Goal: Complete application form: Complete application form

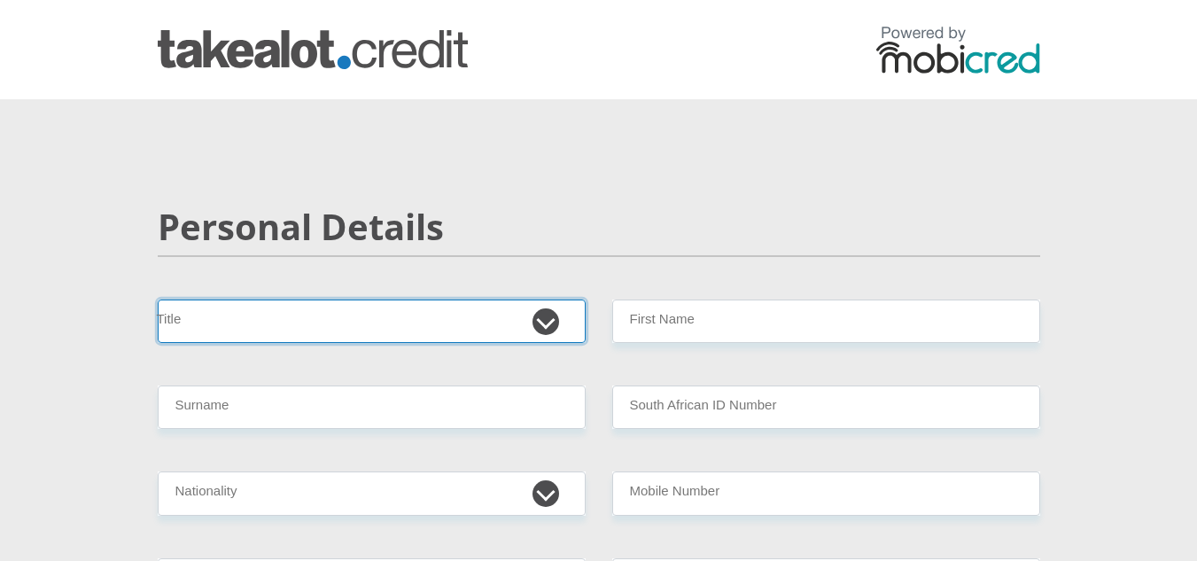
click at [304, 320] on select "Mr Ms Mrs Dr [PERSON_NAME]" at bounding box center [372, 320] width 428 height 43
select select "Mr"
click at [158, 299] on select "Mr Ms Mrs Dr [PERSON_NAME]" at bounding box center [372, 320] width 428 height 43
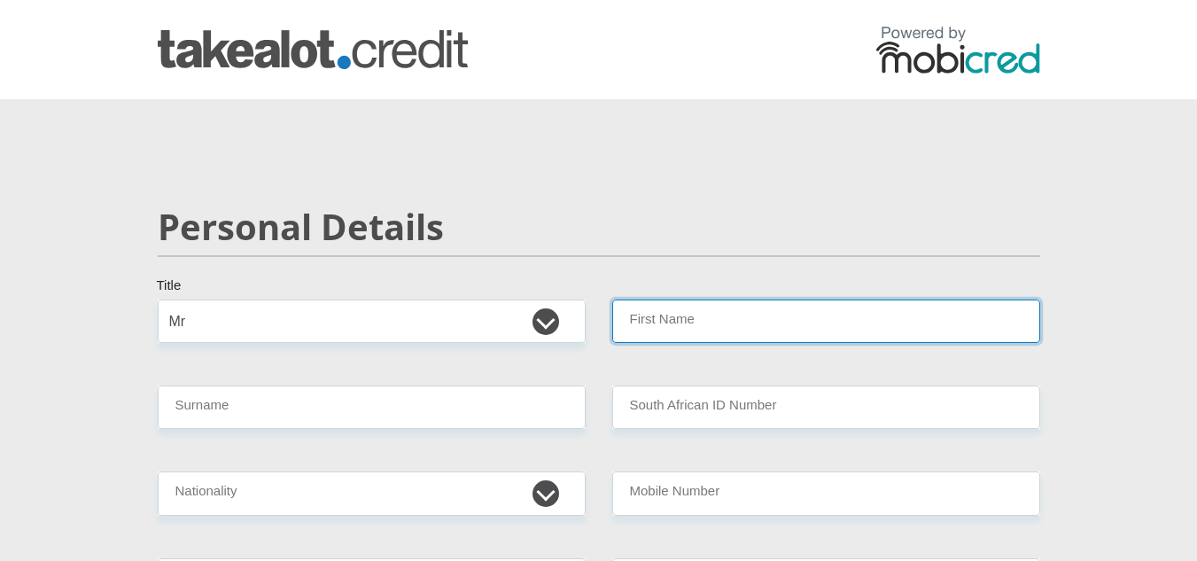
click at [665, 314] on input "First Name" at bounding box center [826, 320] width 428 height 43
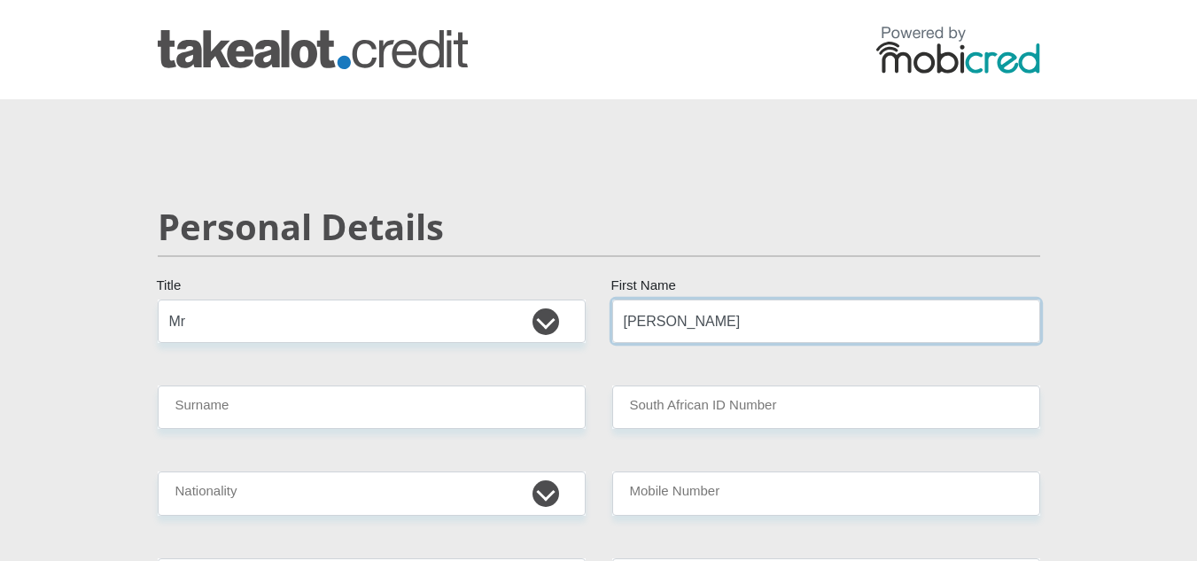
type input "Klaas"
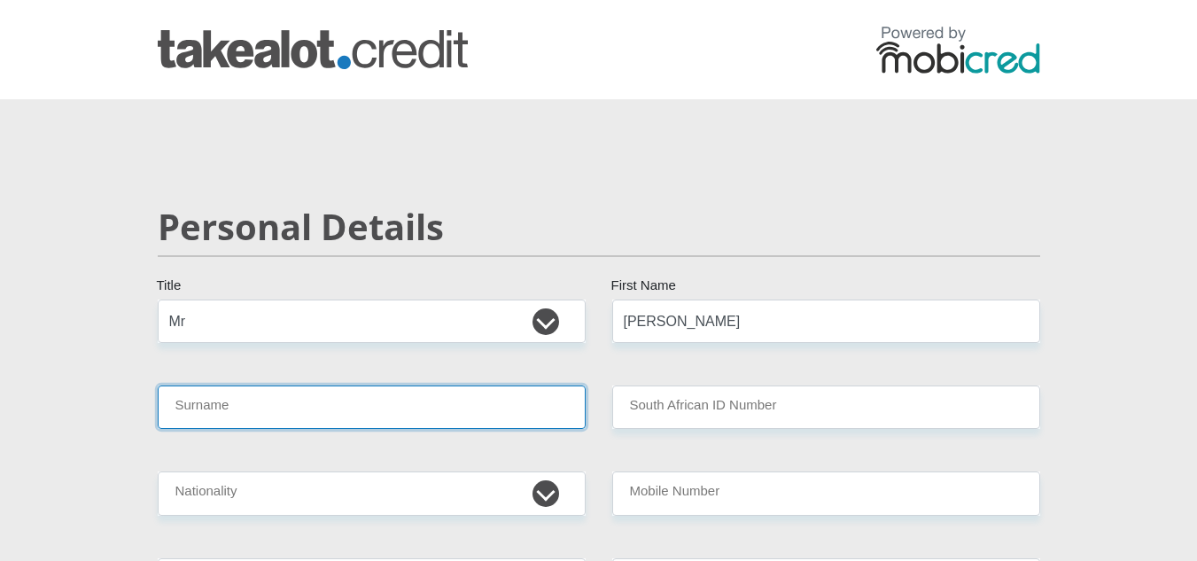
click at [483, 398] on input "Surname" at bounding box center [372, 406] width 428 height 43
type input "Sass"
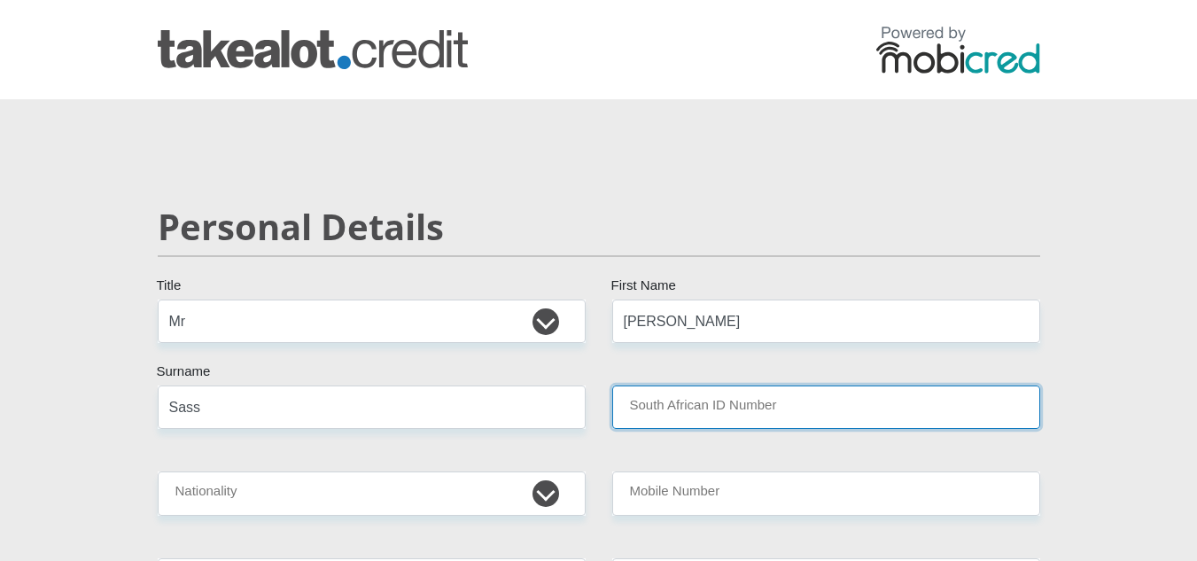
click at [704, 400] on input "South African ID Number" at bounding box center [826, 406] width 428 height 43
type input "5"
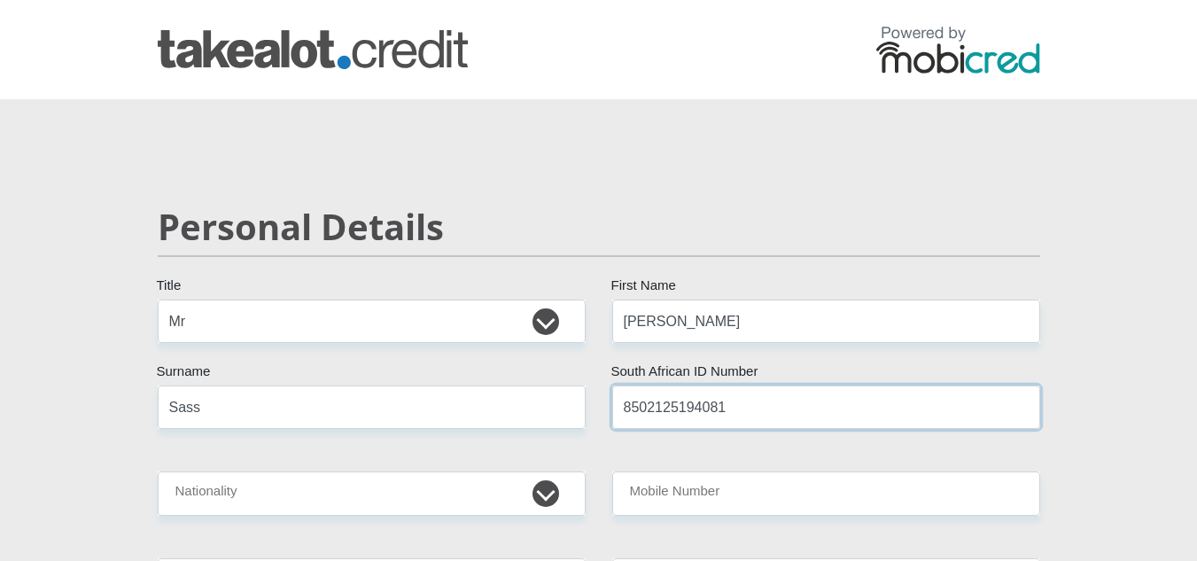
type input "8502125194081"
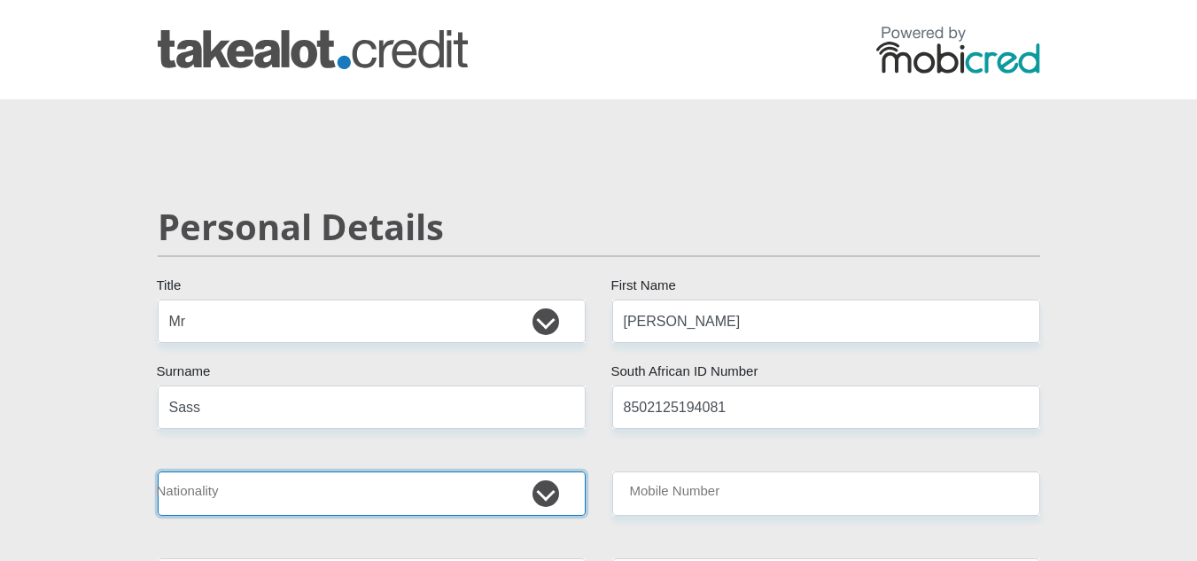
click at [544, 487] on select "South Africa Afghanistan Aland Islands Albania Algeria America Samoa American V…" at bounding box center [372, 492] width 428 height 43
select select "ZAF"
click at [158, 471] on select "South Africa Afghanistan Aland Islands Albania Algeria America Samoa American V…" at bounding box center [372, 492] width 428 height 43
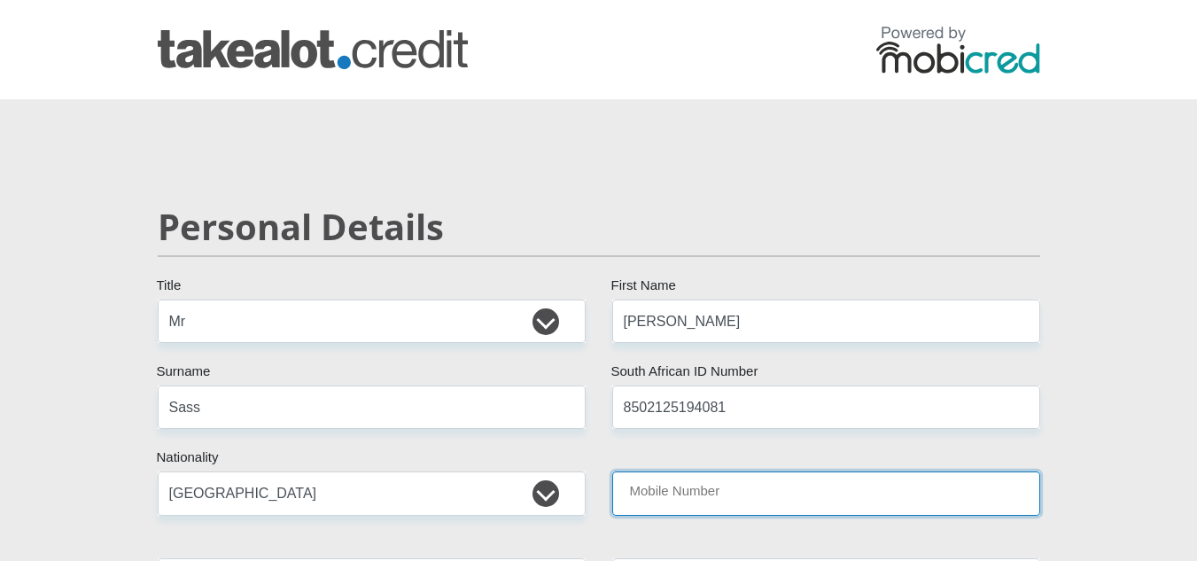
click at [747, 486] on input "Mobile Number" at bounding box center [826, 492] width 428 height 43
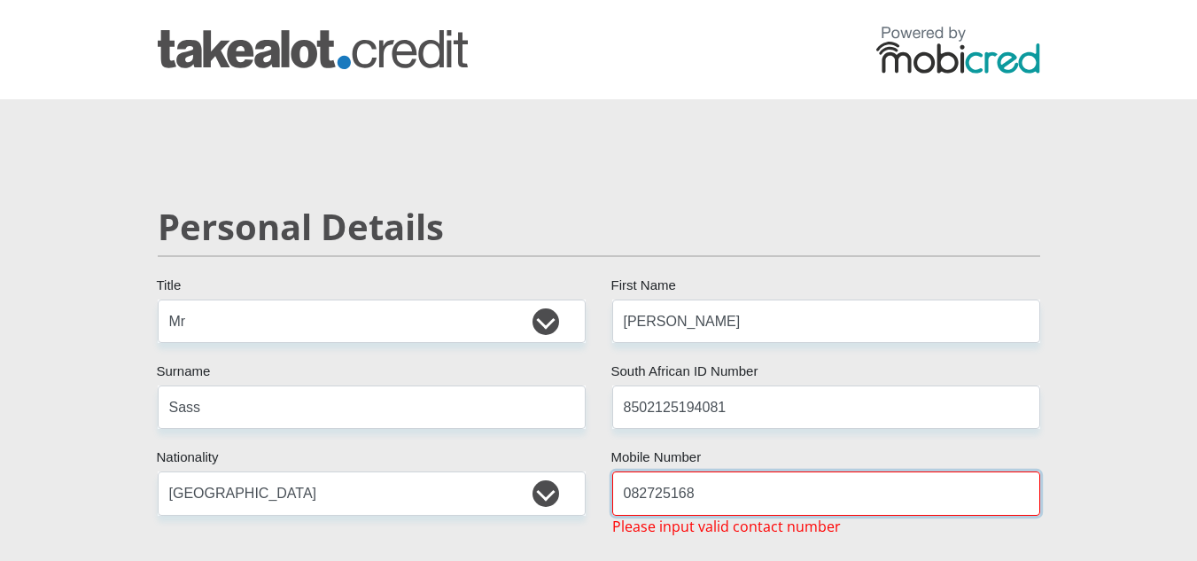
click at [627, 484] on input "082725168" at bounding box center [826, 492] width 428 height 43
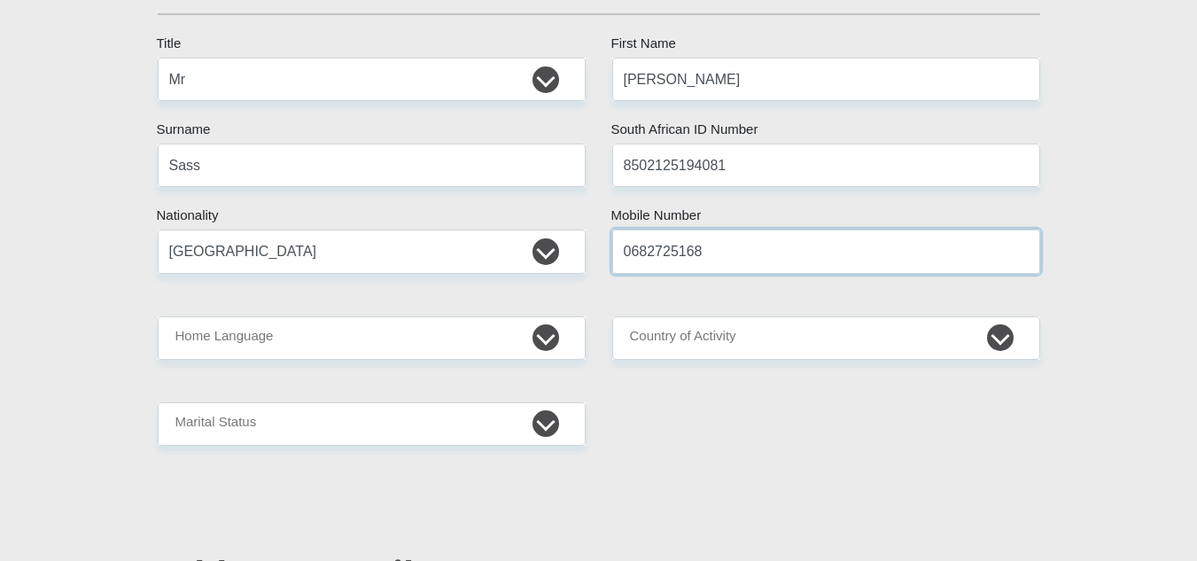
scroll to position [260, 0]
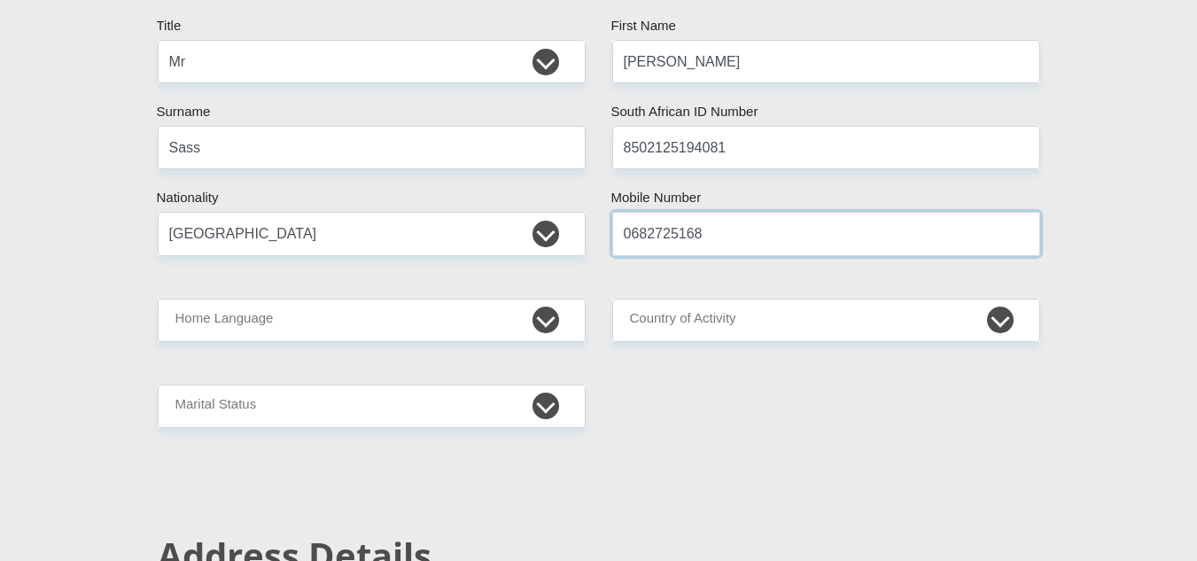
type input "0682725168"
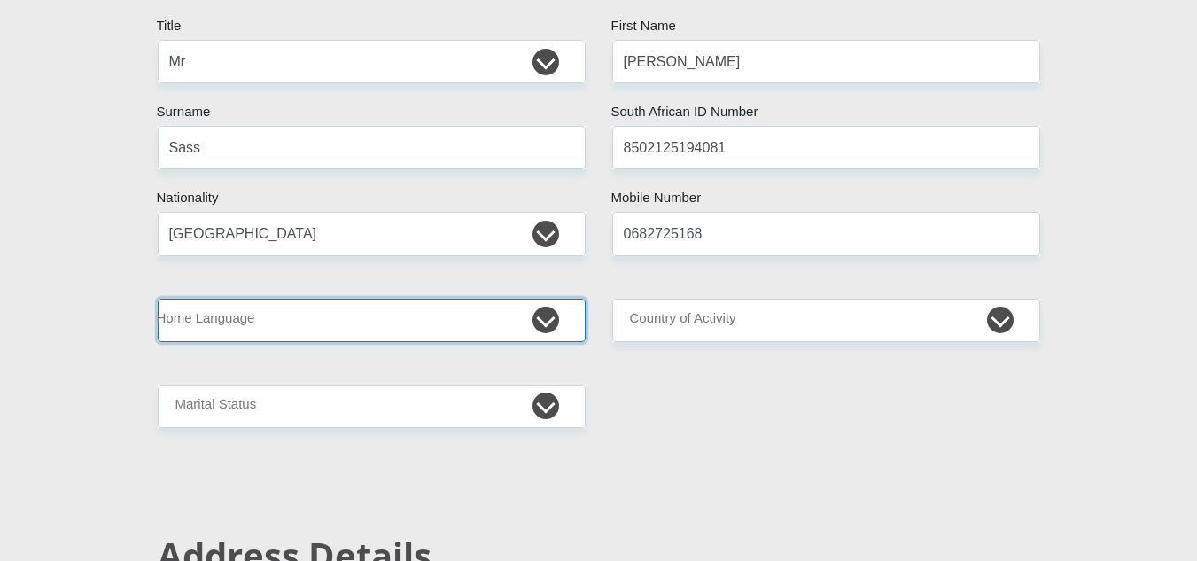
click at [547, 330] on select "Afrikaans English Sepedi South Ndebele Southern Sotho Swati Tsonga Tswana Venda…" at bounding box center [372, 319] width 428 height 43
select select "afr"
click at [158, 298] on select "Afrikaans English Sepedi South Ndebele Southern Sotho Swati Tsonga Tswana Venda…" at bounding box center [372, 319] width 428 height 43
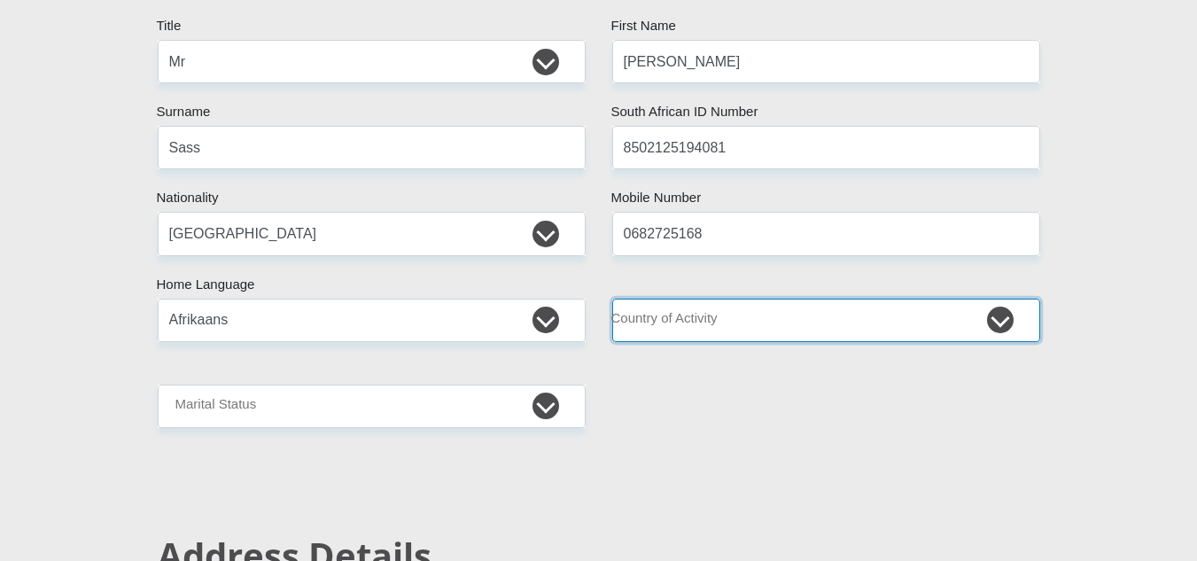
click at [999, 321] on select "South Africa Afghanistan Aland Islands Albania Algeria America Samoa American V…" at bounding box center [826, 319] width 428 height 43
select select "ZAF"
click at [612, 298] on select "South Africa Afghanistan Aland Islands Albania Algeria America Samoa American V…" at bounding box center [826, 319] width 428 height 43
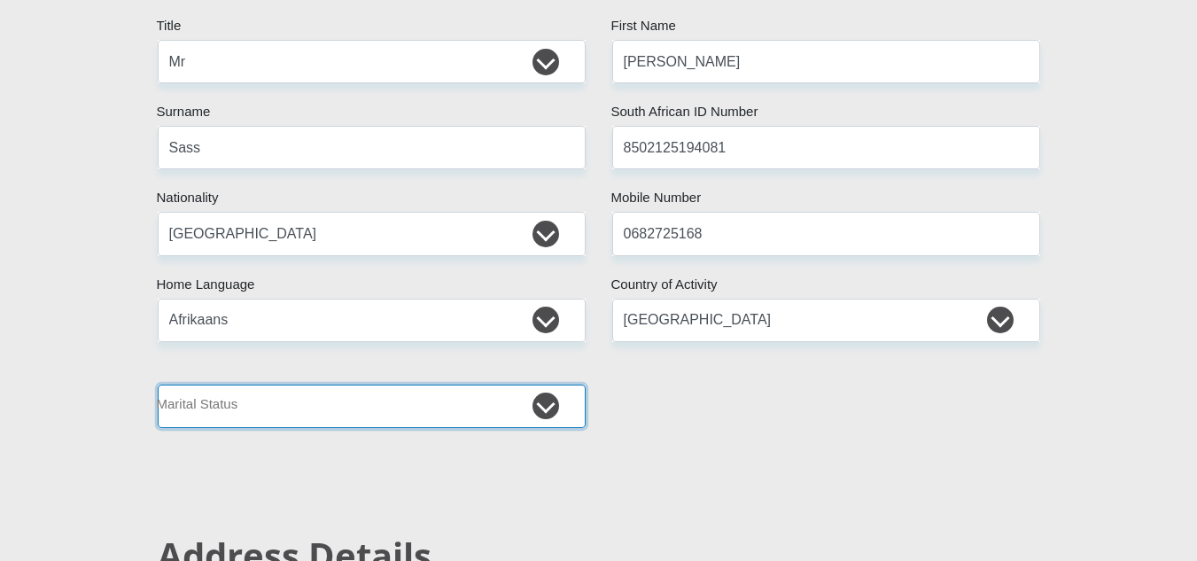
click at [546, 414] on select "Married ANC Single Divorced Widowed Married COP or Customary Law" at bounding box center [372, 405] width 428 height 43
select select "2"
click at [158, 384] on select "Married ANC Single Divorced Widowed Married COP or Customary Law" at bounding box center [372, 405] width 428 height 43
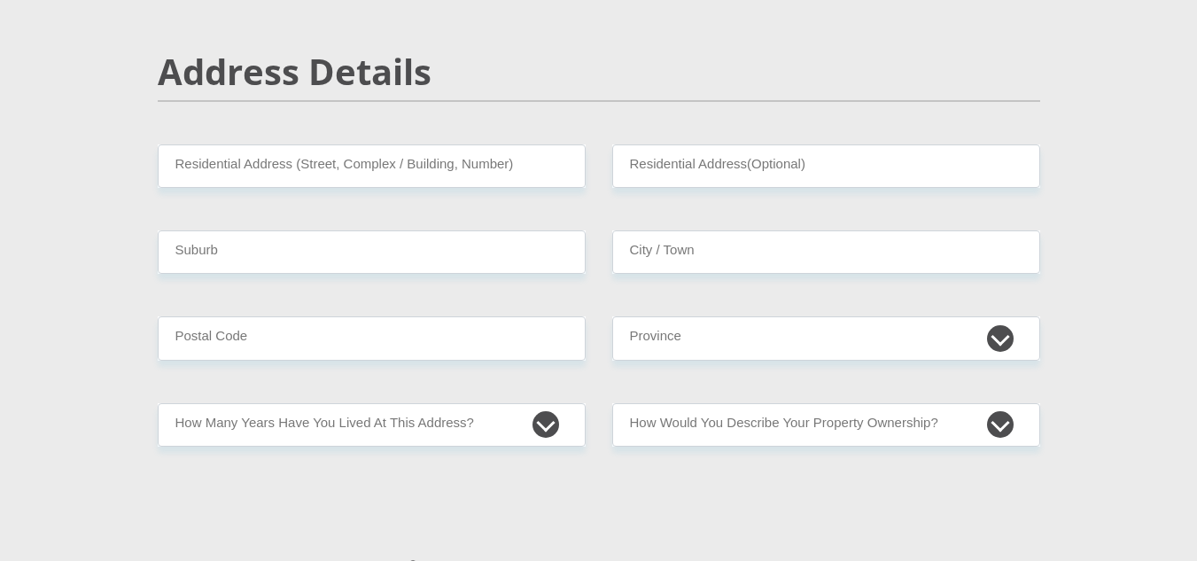
scroll to position [779, 0]
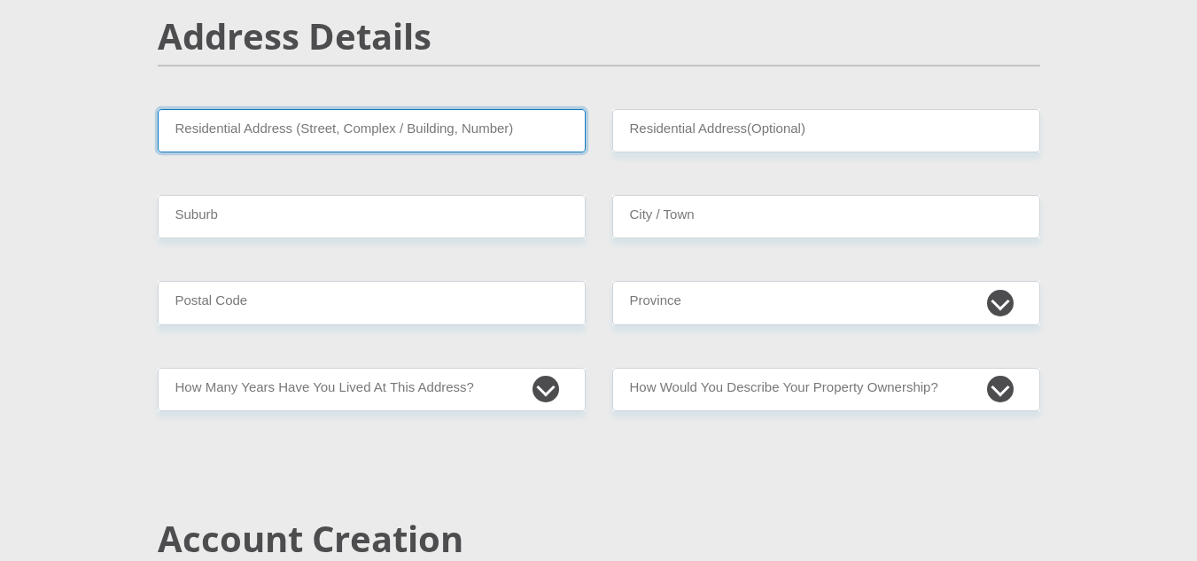
click at [297, 123] on input "Residential Address (Street, Complex / Building, Number)" at bounding box center [372, 130] width 428 height 43
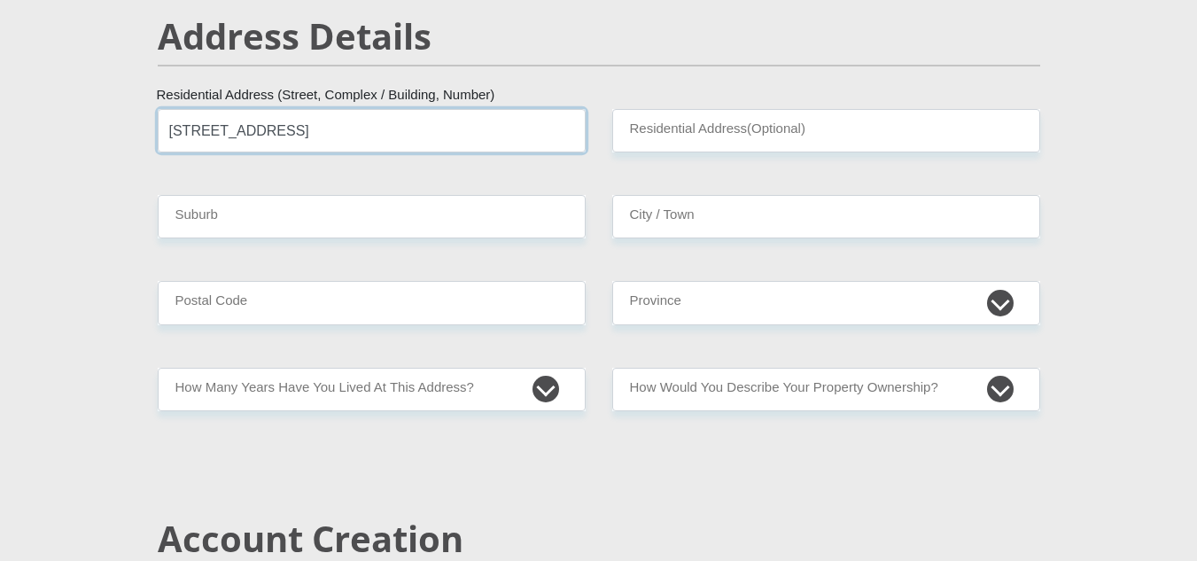
type input "58 Bothma Street"
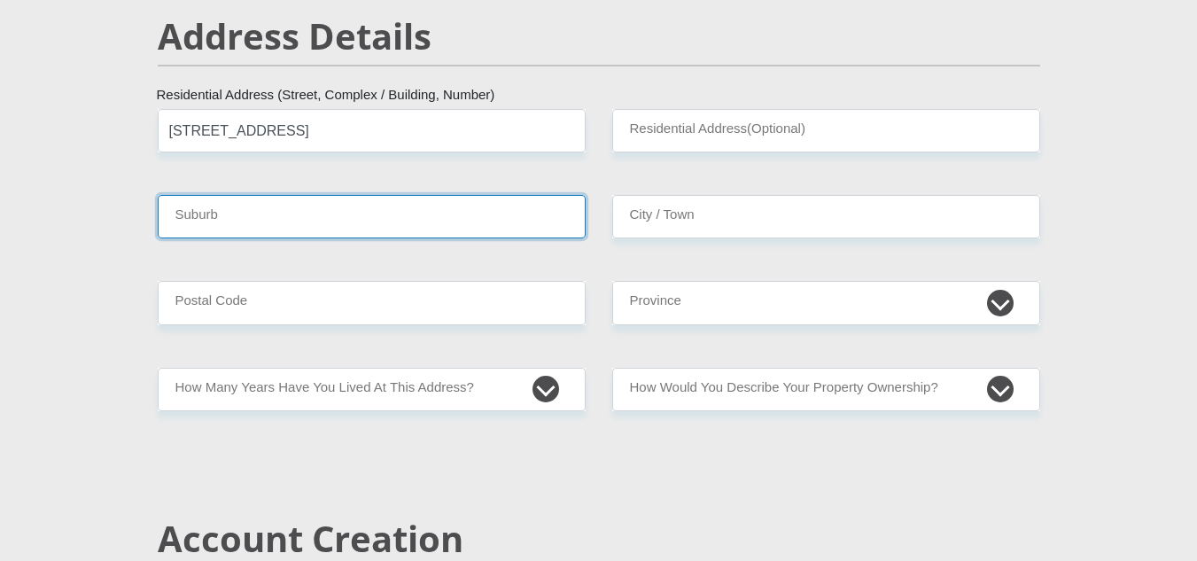
click at [269, 199] on input "Suburb" at bounding box center [372, 216] width 428 height 43
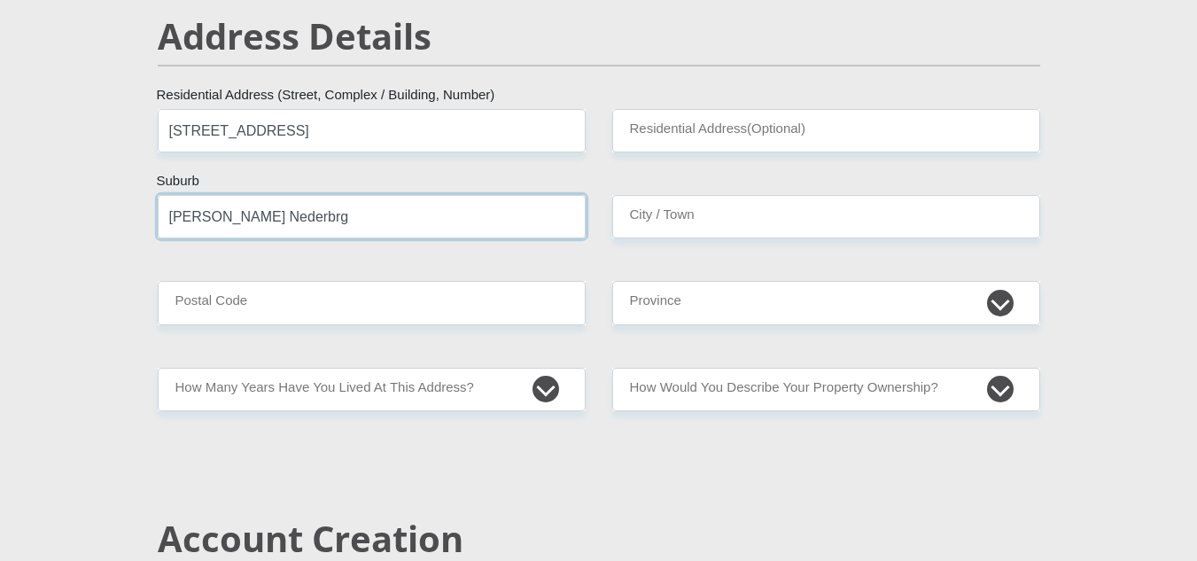
type input "Klein Nederbrg"
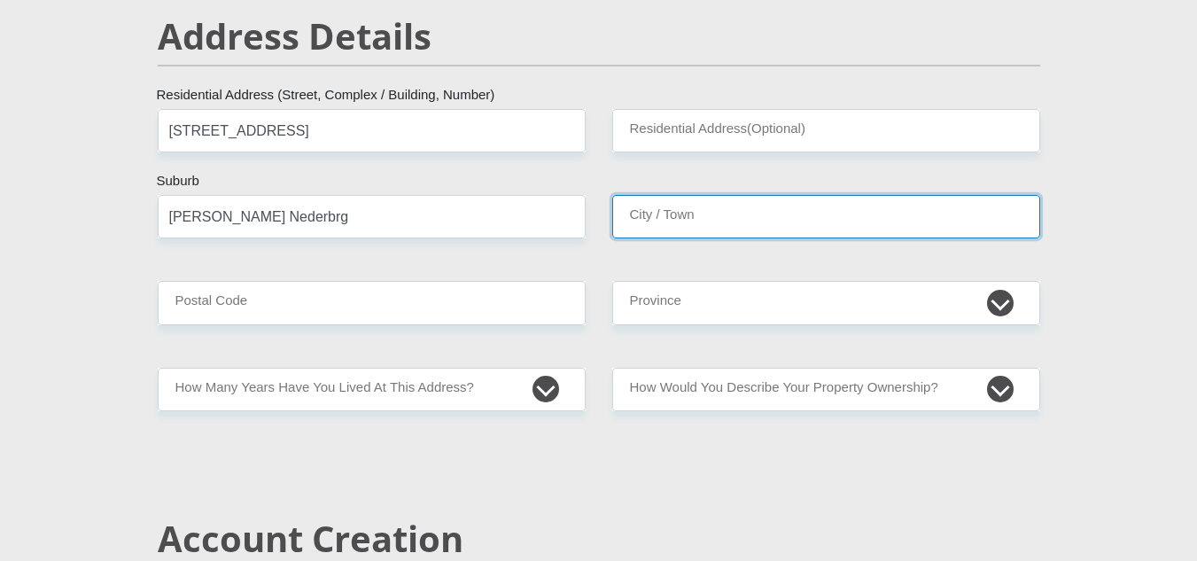
click at [668, 218] on input "City / Town" at bounding box center [826, 216] width 428 height 43
type input "Paarl"
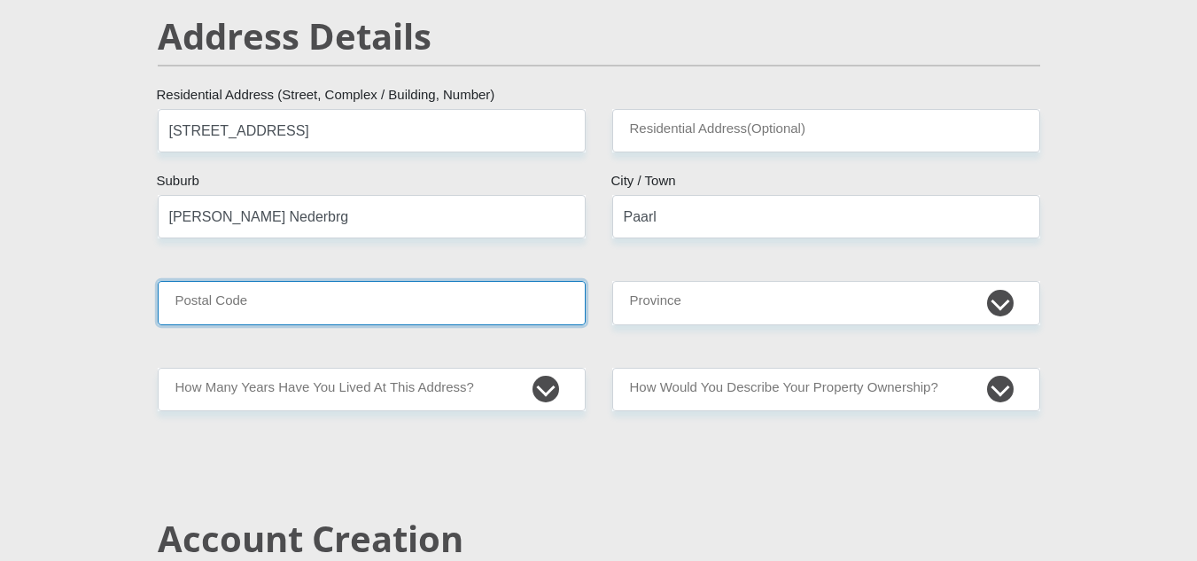
type input "7646"
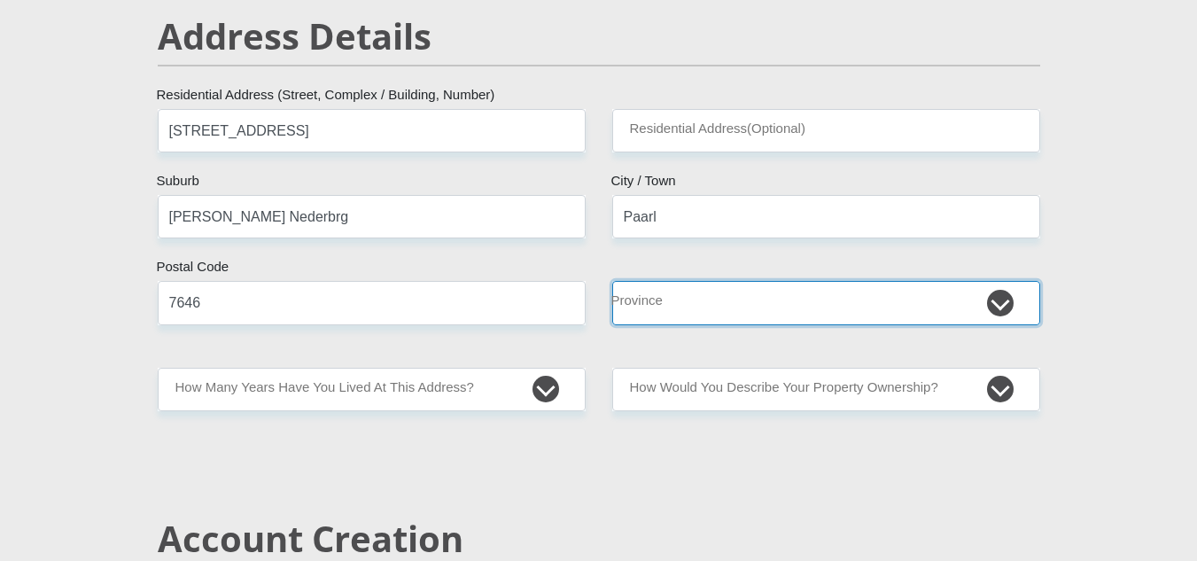
click at [747, 295] on select "Eastern Cape Free State Gauteng KwaZulu-Natal Limpopo Mpumalanga Northern Cape …" at bounding box center [826, 302] width 428 height 43
select select "Western Cape"
click at [612, 281] on select "Eastern Cape Free State Gauteng KwaZulu-Natal Limpopo Mpumalanga Northern Cape …" at bounding box center [826, 302] width 428 height 43
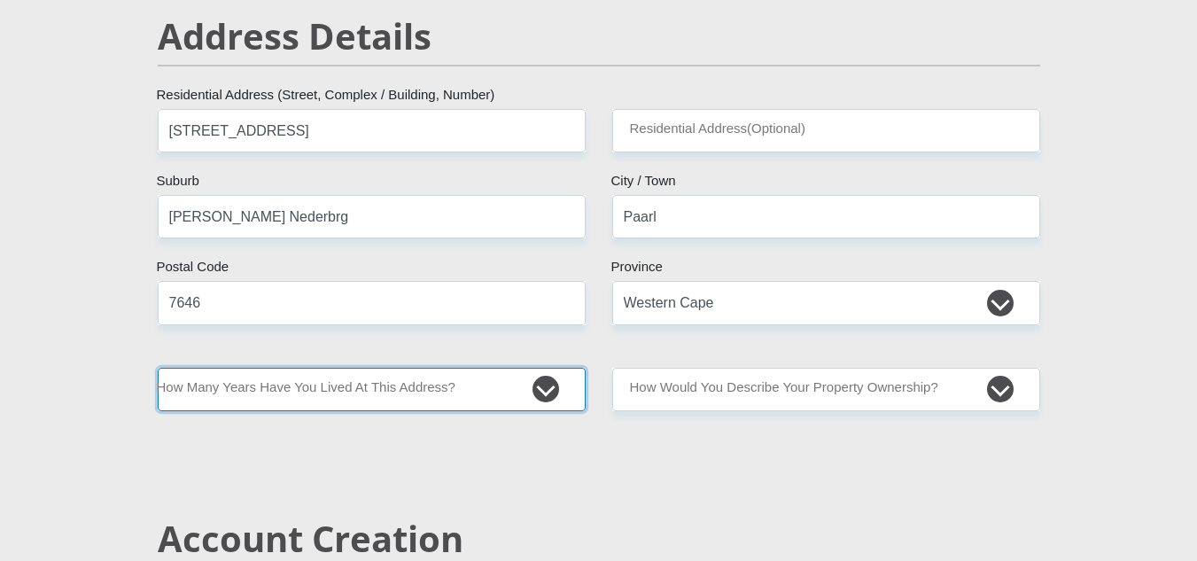
click at [554, 398] on select "less than 1 year 1-3 years 3-5 years 5+ years" at bounding box center [372, 389] width 428 height 43
select select "5"
click at [158, 368] on select "less than 1 year 1-3 years 3-5 years 5+ years" at bounding box center [372, 389] width 428 height 43
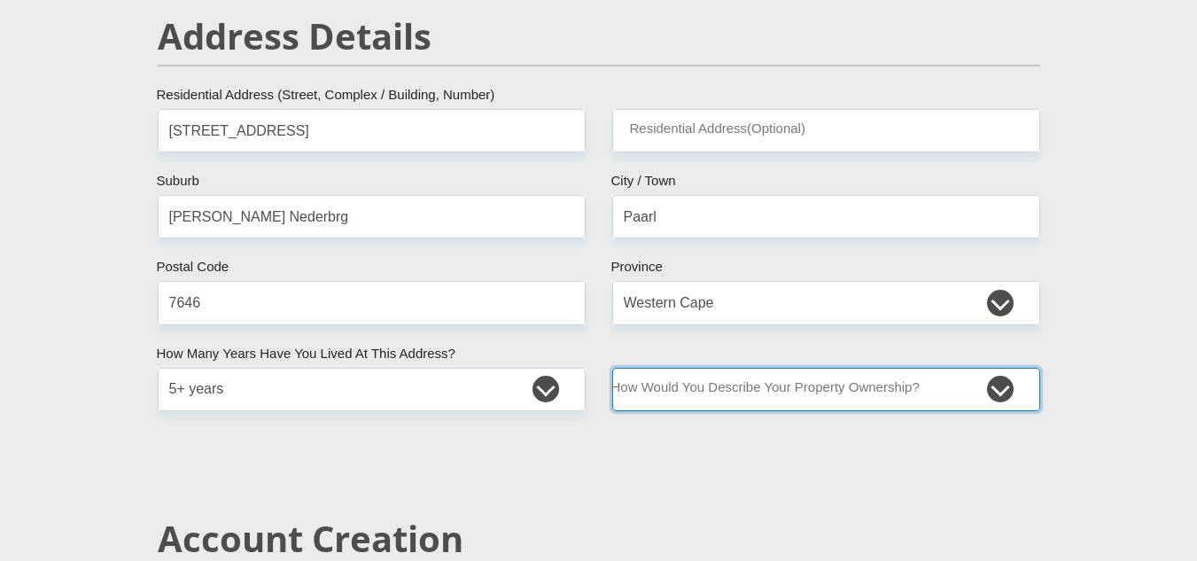
click at [1004, 378] on select "Owned Rented Family Owned Company Dwelling" at bounding box center [826, 389] width 428 height 43
select select "parents"
click at [612, 368] on select "Owned Rented Family Owned Company Dwelling" at bounding box center [826, 389] width 428 height 43
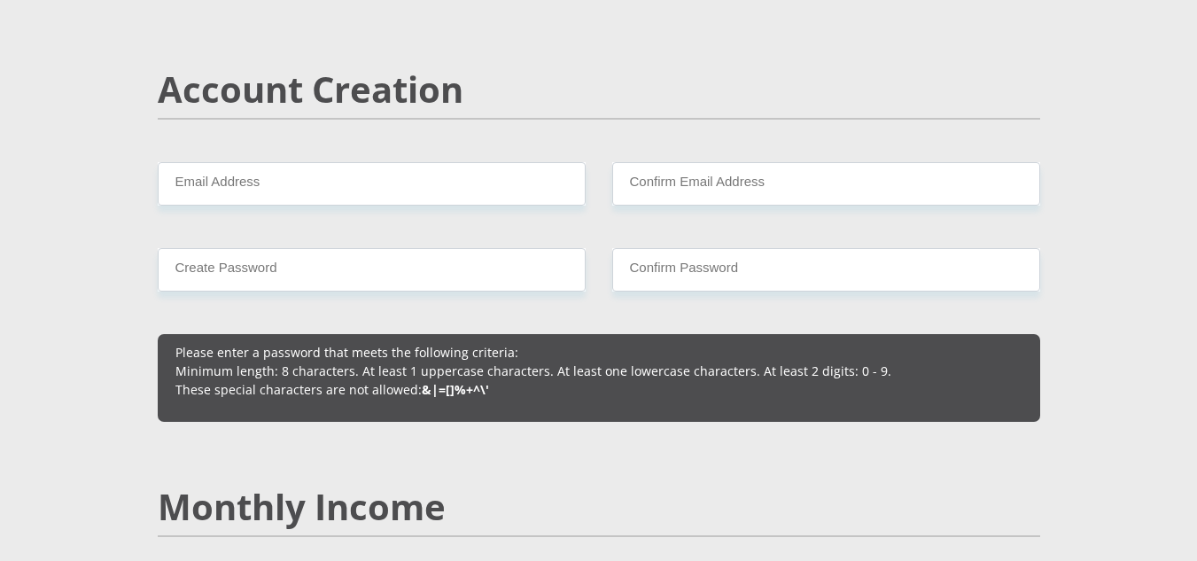
scroll to position [1263, 0]
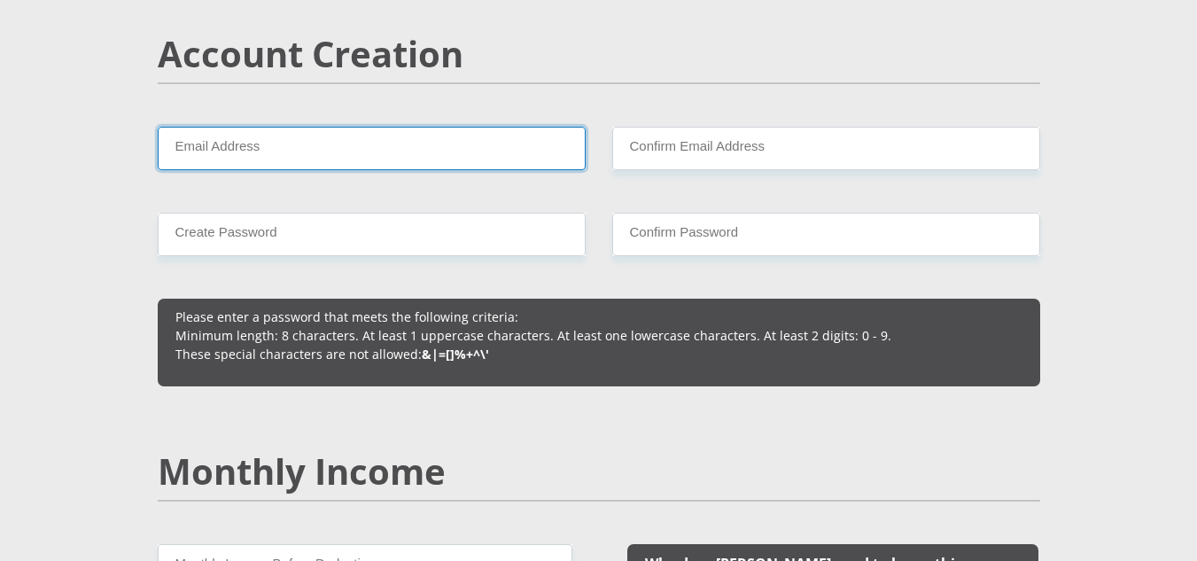
click at [369, 152] on input "Email Address" at bounding box center [372, 148] width 428 height 43
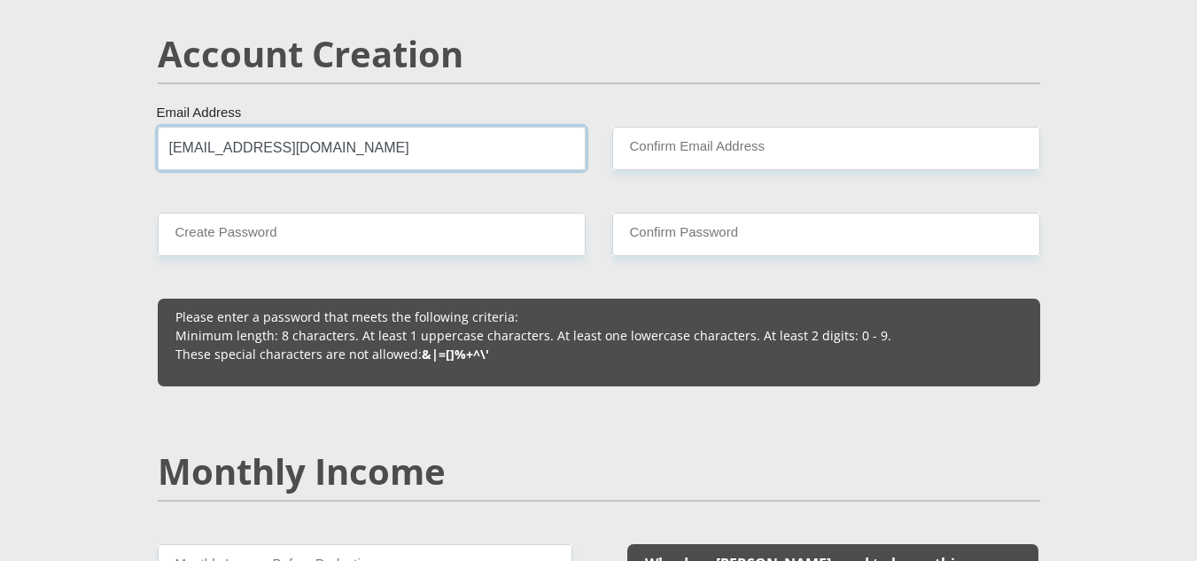
type input "desethialewisyes@gmail.com"
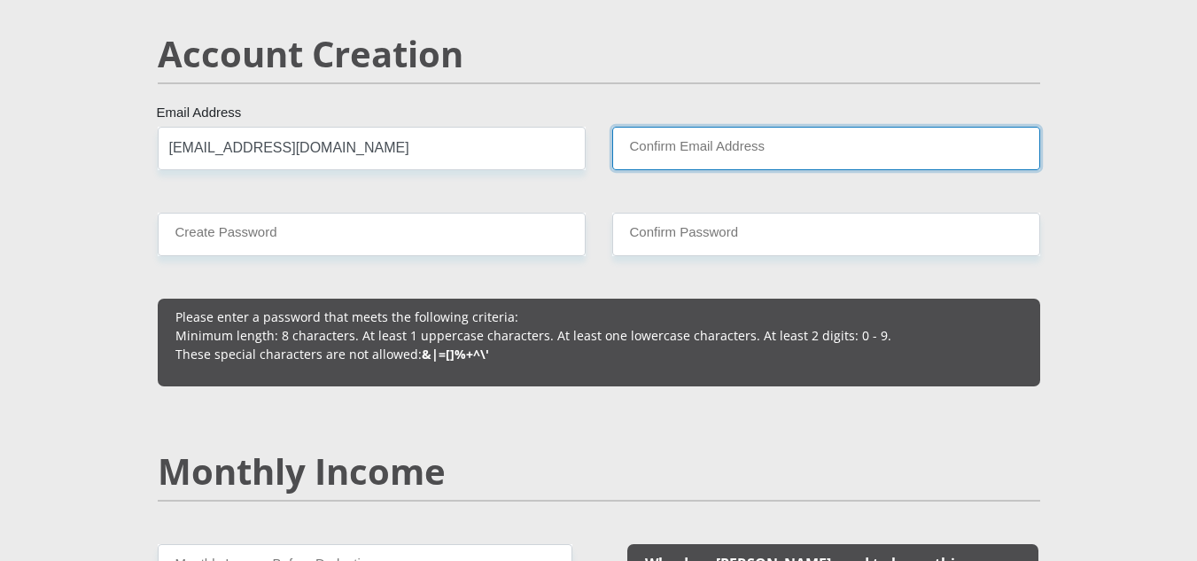
click at [774, 158] on input "Confirm Email Address" at bounding box center [826, 148] width 428 height 43
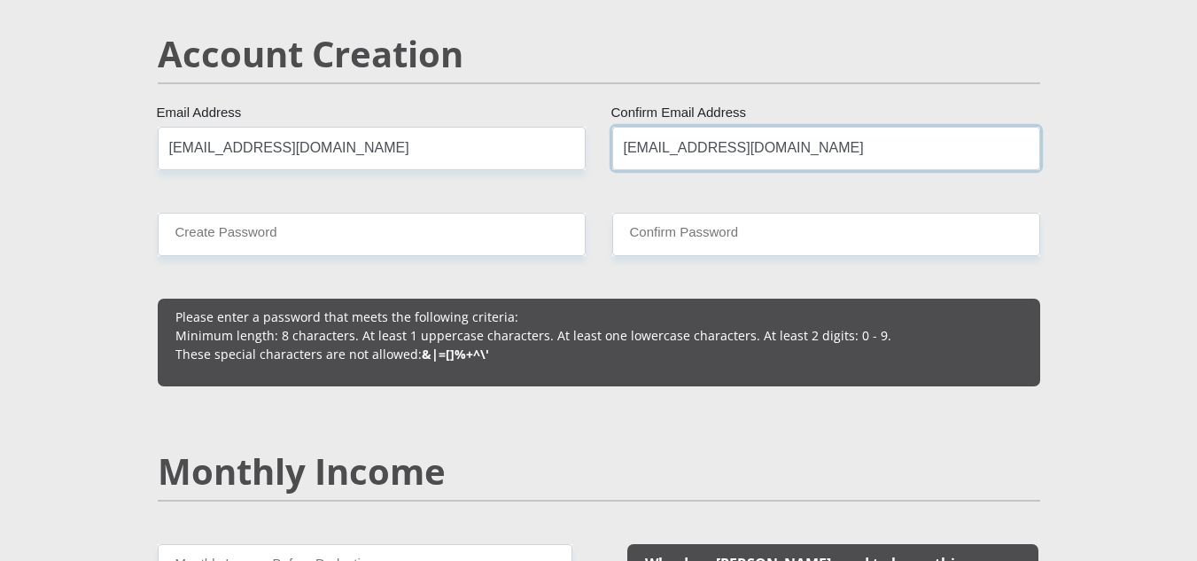
type input "desethialewisyes@gmail.com"
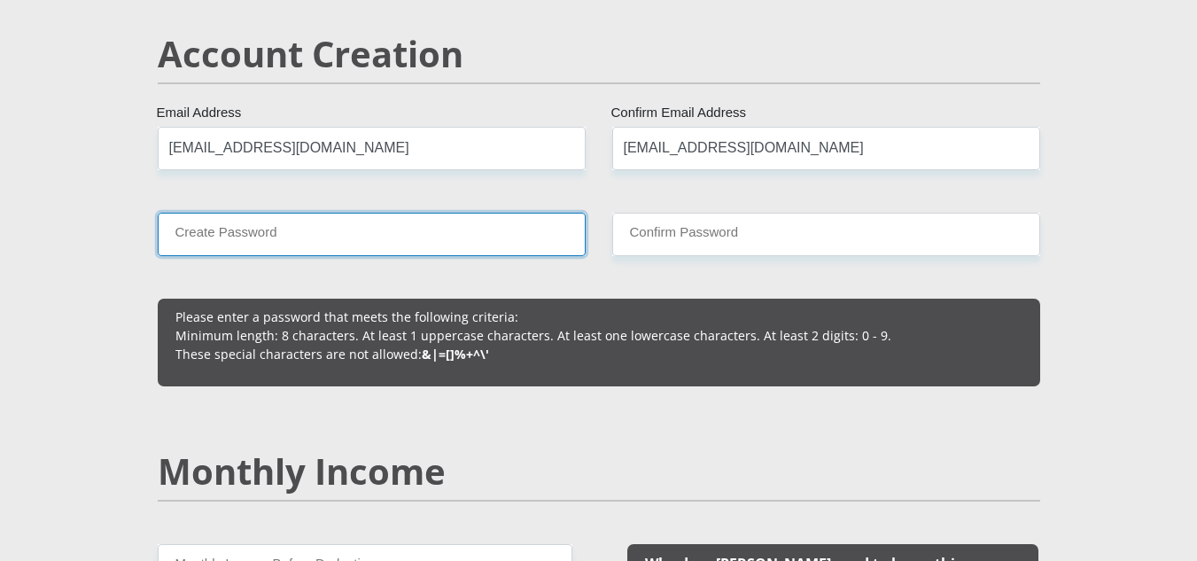
click at [324, 238] on input "Create Password" at bounding box center [372, 234] width 428 height 43
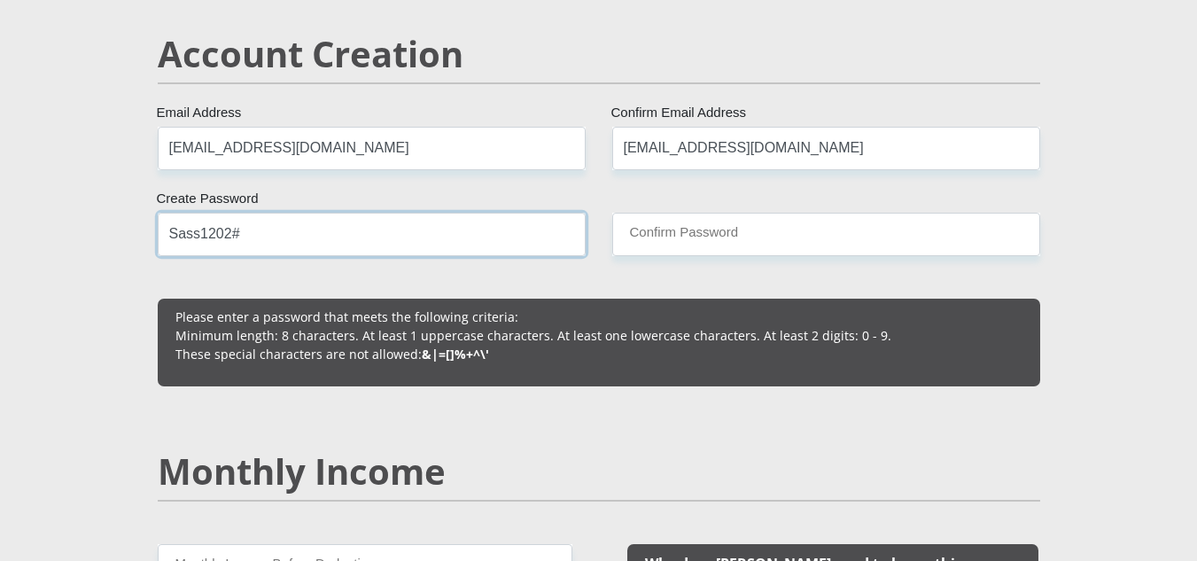
type input "Sass1202#"
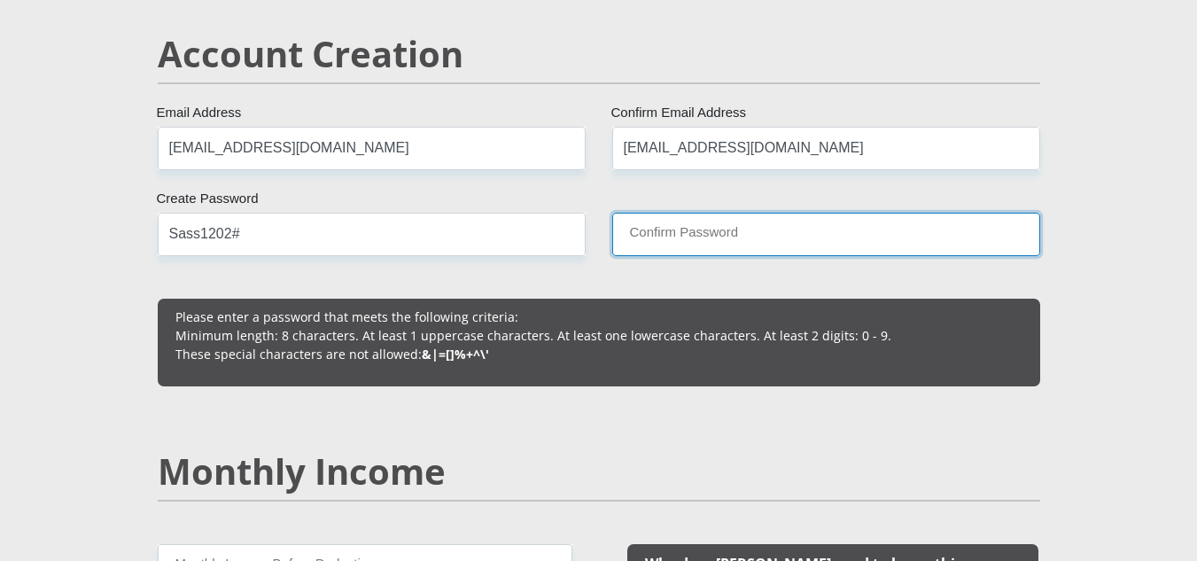
click at [655, 246] on input "Confirm Password" at bounding box center [826, 234] width 428 height 43
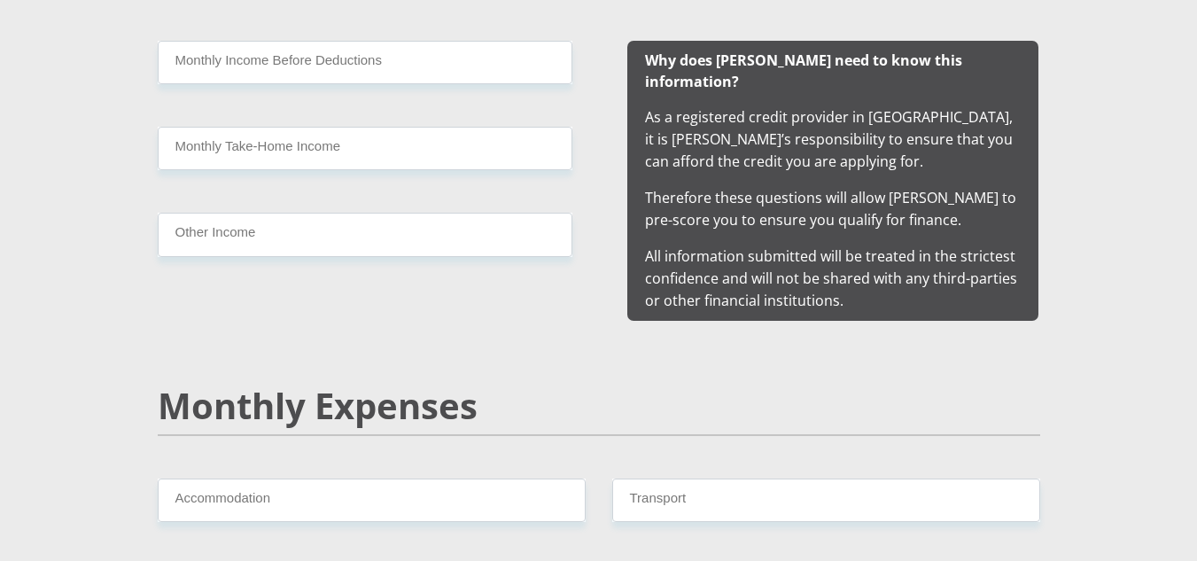
scroll to position [1782, 0]
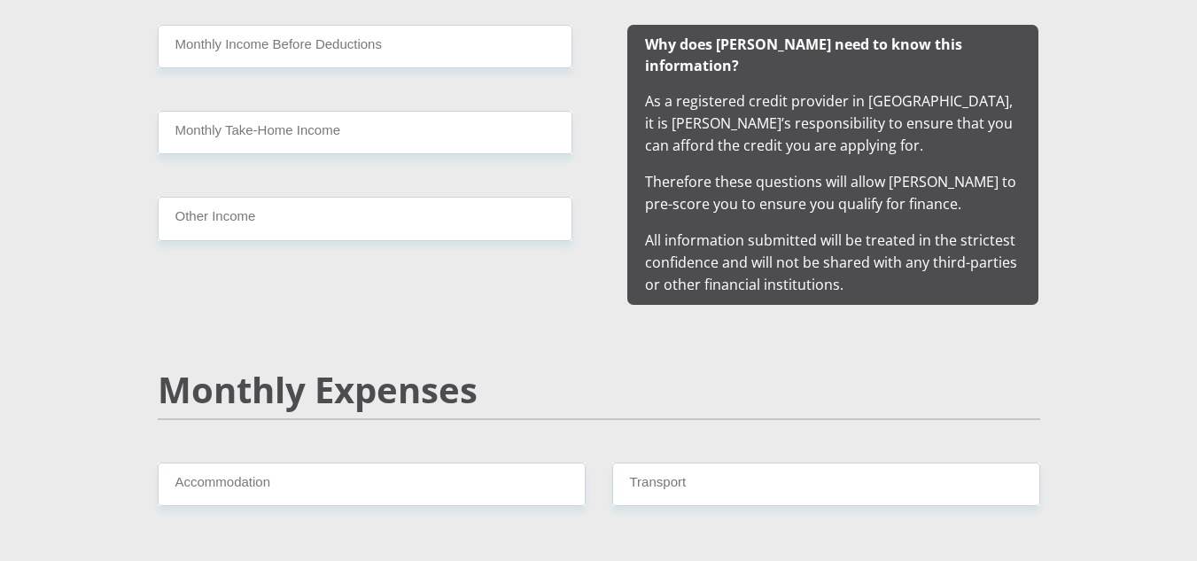
type input "Sass1202#"
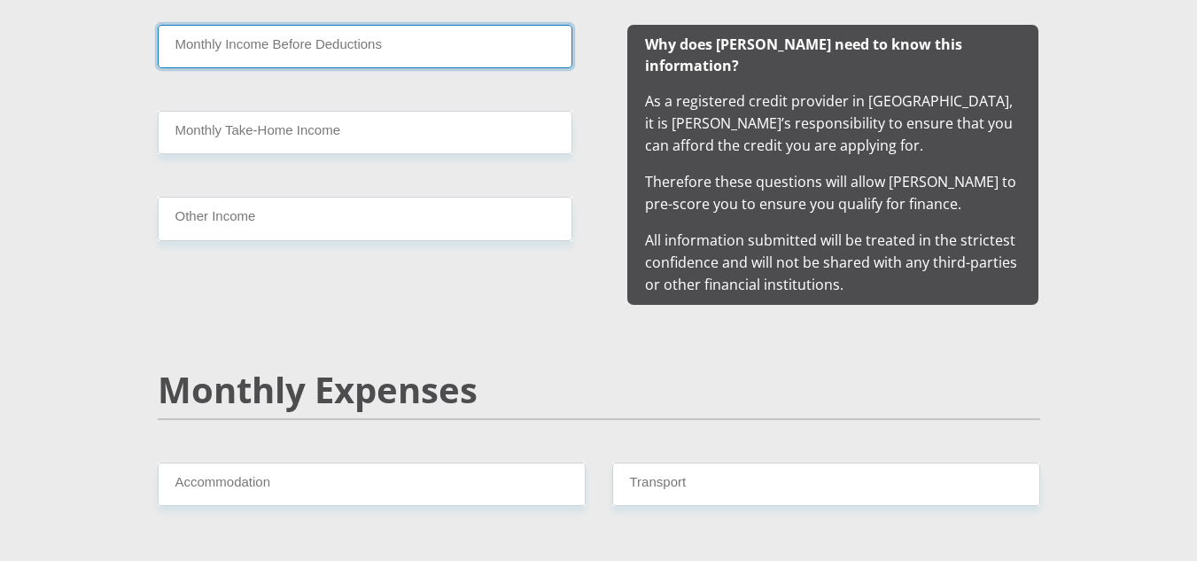
click at [388, 56] on input "Monthly Income Before Deductions" at bounding box center [365, 46] width 414 height 43
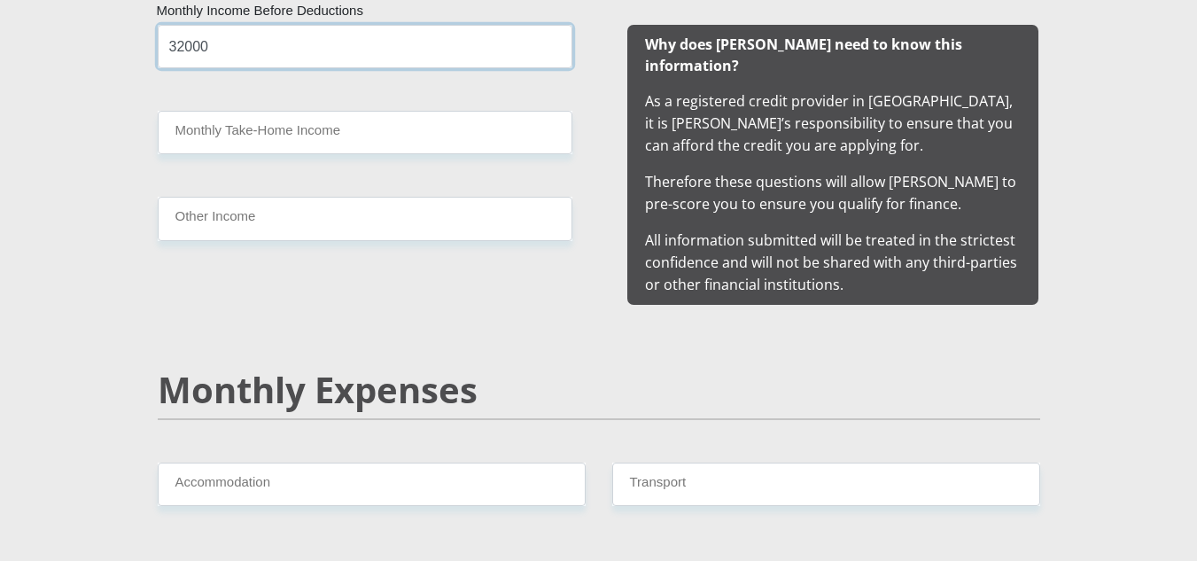
type input "32000"
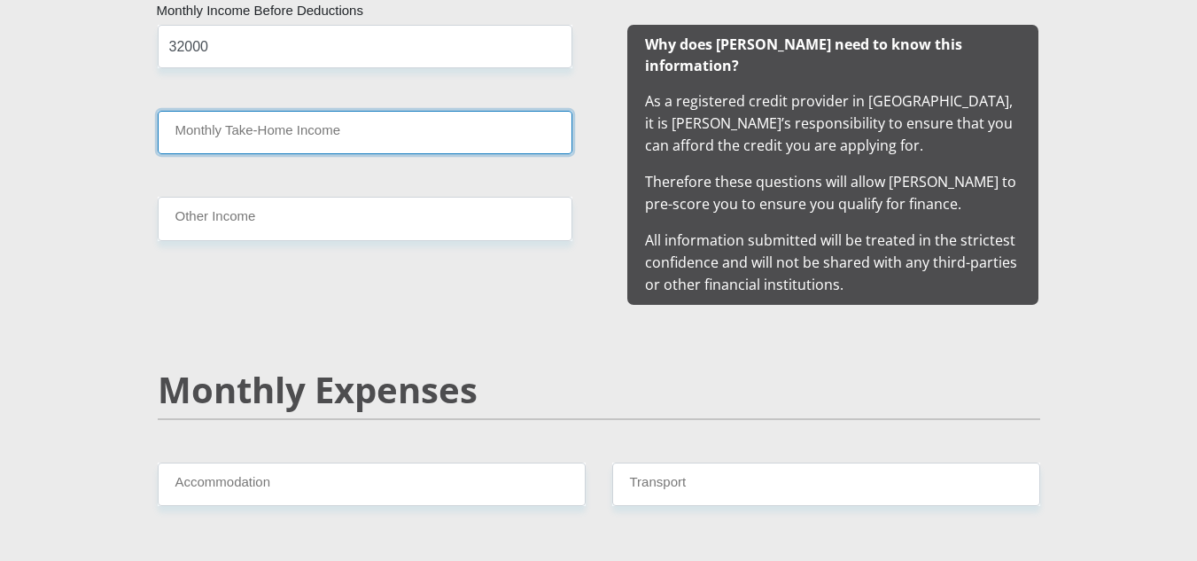
click at [383, 115] on input "Monthly Take-Home Income" at bounding box center [365, 132] width 414 height 43
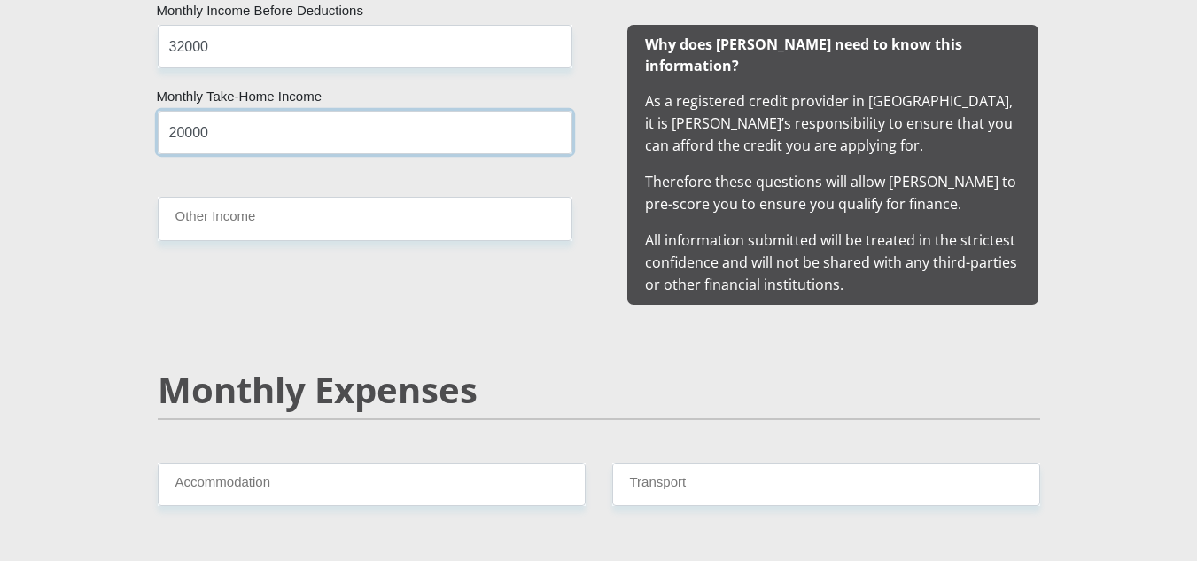
type input "20000"
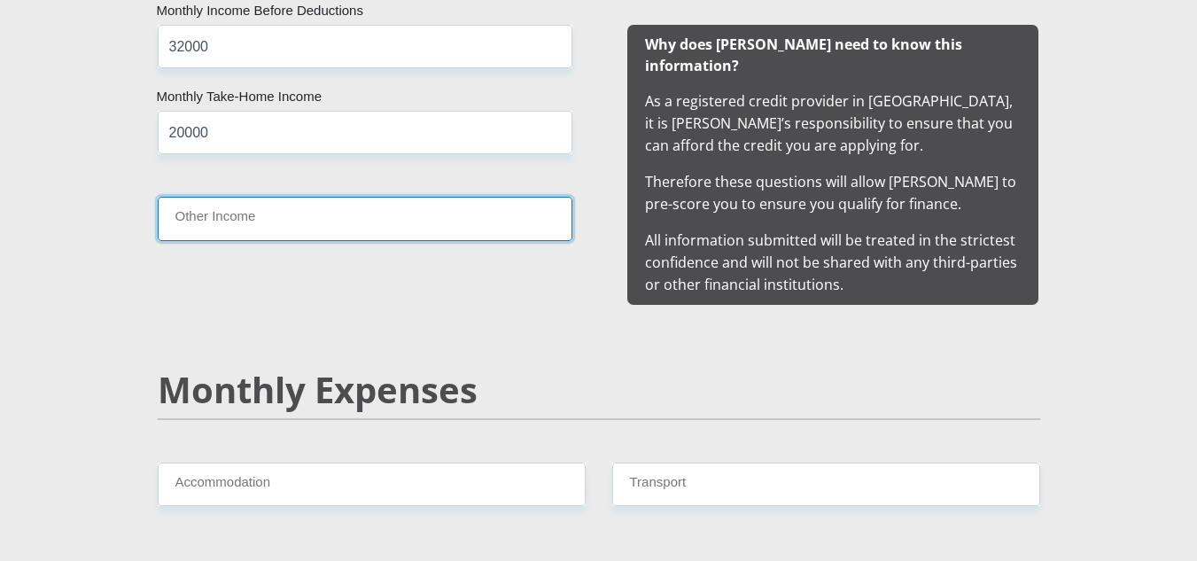
click at [391, 207] on input "Other Income" at bounding box center [365, 218] width 414 height 43
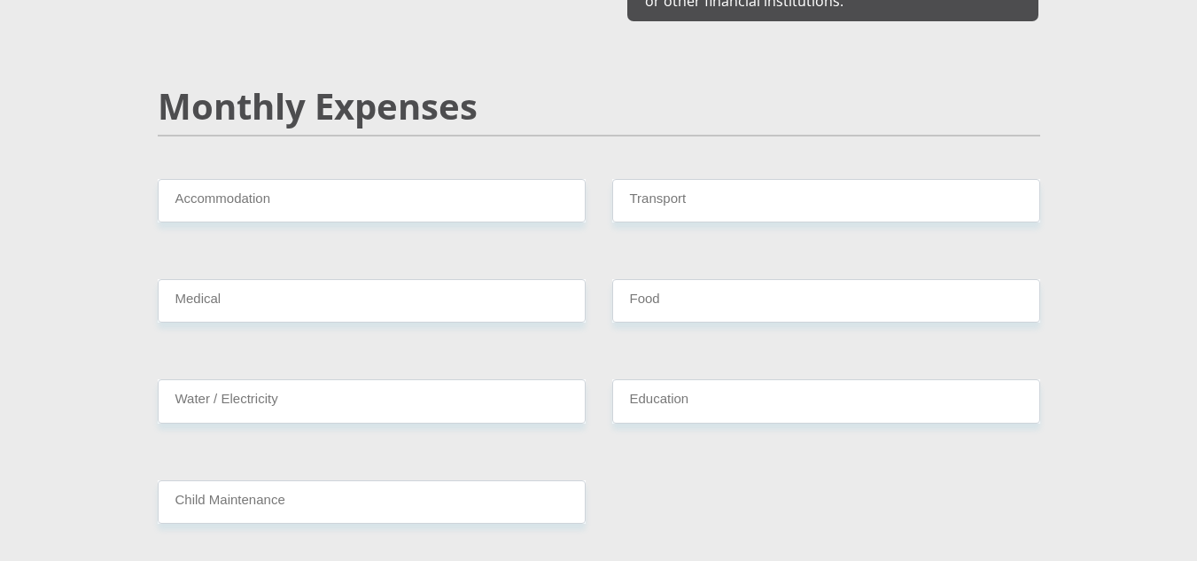
scroll to position [2136, 0]
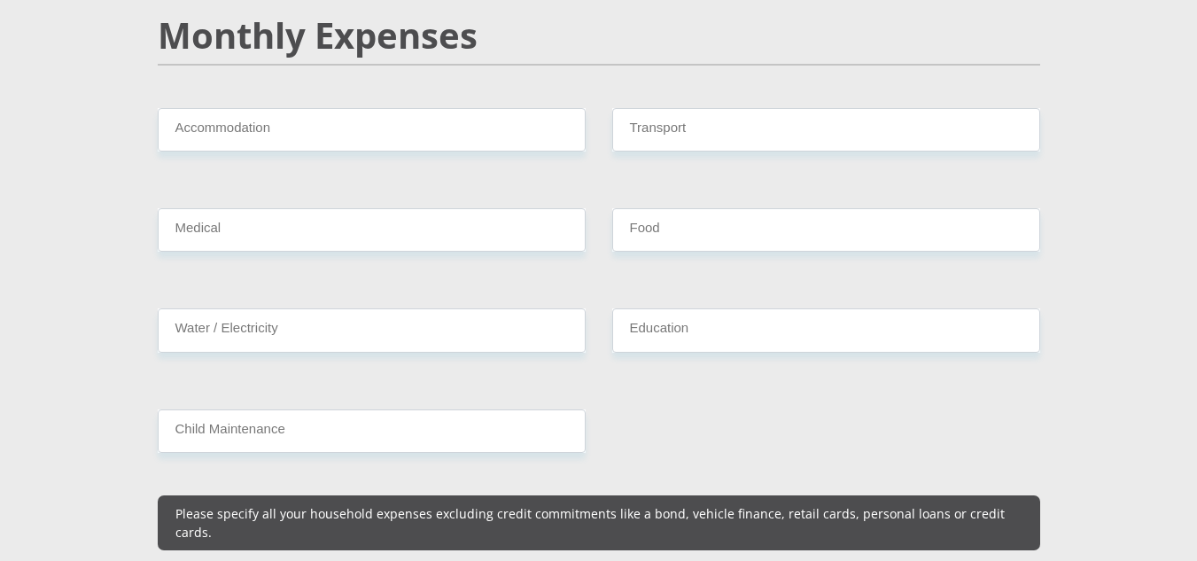
type input "0"
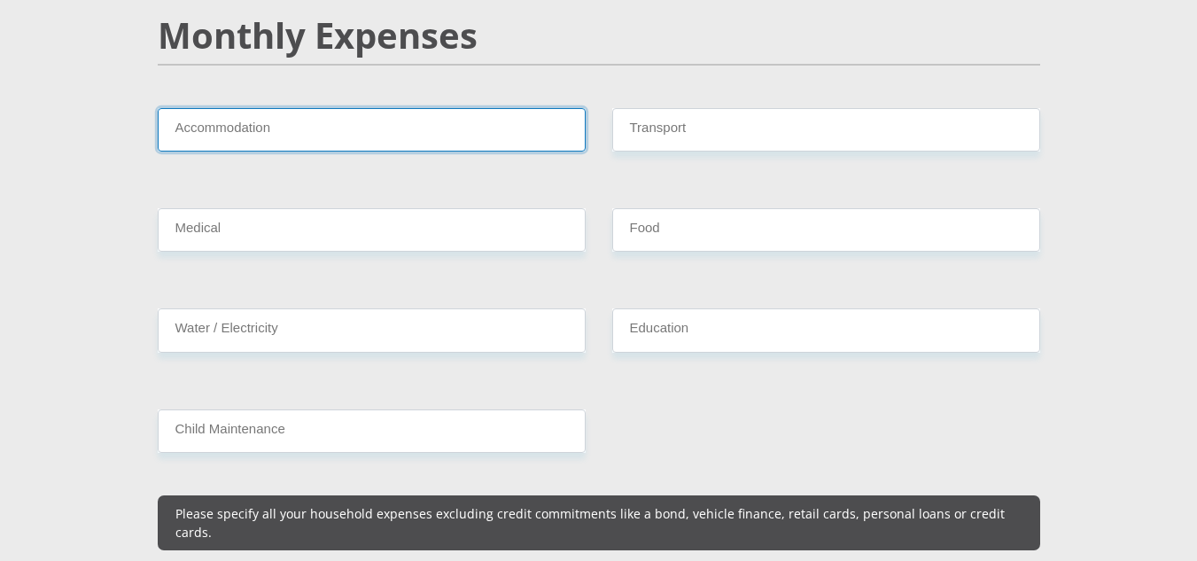
click at [398, 108] on input "Accommodation" at bounding box center [372, 129] width 428 height 43
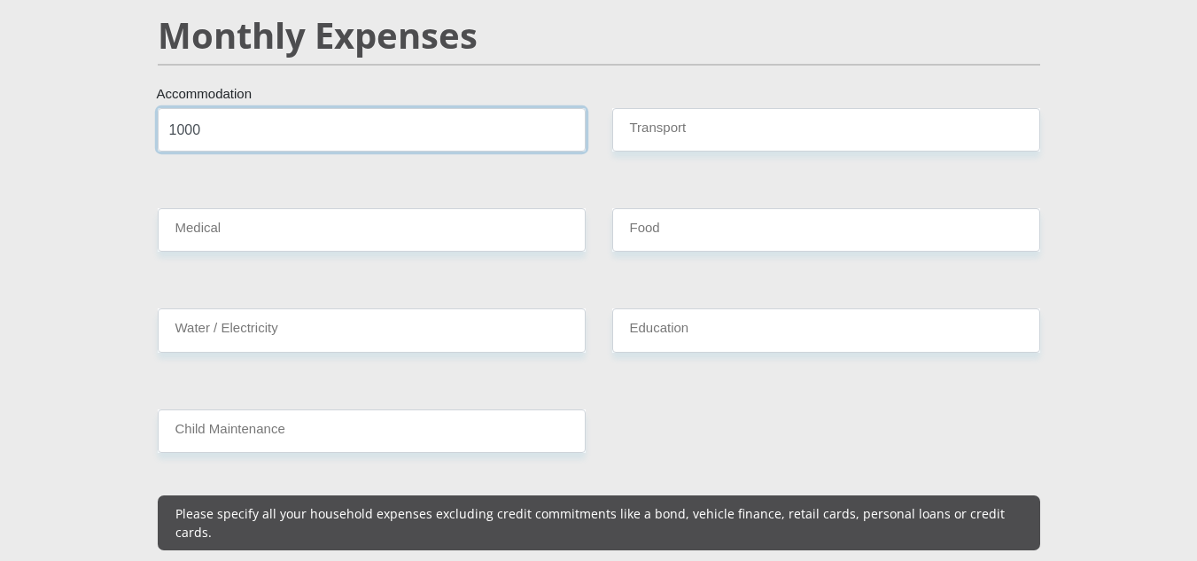
type input "1000"
click at [802, 85] on div "Monthly Expenses" at bounding box center [598, 61] width 909 height 94
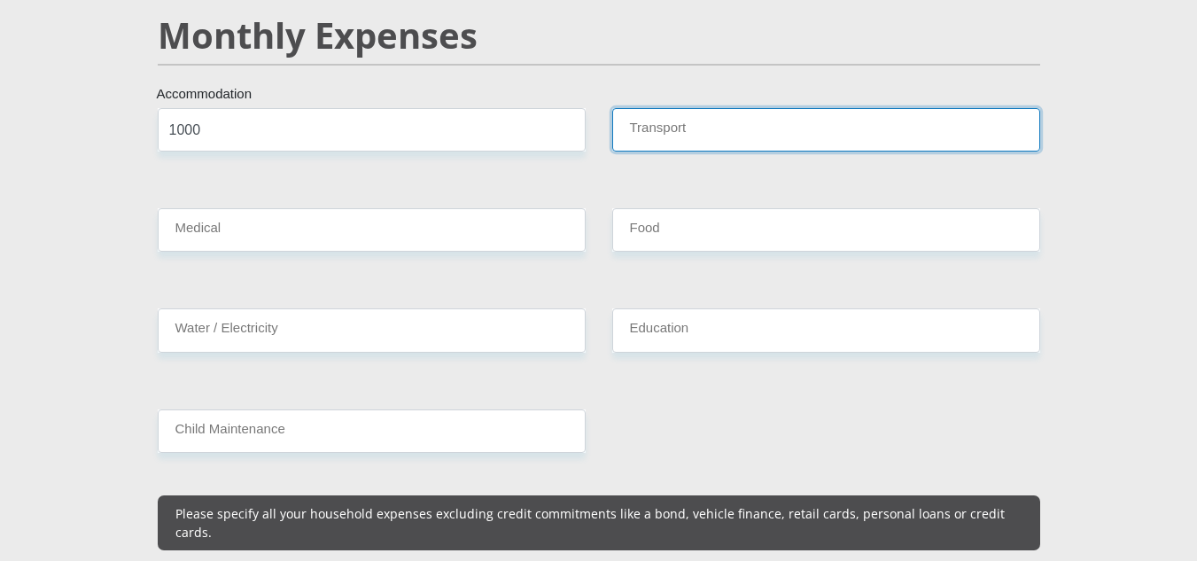
click at [797, 108] on input "Transport" at bounding box center [826, 129] width 428 height 43
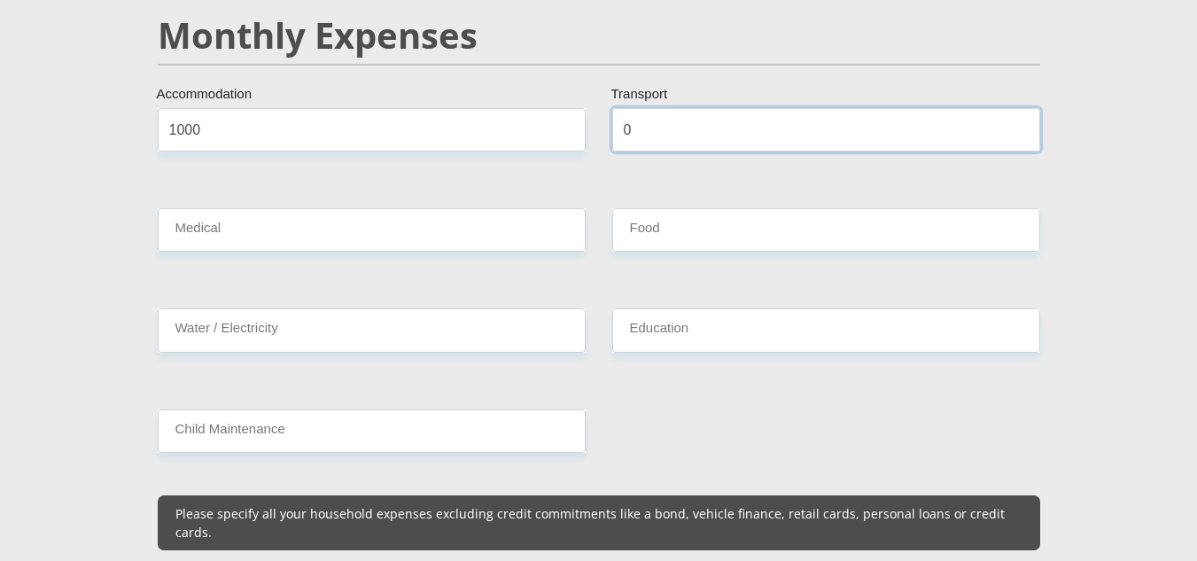
type input "0"
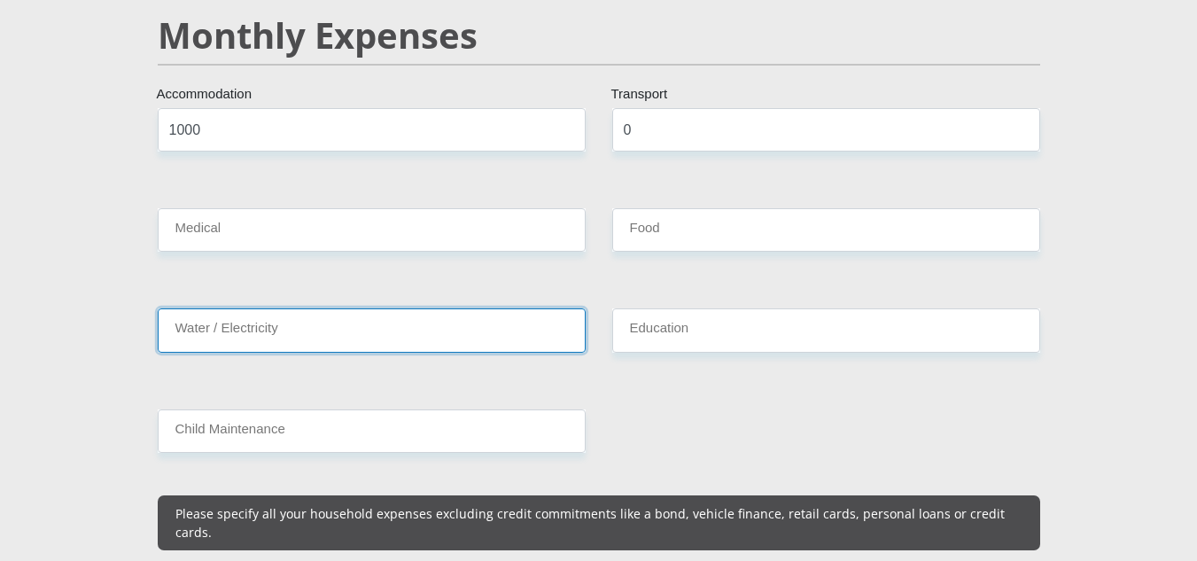
click at [391, 308] on input "Water / Electricity" at bounding box center [372, 329] width 428 height 43
type input "300"
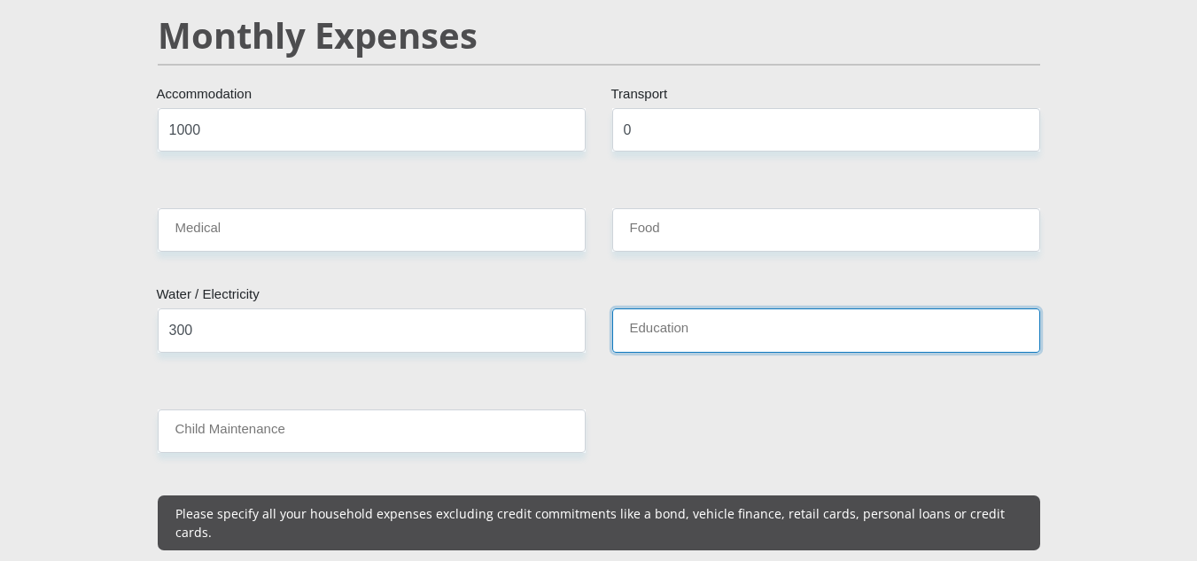
click at [814, 309] on input "Education" at bounding box center [826, 329] width 428 height 43
type input "0"
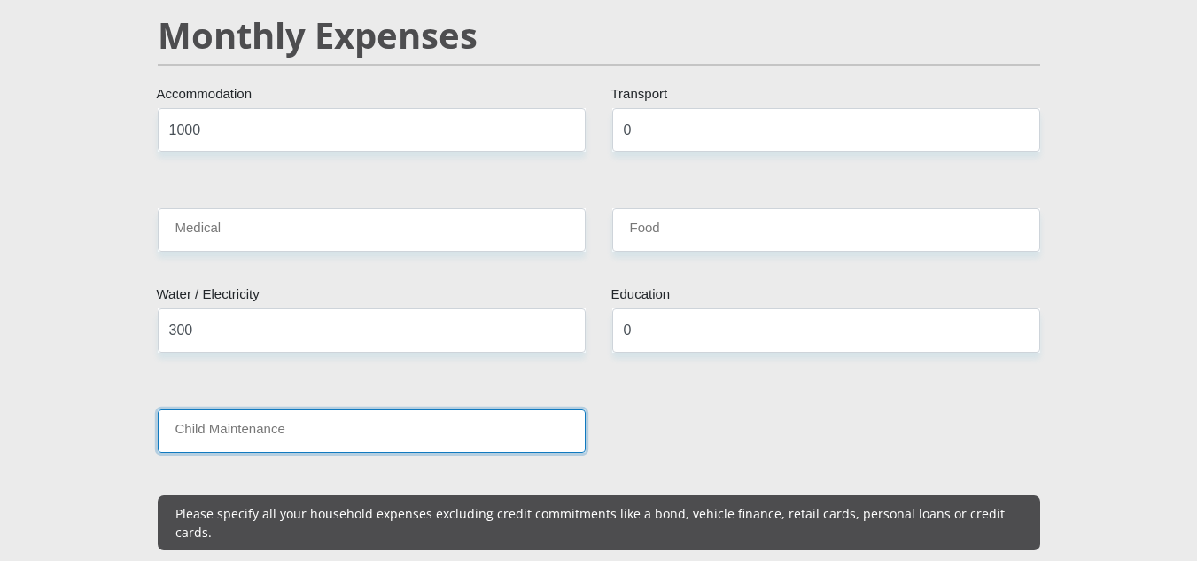
click at [361, 411] on input "Child Maintenance" at bounding box center [372, 430] width 428 height 43
type input "2000"
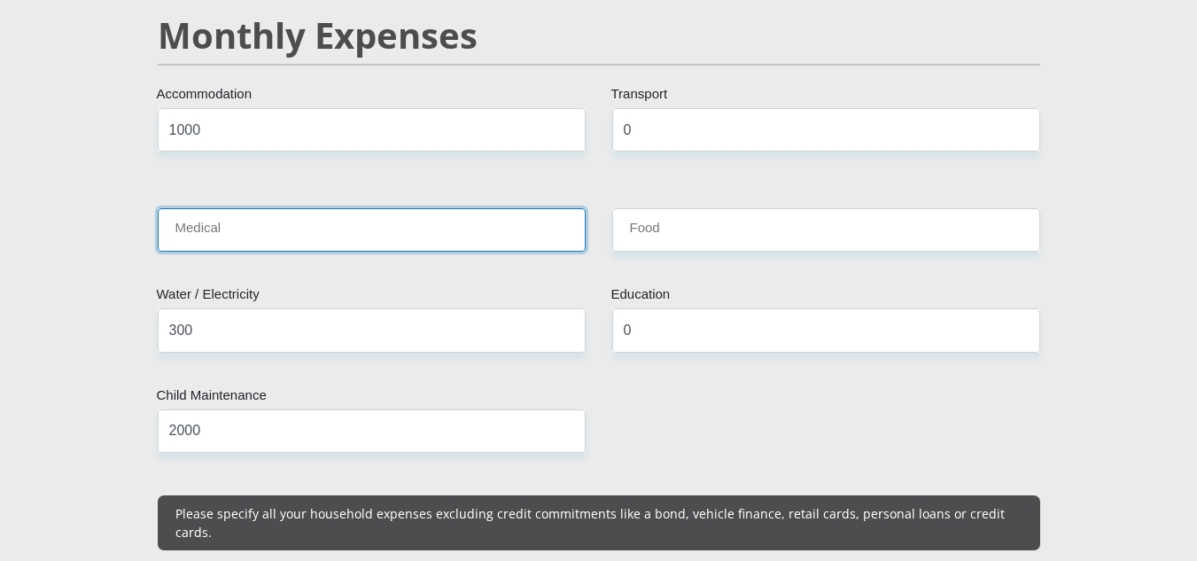
click at [215, 208] on input "Medical" at bounding box center [372, 229] width 428 height 43
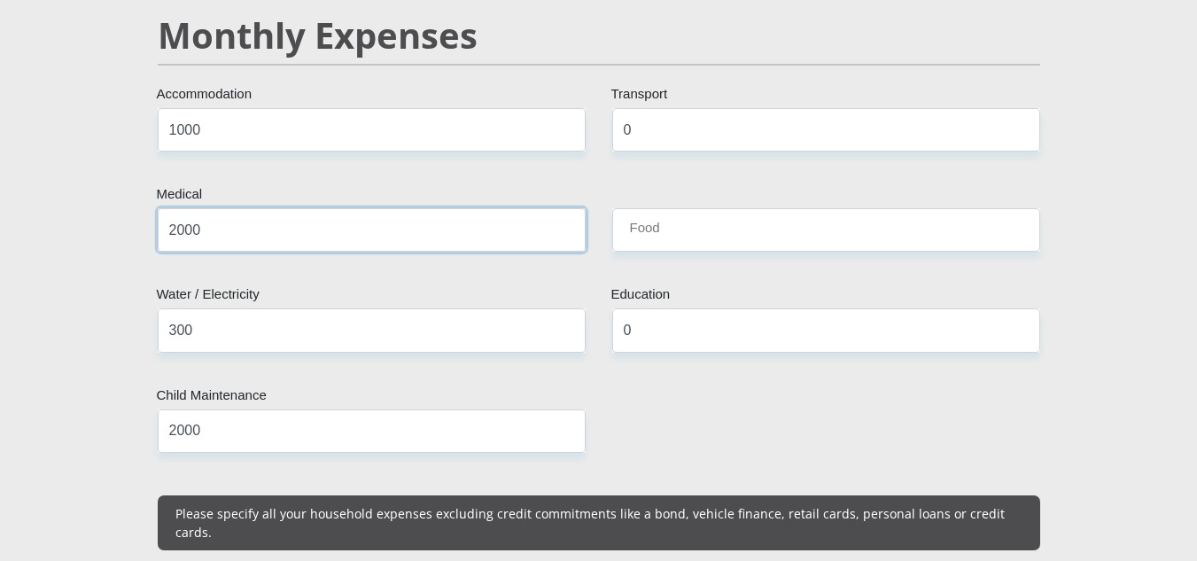
type input "2000"
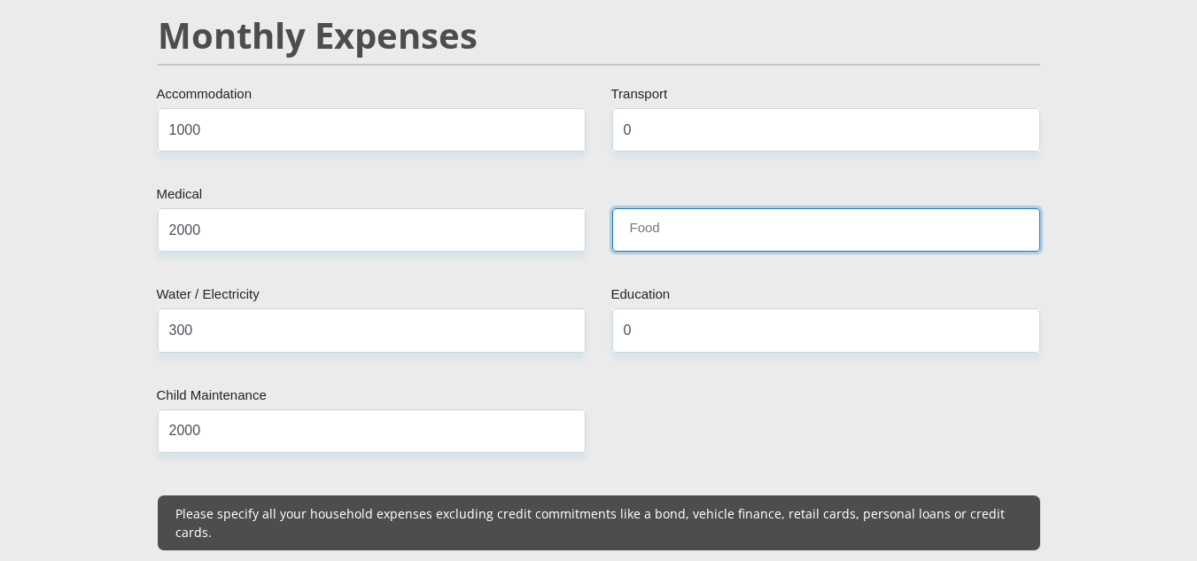
click at [648, 223] on input "Food" at bounding box center [826, 229] width 428 height 43
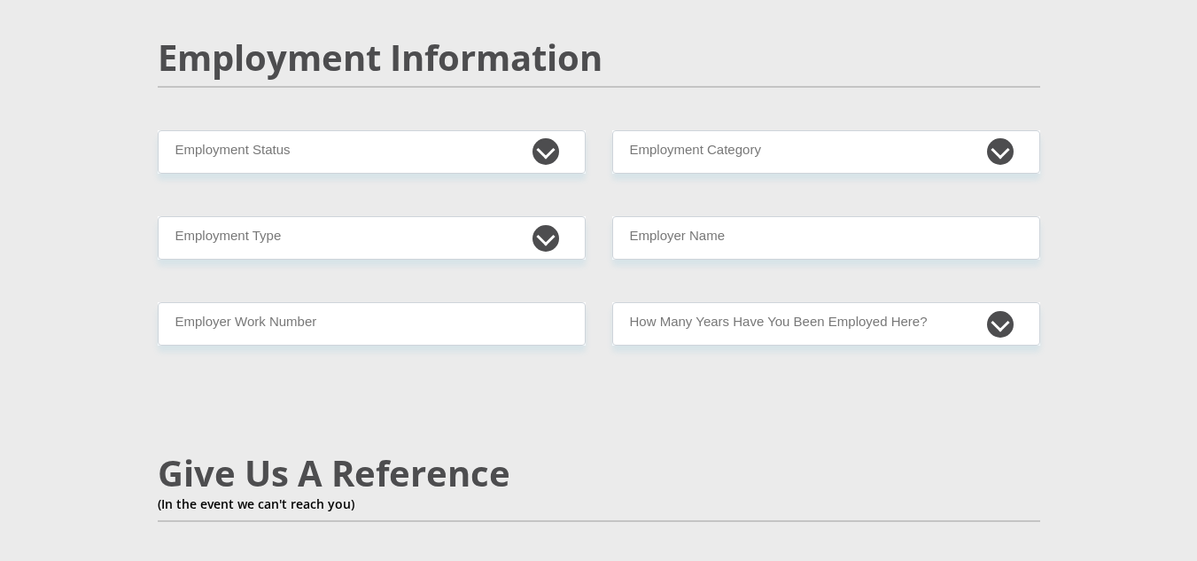
scroll to position [2749, 0]
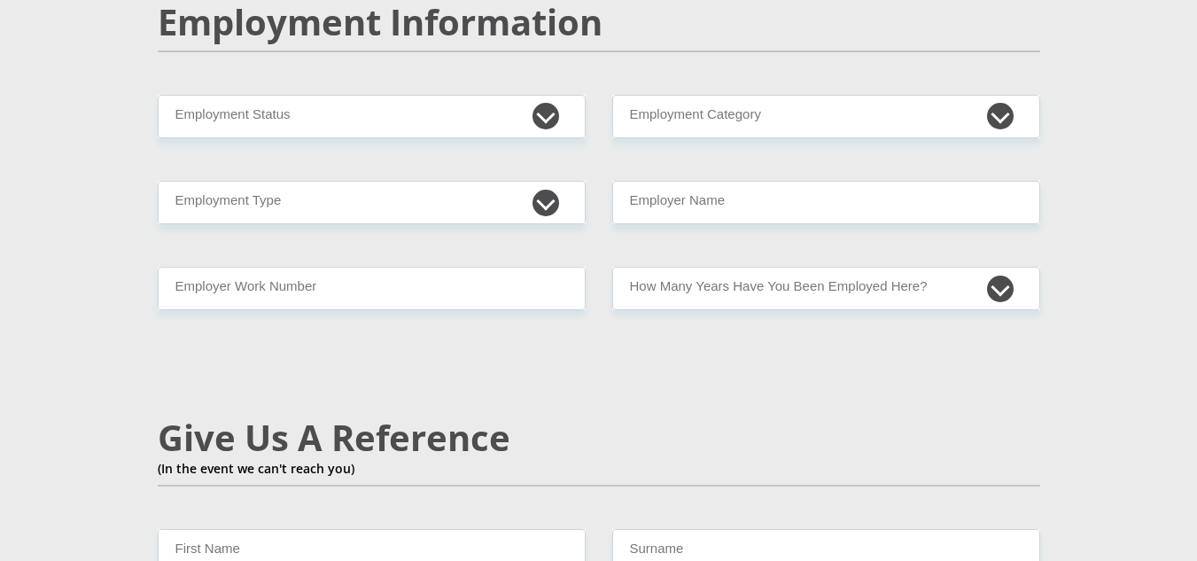
type input "1000"
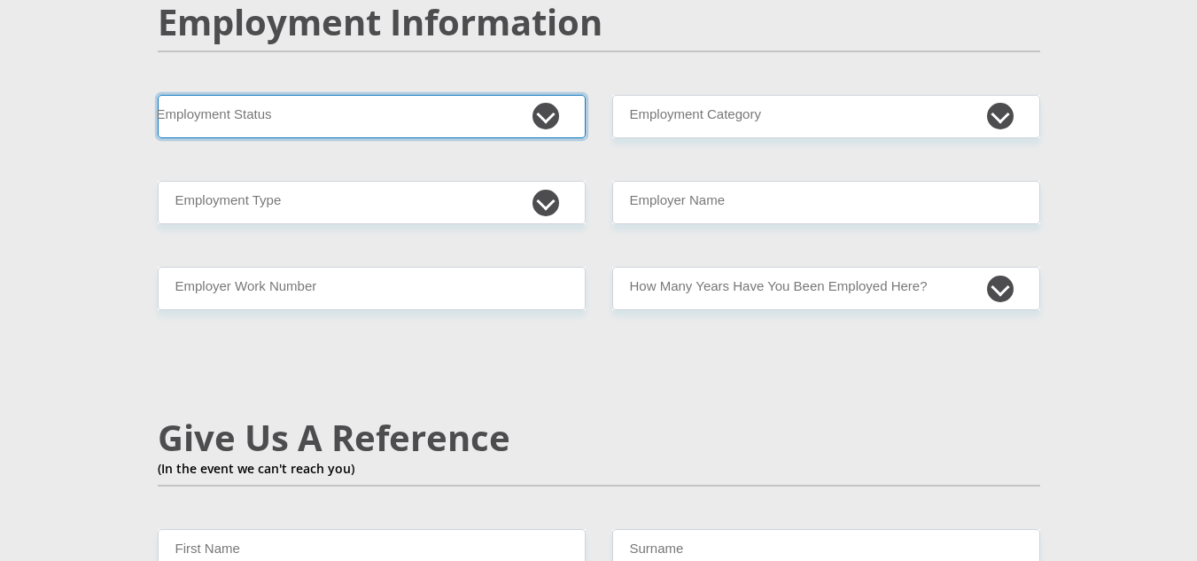
click at [546, 95] on select "Permanent/Full-time Part-time/Casual Contract Worker Self-Employed Housewife Re…" at bounding box center [372, 116] width 428 height 43
select select "1"
click at [158, 95] on select "Permanent/Full-time Part-time/Casual Contract Worker Self-Employed Housewife Re…" at bounding box center [372, 116] width 428 height 43
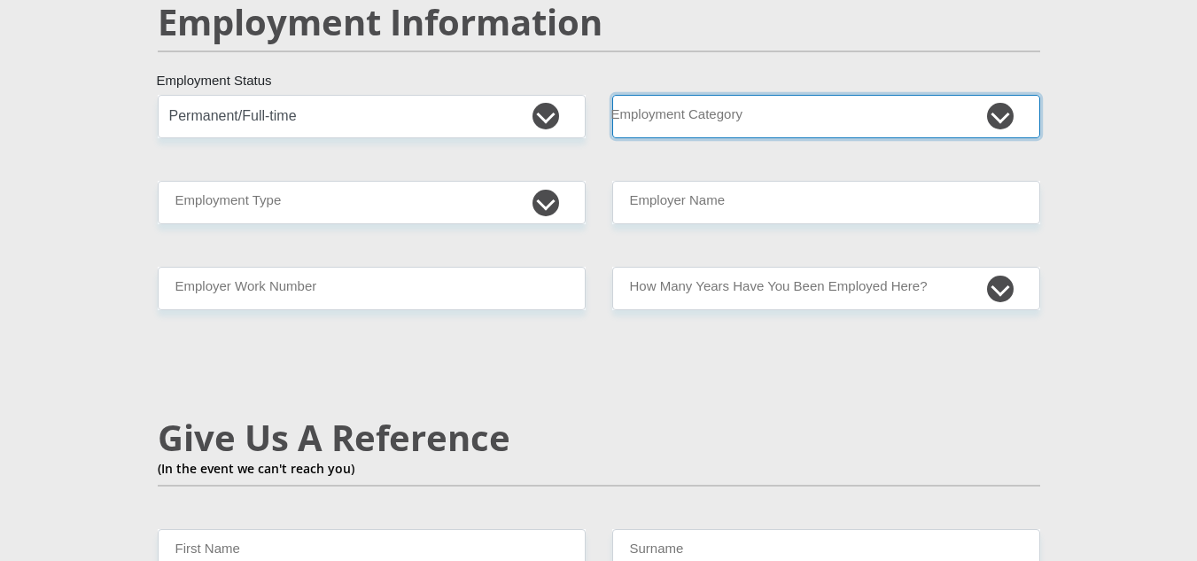
click at [1011, 95] on select "AGRICULTURE ALCOHOL & TOBACCO CONSTRUCTION MATERIALS METALLURGY EQUIPMENT FOR R…" at bounding box center [826, 116] width 428 height 43
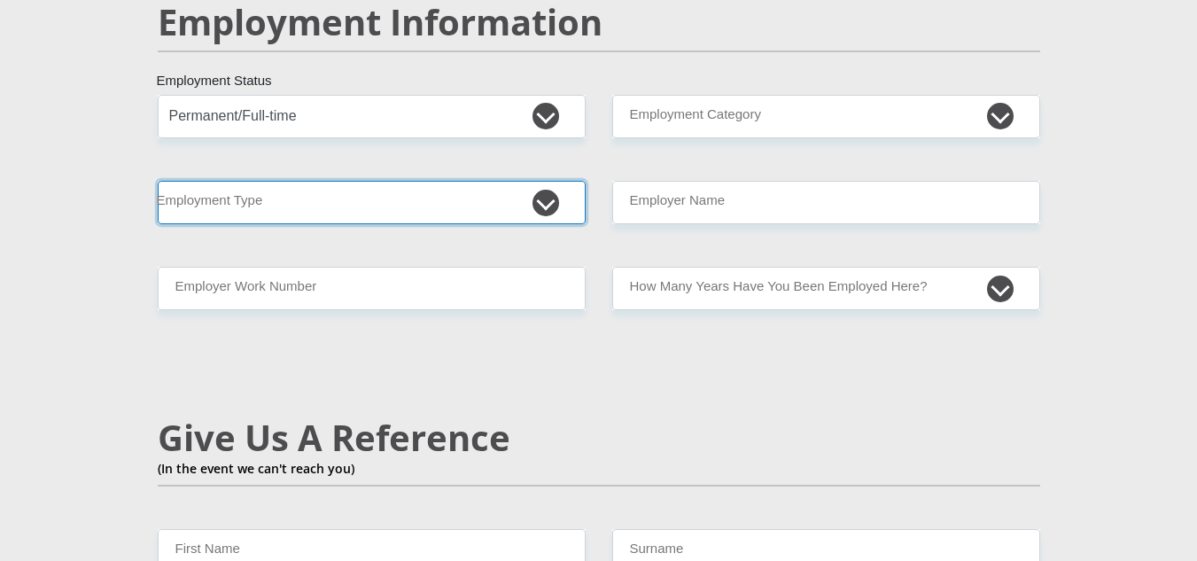
click at [558, 181] on select "College/Lecturer Craft Seller Creative Driver Executive Farmer Forces - Non Com…" at bounding box center [372, 202] width 428 height 43
click at [158, 181] on select "College/Lecturer Craft Seller Creative Driver Executive Farmer Forces - Non Com…" at bounding box center [372, 202] width 428 height 43
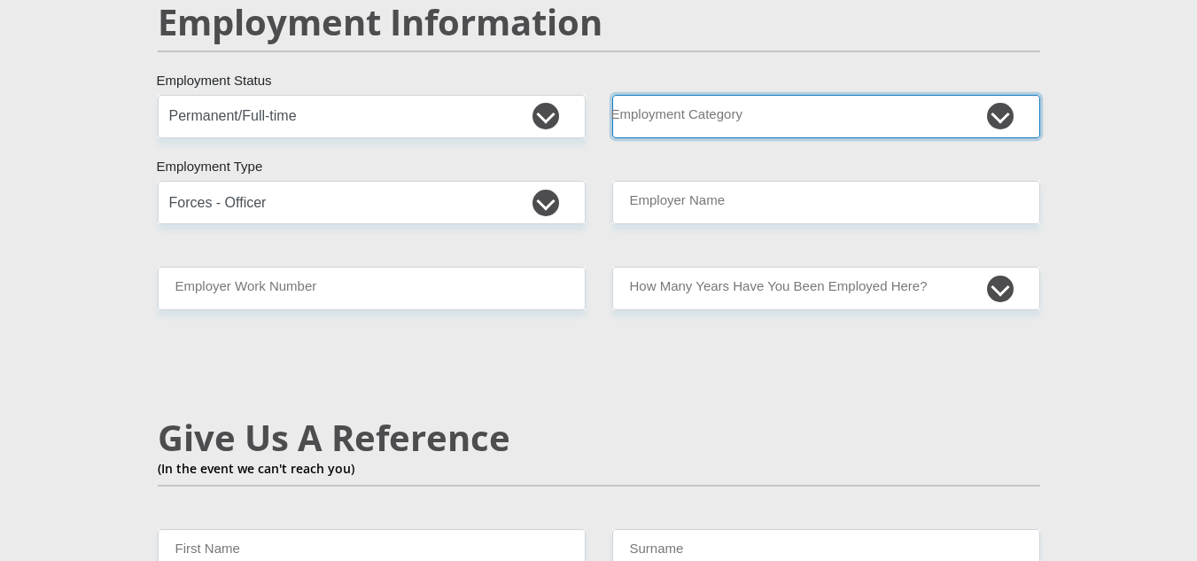
click at [1003, 95] on select "AGRICULTURE ALCOHOL & TOBACCO CONSTRUCTION MATERIALS METALLURGY EQUIPMENT FOR R…" at bounding box center [826, 116] width 428 height 43
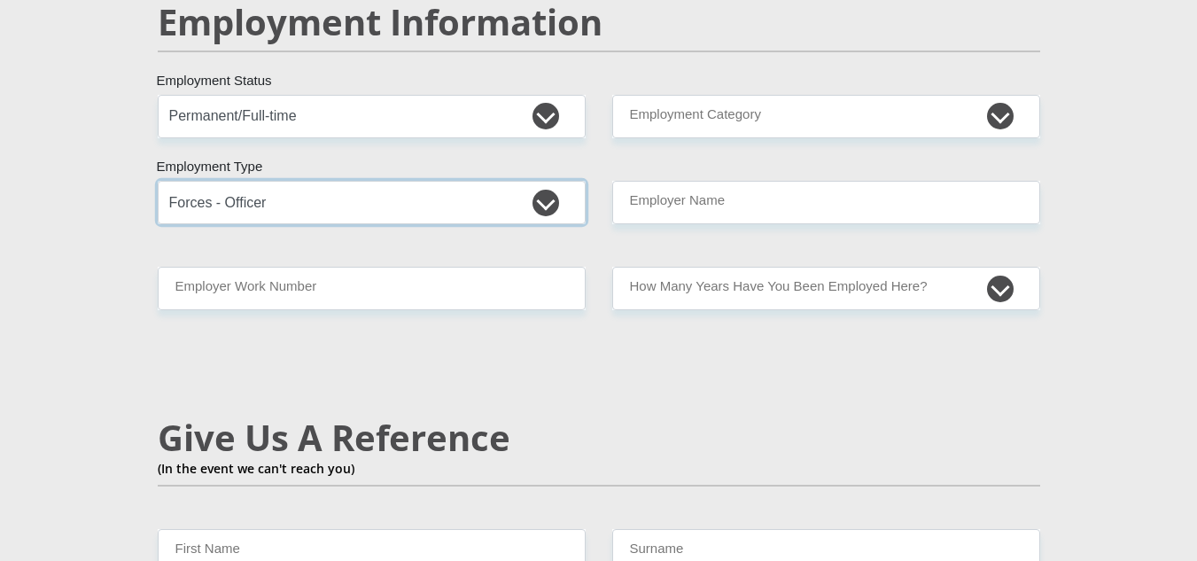
click at [539, 181] on select "College/Lecturer Craft Seller Creative Driver Executive Farmer Forces - Non Com…" at bounding box center [372, 202] width 428 height 43
select select "Unknown/Other"
click at [158, 181] on select "College/Lecturer Craft Seller Creative Driver Executive Farmer Forces - Non Com…" at bounding box center [372, 202] width 428 height 43
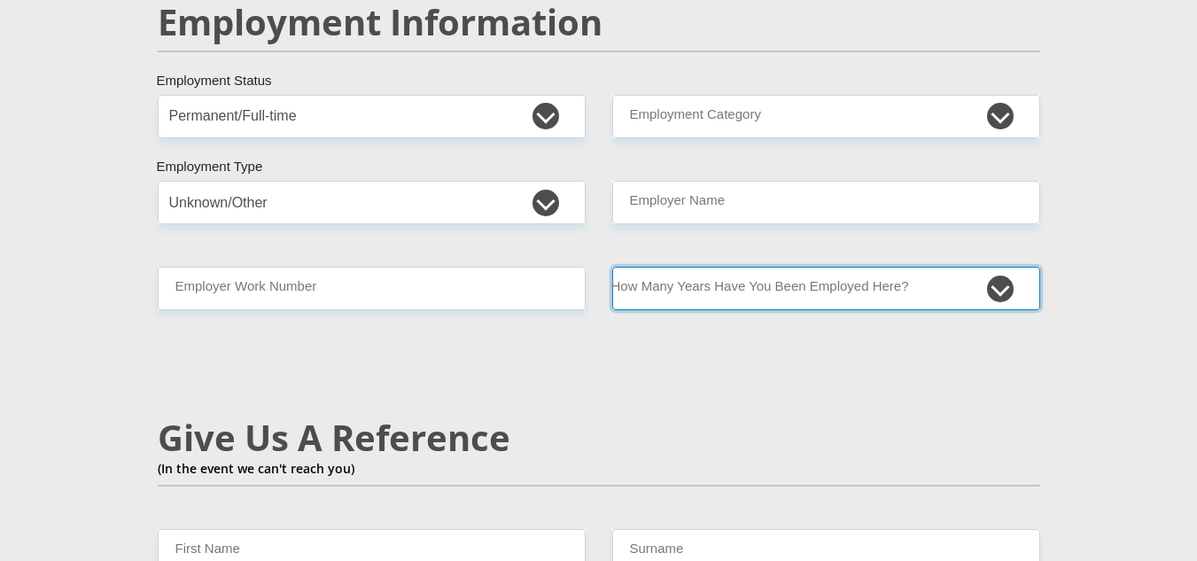
click at [988, 267] on select "less than 1 year 1-3 years 3-5 years 5+ years" at bounding box center [826, 288] width 428 height 43
select select "60"
click at [612, 267] on select "less than 1 year 1-3 years 3-5 years 5+ years" at bounding box center [826, 288] width 428 height 43
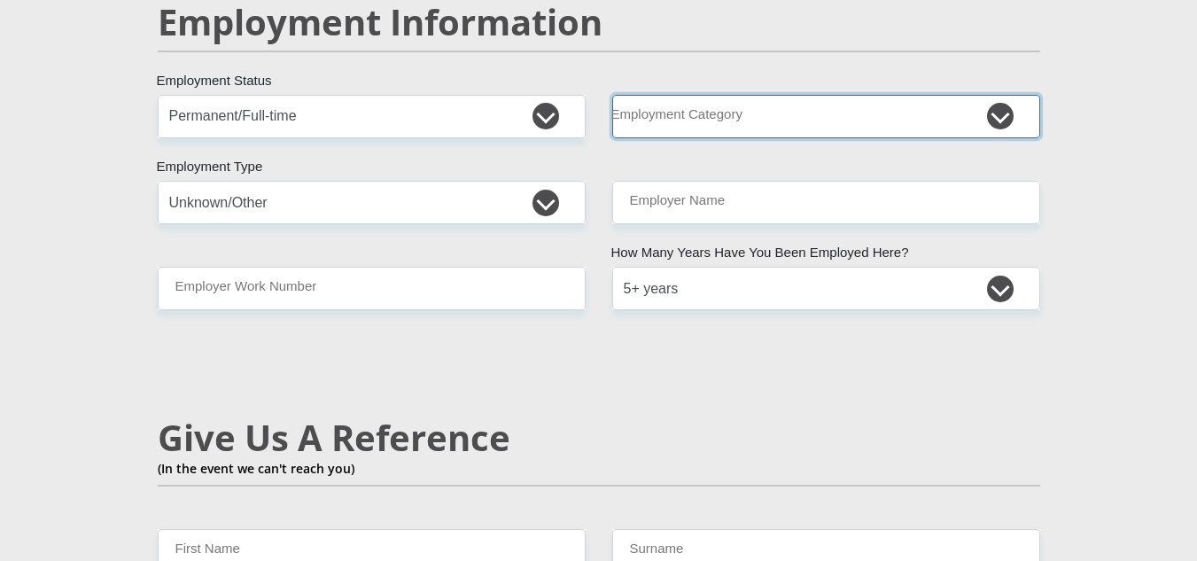
click at [842, 95] on select "AGRICULTURE ALCOHOL & TOBACCO CONSTRUCTION MATERIALS METALLURGY EQUIPMENT FOR R…" at bounding box center [826, 116] width 428 height 43
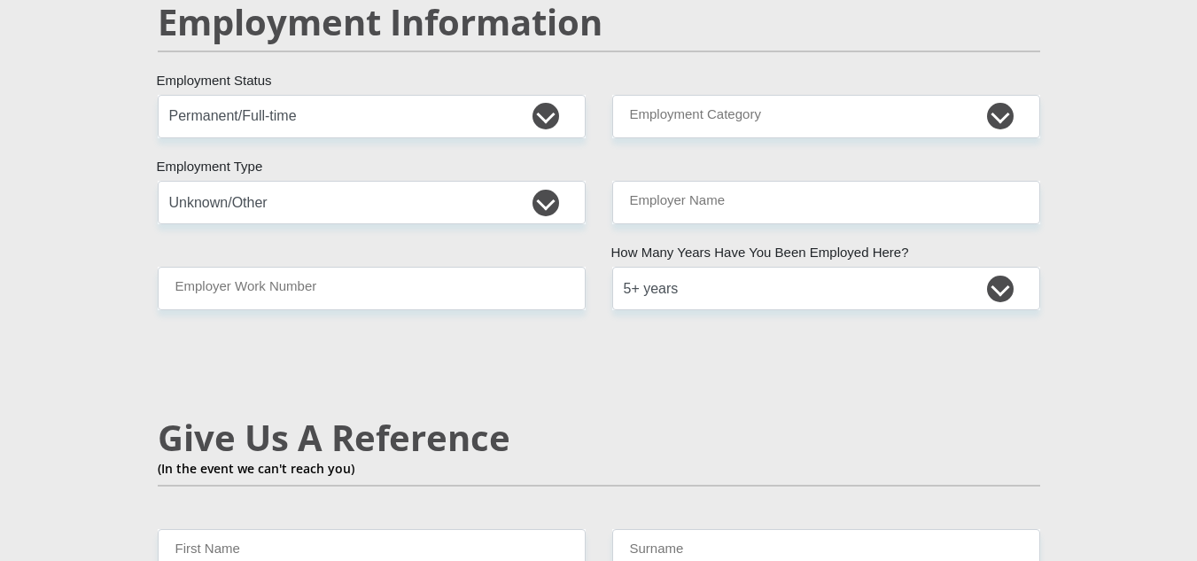
click at [1189, 168] on section "Personal Details Mr Ms Mrs Dr Other Title Klaas First Name Sass Surname 8502125…" at bounding box center [598, 89] width 1197 height 5478
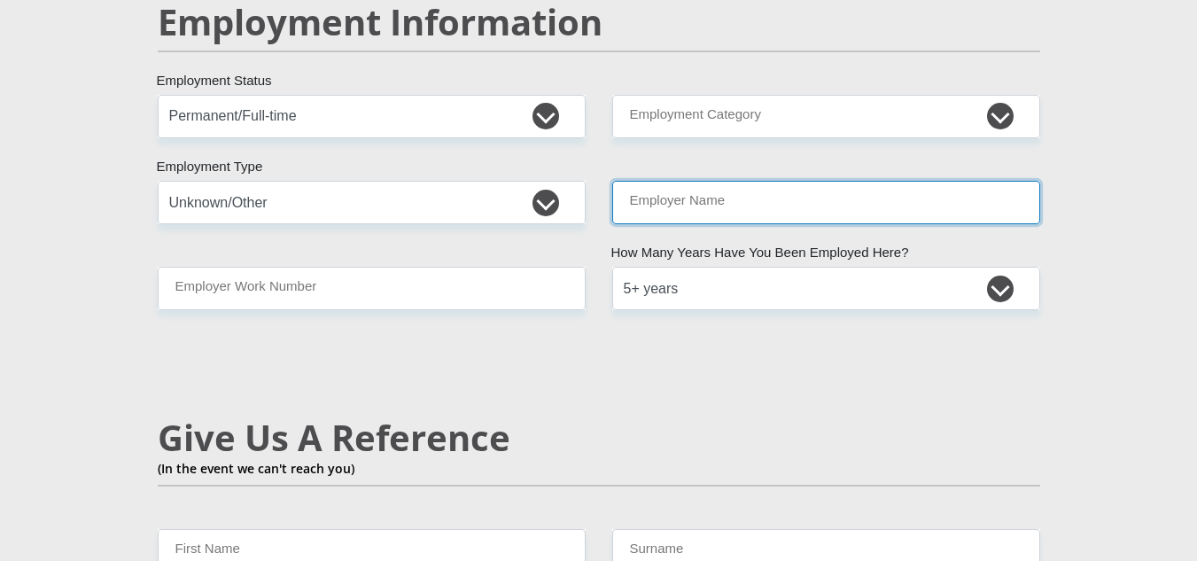
click at [918, 181] on input "Employer Name" at bounding box center [826, 202] width 428 height 43
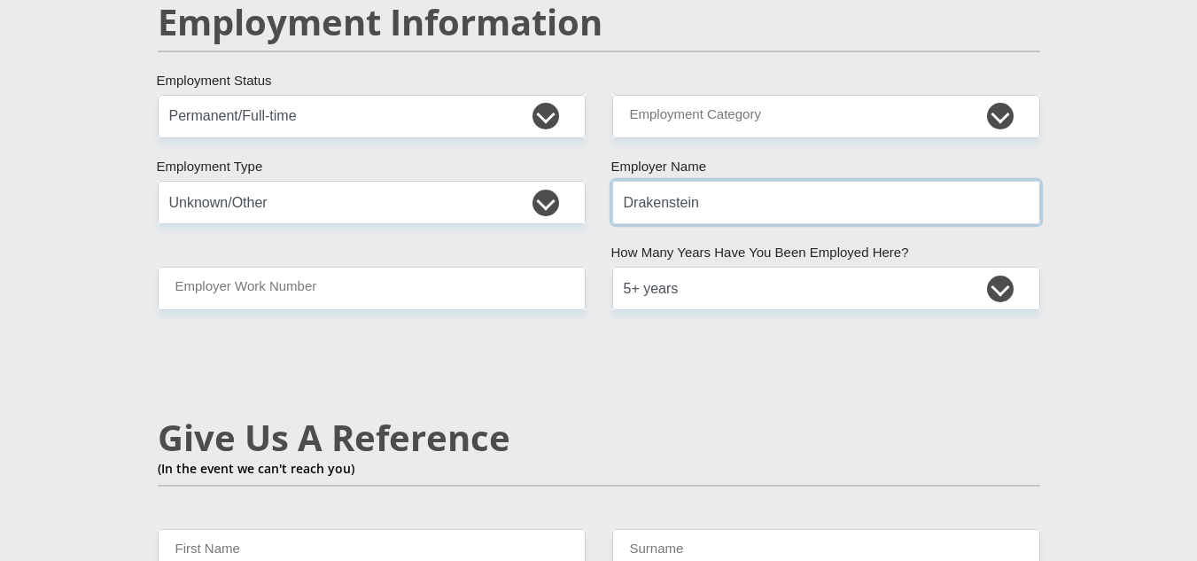
click at [909, 181] on input "Drakenstein" at bounding box center [826, 202] width 428 height 43
type input "Drakensteinmunicipality"
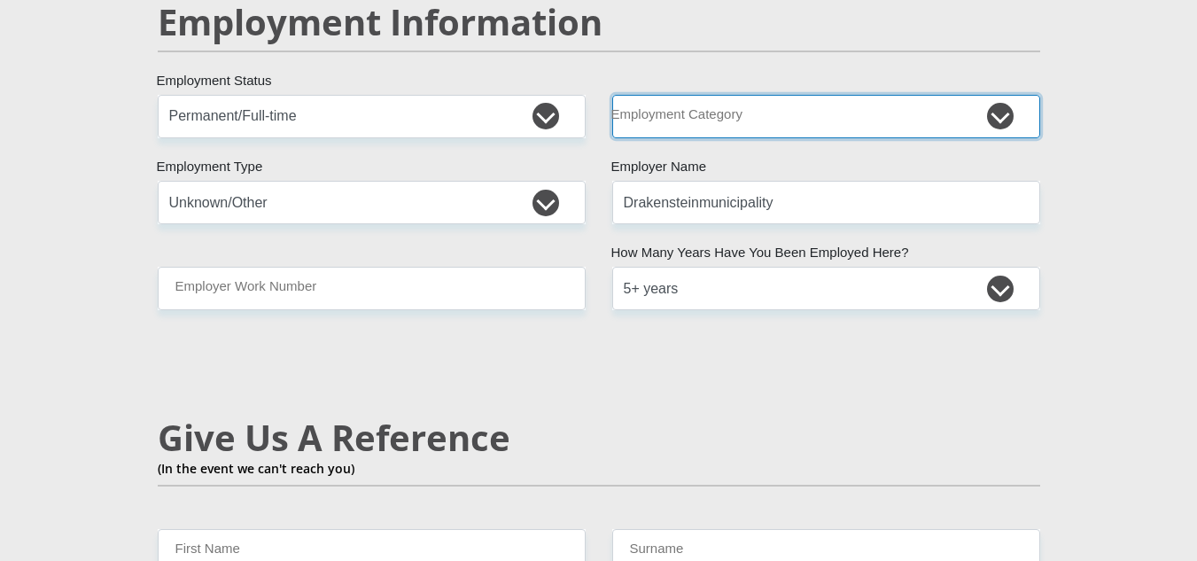
click at [1001, 95] on select "AGRICULTURE ALCOHOL & TOBACCO CONSTRUCTION MATERIALS METALLURGY EQUIPMENT FOR R…" at bounding box center [826, 116] width 428 height 43
click at [887, 95] on select "AGRICULTURE ALCOHOL & TOBACCO CONSTRUCTION MATERIALS METALLURGY EQUIPMENT FOR R…" at bounding box center [826, 116] width 428 height 43
click at [996, 95] on select "AGRICULTURE ALCOHOL & TOBACCO CONSTRUCTION MATERIALS METALLURGY EQUIPMENT FOR R…" at bounding box center [826, 116] width 428 height 43
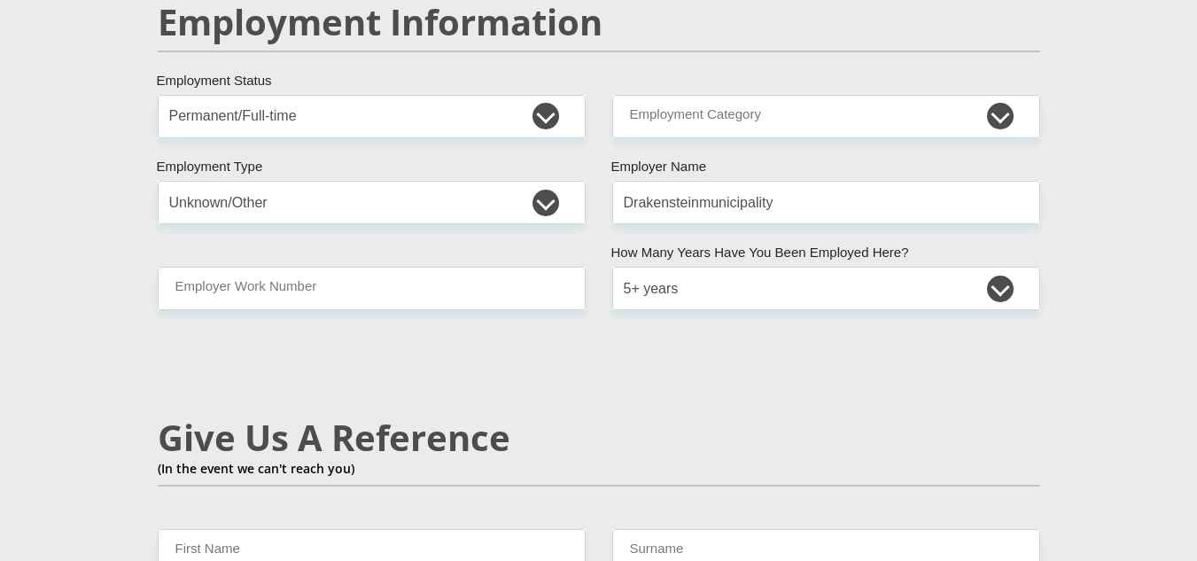
click at [1182, 100] on section "Personal Details Mr Ms Mrs Dr Other Title Klaas First Name Sass Surname 8502125…" at bounding box center [598, 89] width 1197 height 5478
click at [546, 181] on select "College/Lecturer Craft Seller Creative Driver Executive Farmer Forces - Non Com…" at bounding box center [372, 202] width 428 height 43
select select "Forces - Officer"
click at [158, 181] on select "College/Lecturer Craft Seller Creative Driver Executive Farmer Forces - Non Com…" at bounding box center [372, 202] width 428 height 43
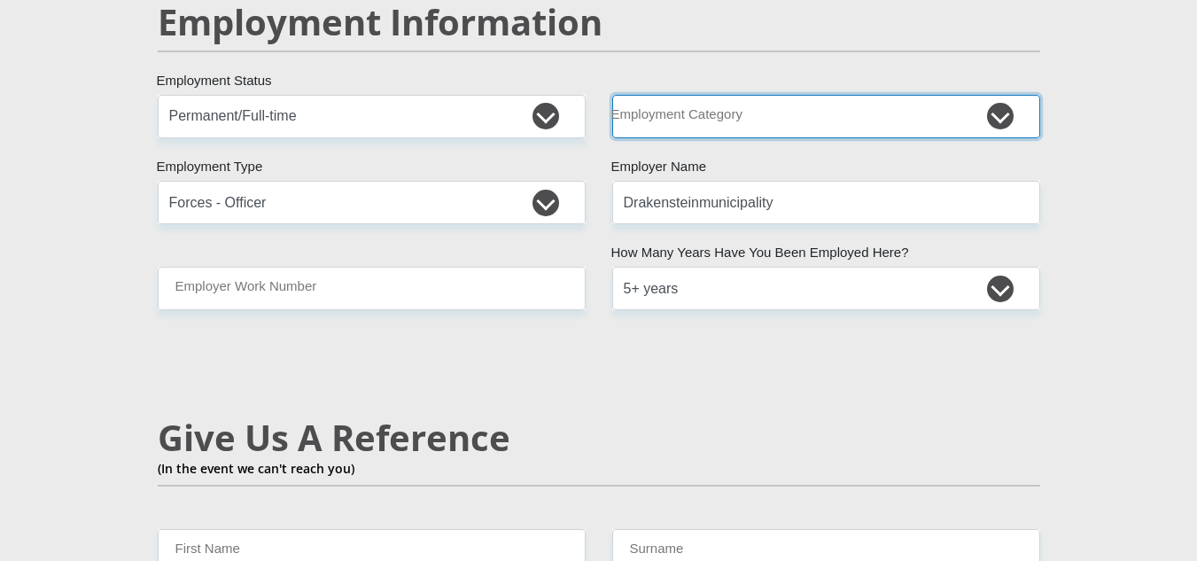
click at [1010, 95] on select "AGRICULTURE ALCOHOL & TOBACCO CONSTRUCTION MATERIALS METALLURGY EQUIPMENT FOR R…" at bounding box center [826, 116] width 428 height 43
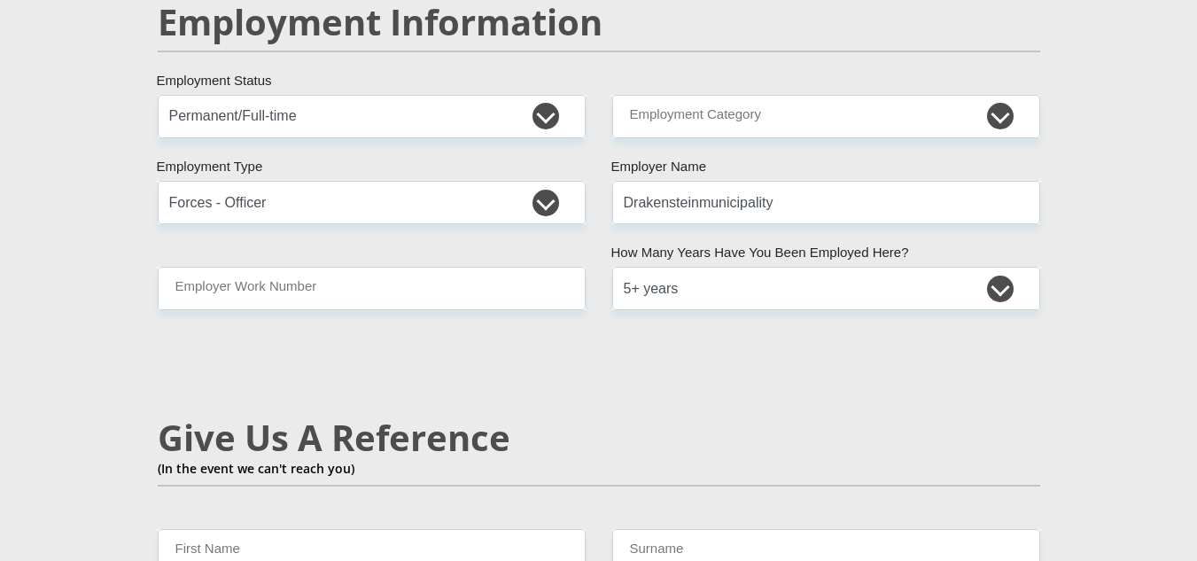
click at [1168, 275] on section "Personal Details Mr Ms Mrs Dr Other Title Klaas First Name Sass Surname 8502125…" at bounding box center [598, 89] width 1197 height 5478
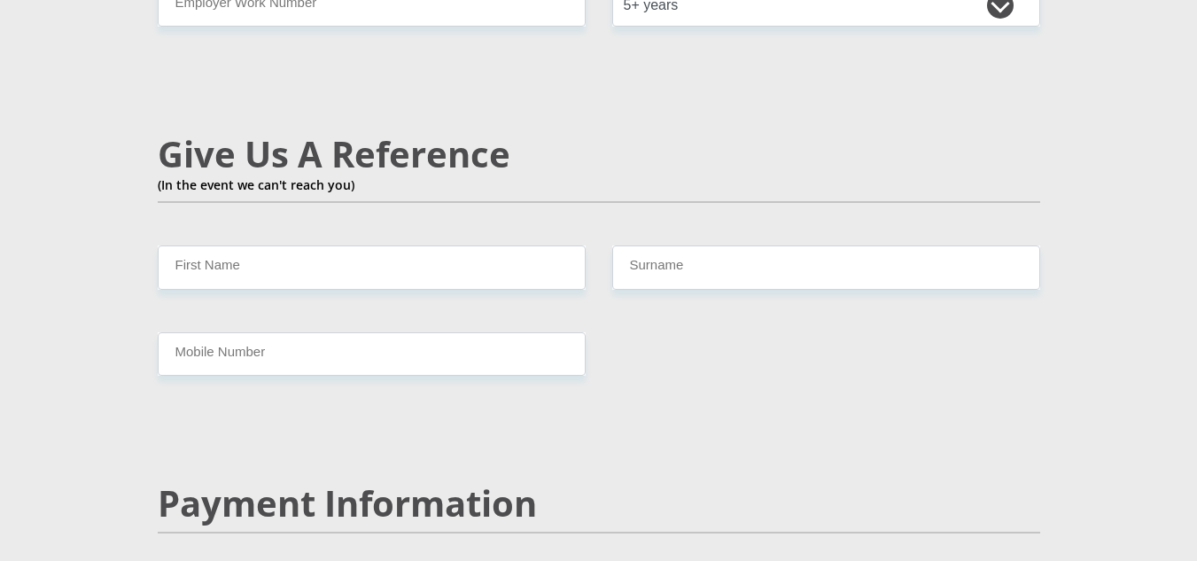
scroll to position [3079, 0]
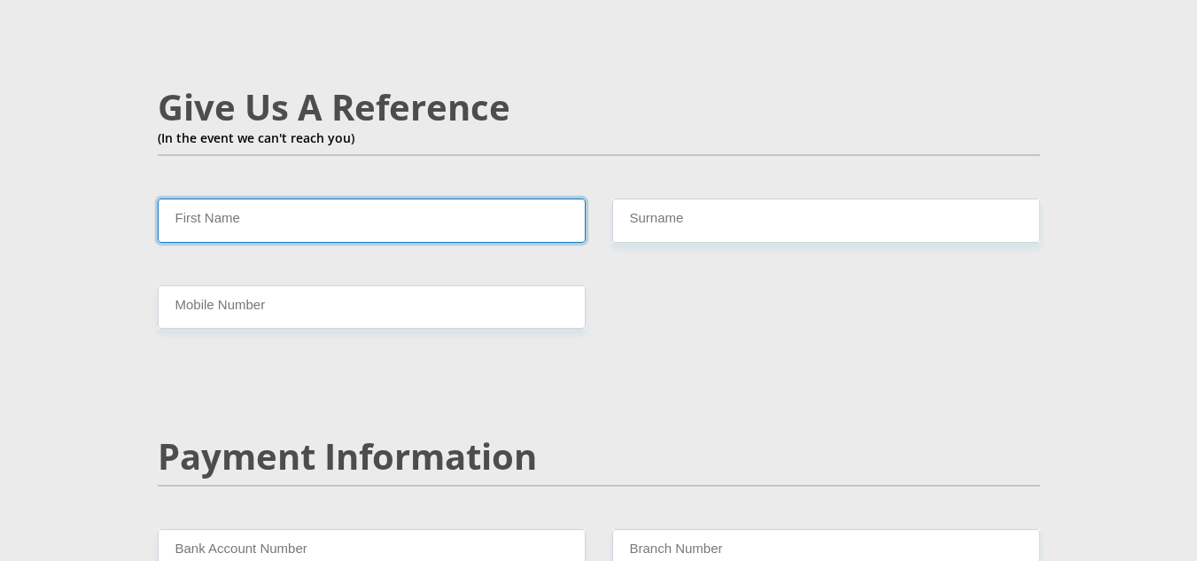
click at [364, 198] on input "First Name" at bounding box center [372, 219] width 428 height 43
type input "Skye"
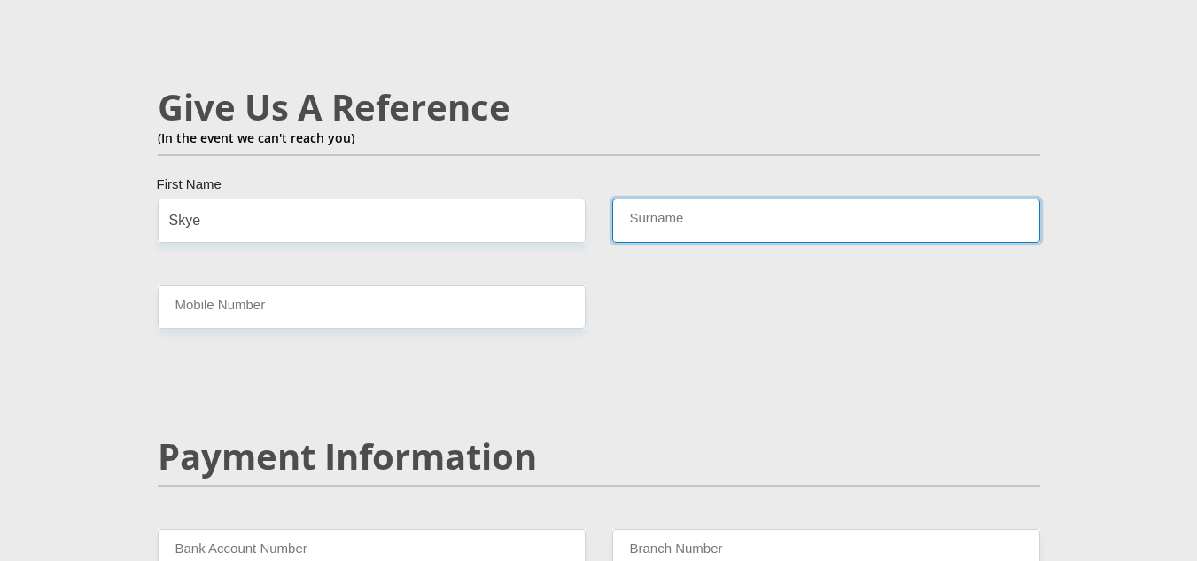
type input "Lewis"
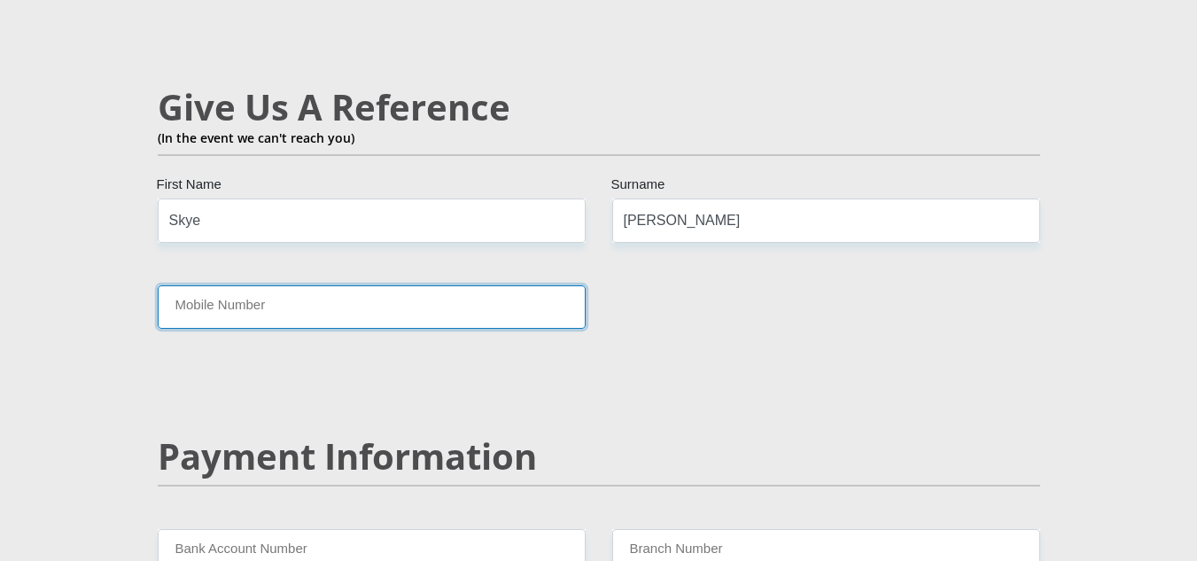
click at [360, 285] on input "Mobile Number" at bounding box center [372, 306] width 428 height 43
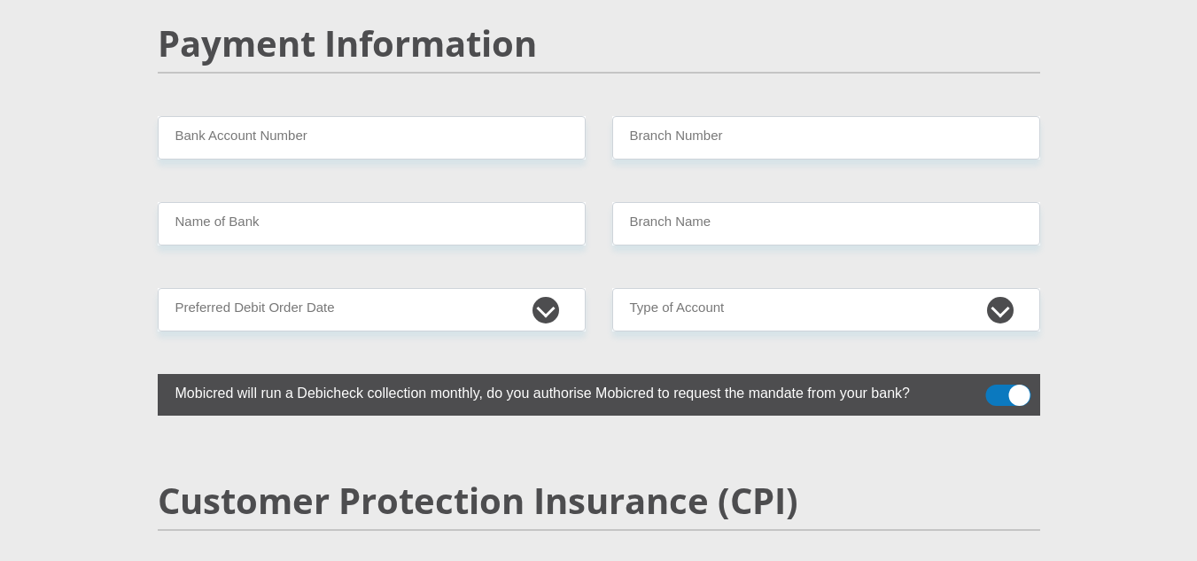
scroll to position [3336, 0]
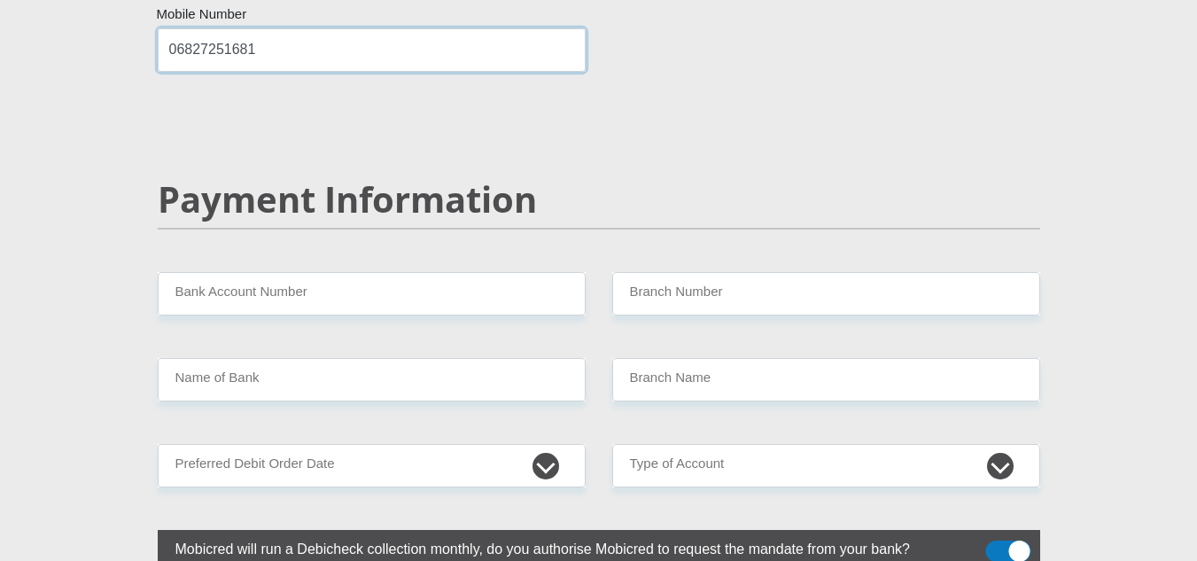
type input "06827251681"
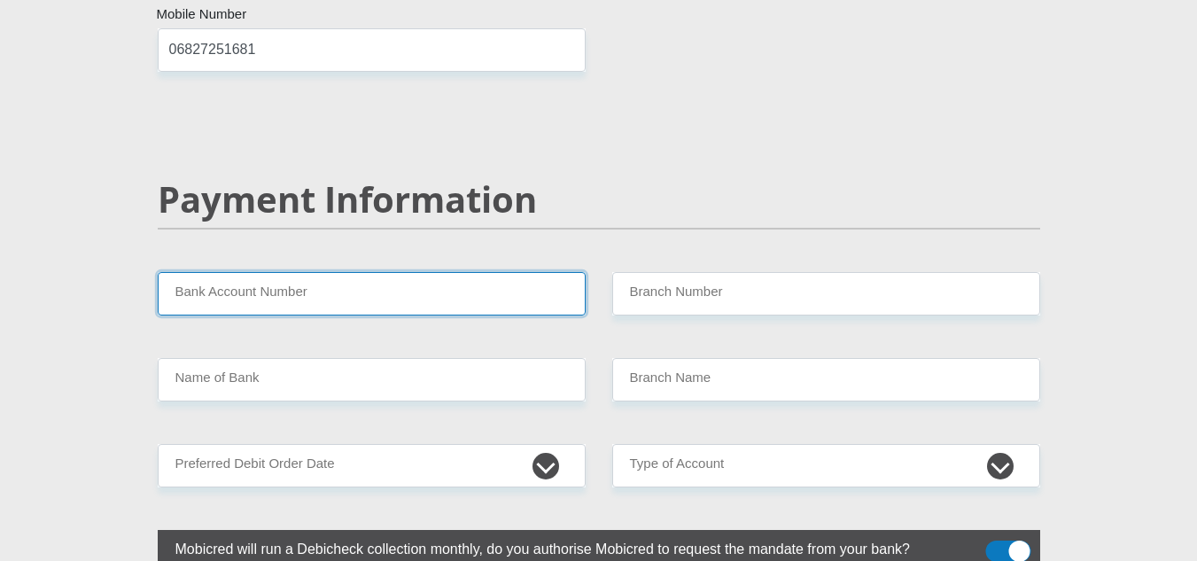
click at [250, 272] on input "Bank Account Number" at bounding box center [372, 293] width 428 height 43
type input "1601124439"
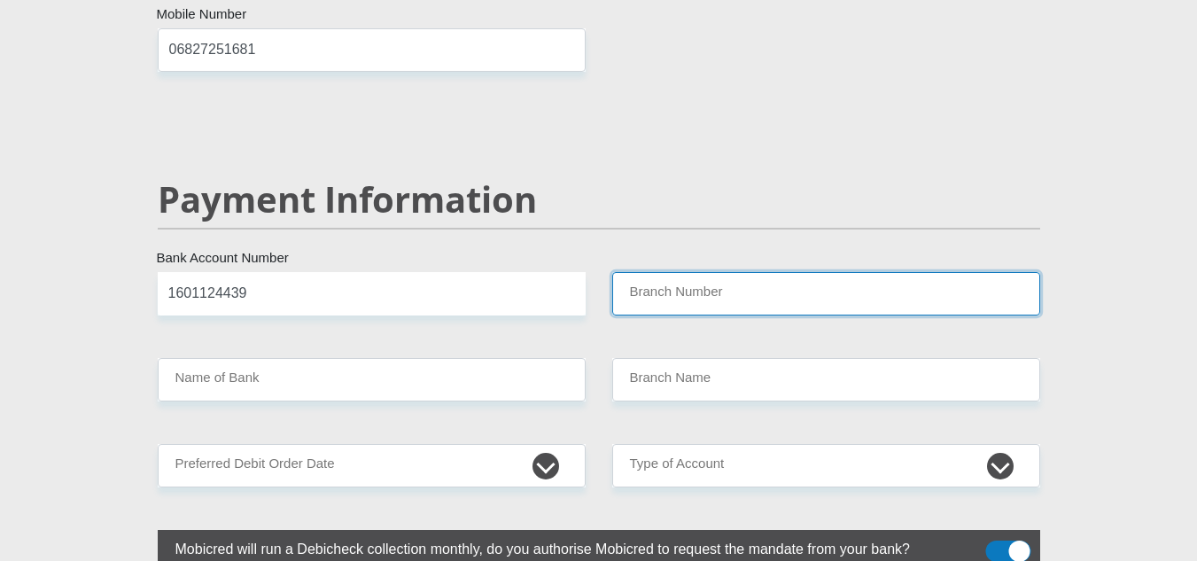
click at [655, 272] on input "Branch Number" at bounding box center [826, 293] width 428 height 43
type input "470010"
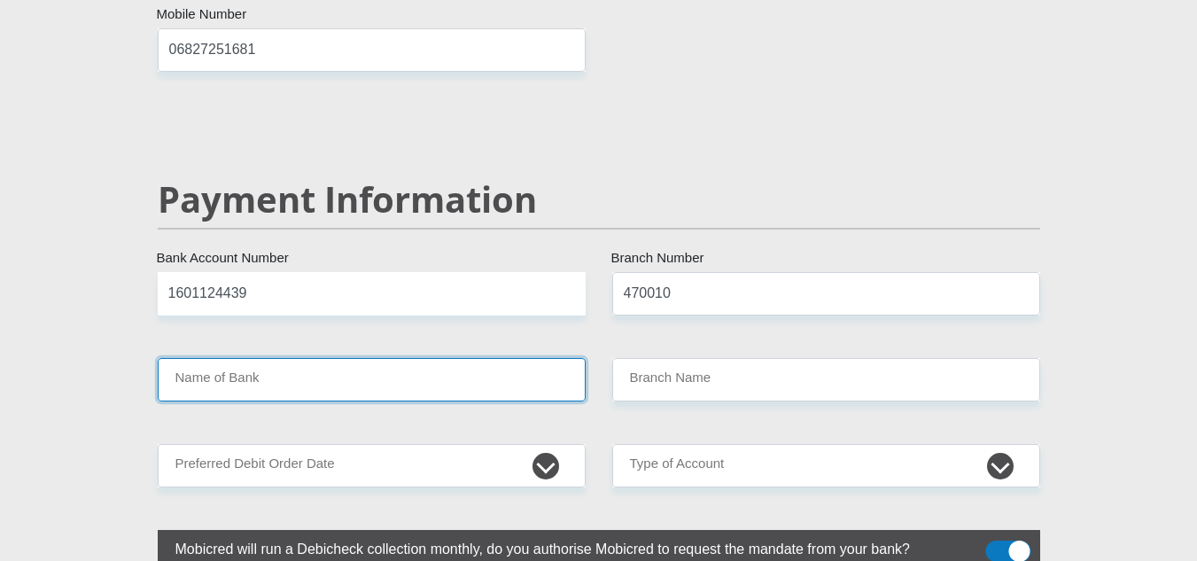
click at [363, 358] on input "Name of Bank" at bounding box center [372, 379] width 428 height 43
type input "CAPITEC BANK LIMITED"
type input "CAPITEC BANK CPC"
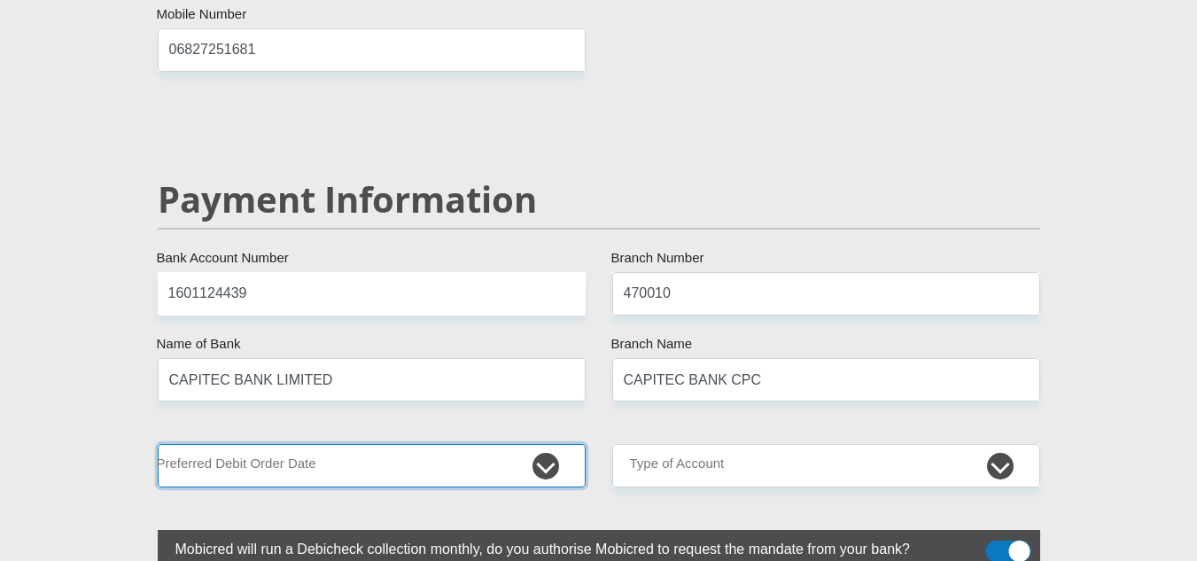
click at [538, 444] on select "1st 2nd 3rd 4th 5th 7th 18th 19th 20th 21st 22nd 23rd 24th 25th 26th 27th 28th …" at bounding box center [372, 465] width 428 height 43
select select "25"
click at [158, 444] on select "1st 2nd 3rd 4th 5th 7th 18th 19th 20th 21st 22nd 23rd 24th 25th 26th 27th 28th …" at bounding box center [372, 465] width 428 height 43
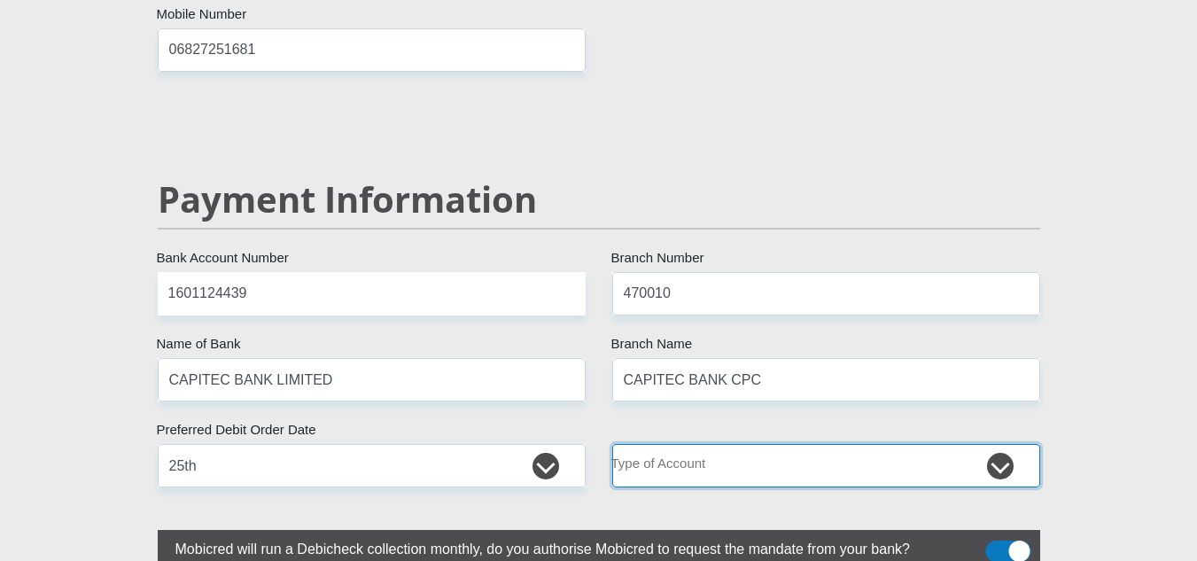
click at [1003, 444] on select "Cheque Savings" at bounding box center [826, 465] width 428 height 43
select select "SAV"
click at [612, 444] on select "Cheque Savings" at bounding box center [826, 465] width 428 height 43
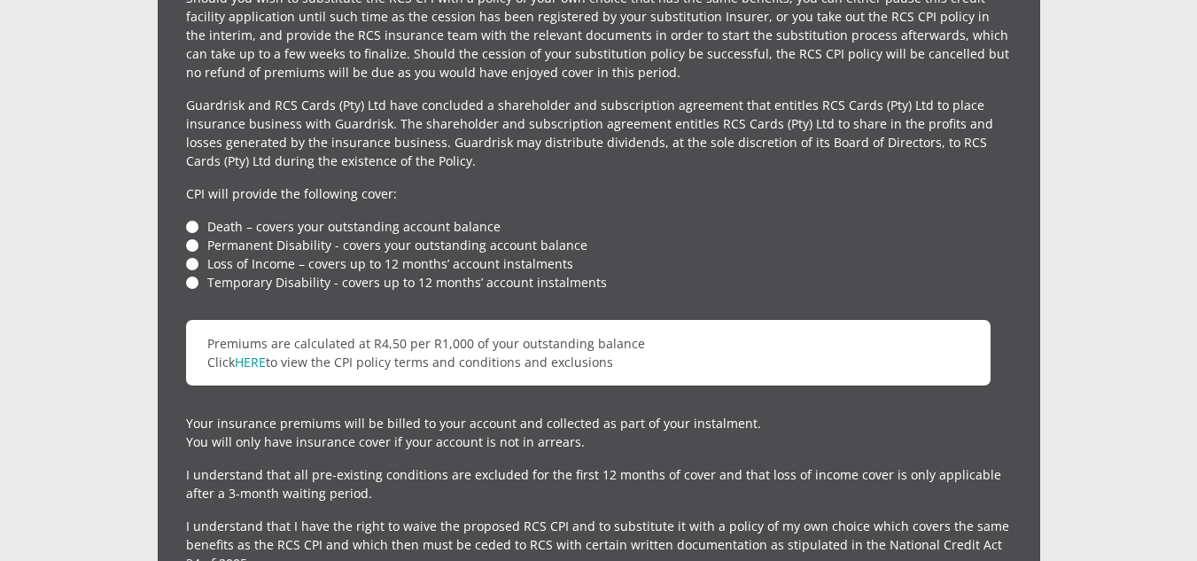
scroll to position [4210, 0]
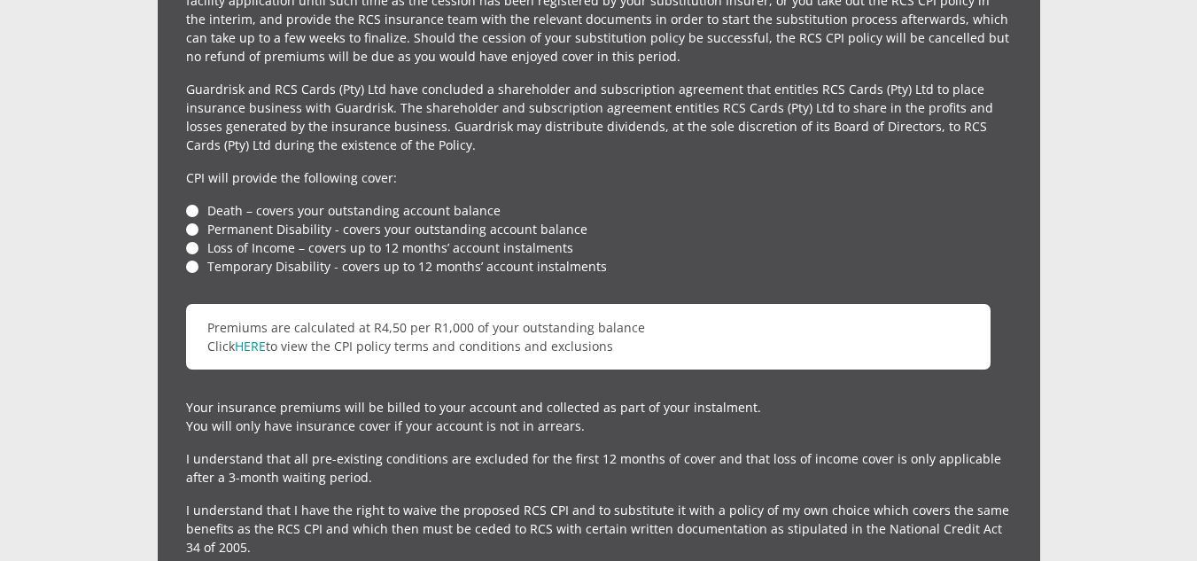
click at [192, 201] on li "Death – covers your outstanding account balance" at bounding box center [598, 210] width 825 height 19
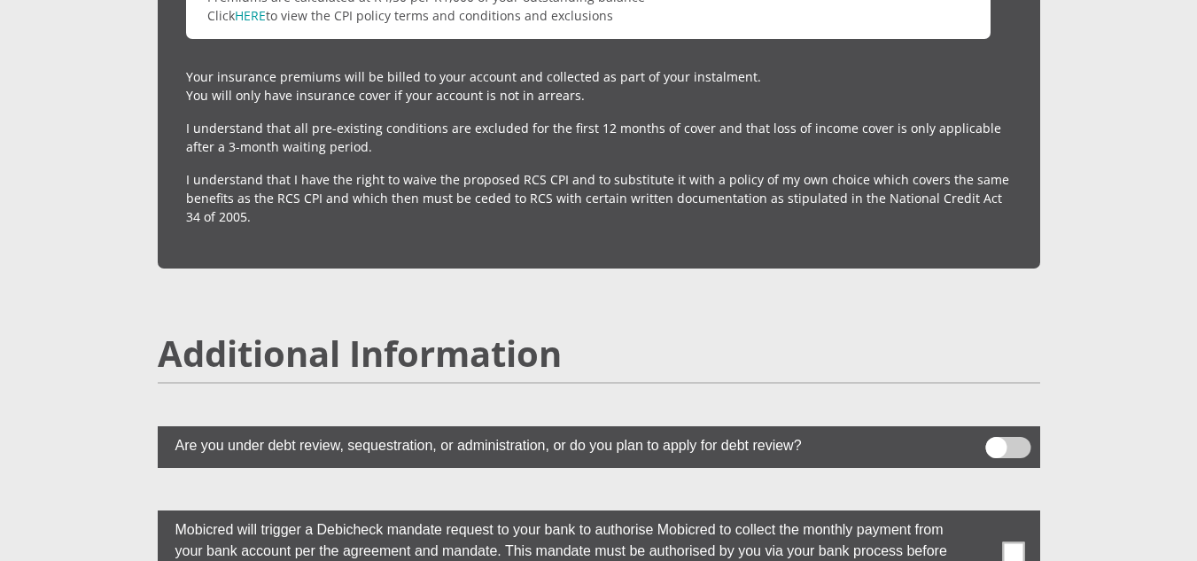
scroll to position [4552, 0]
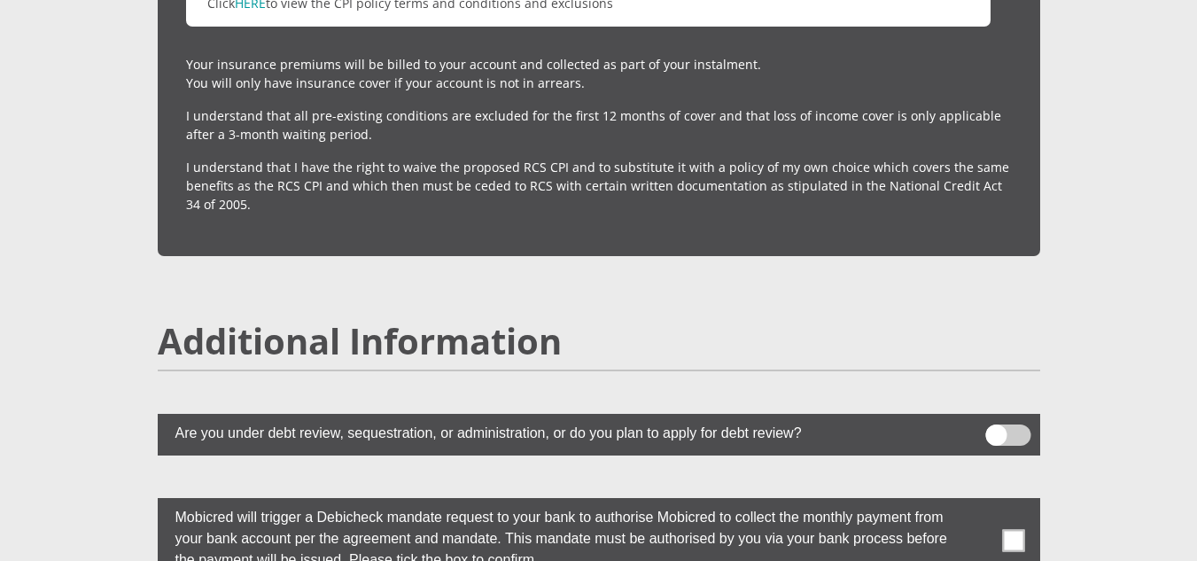
click at [1026, 499] on label at bounding box center [599, 540] width 882 height 84
click at [978, 502] on input "checkbox" at bounding box center [978, 502] width 0 height 0
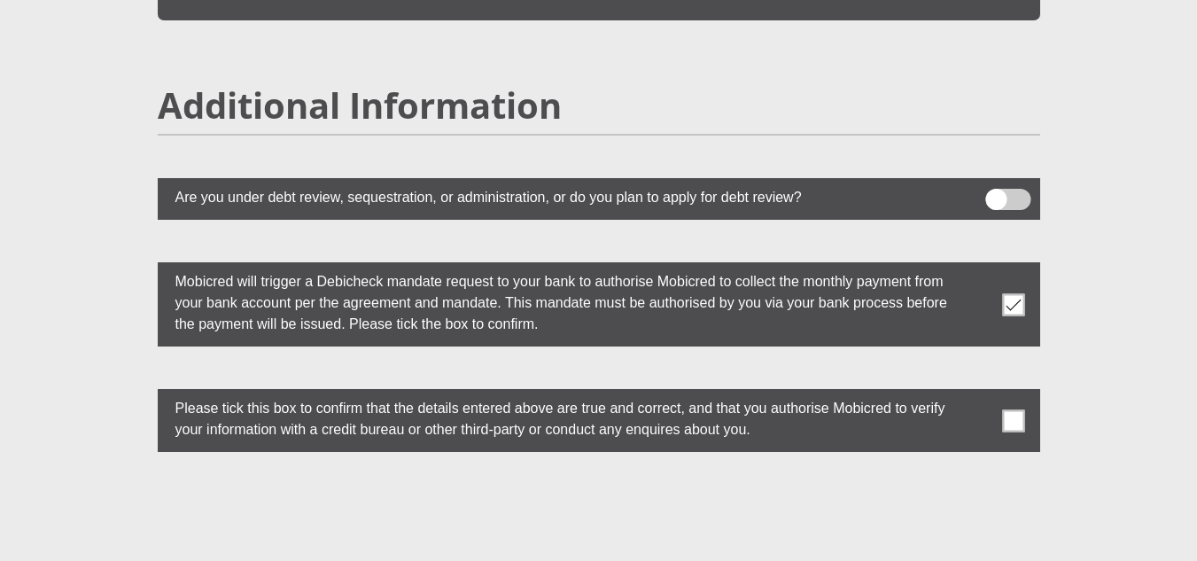
scroll to position [4848, 0]
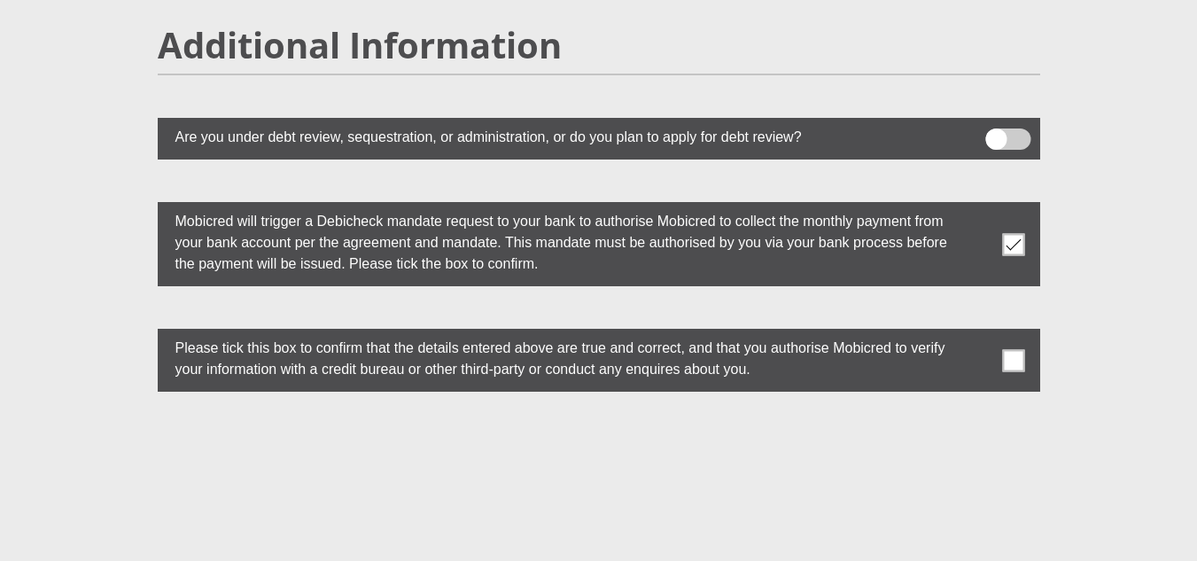
click at [1017, 349] on span at bounding box center [1013, 360] width 22 height 22
click at [978, 333] on input "checkbox" at bounding box center [978, 333] width 0 height 0
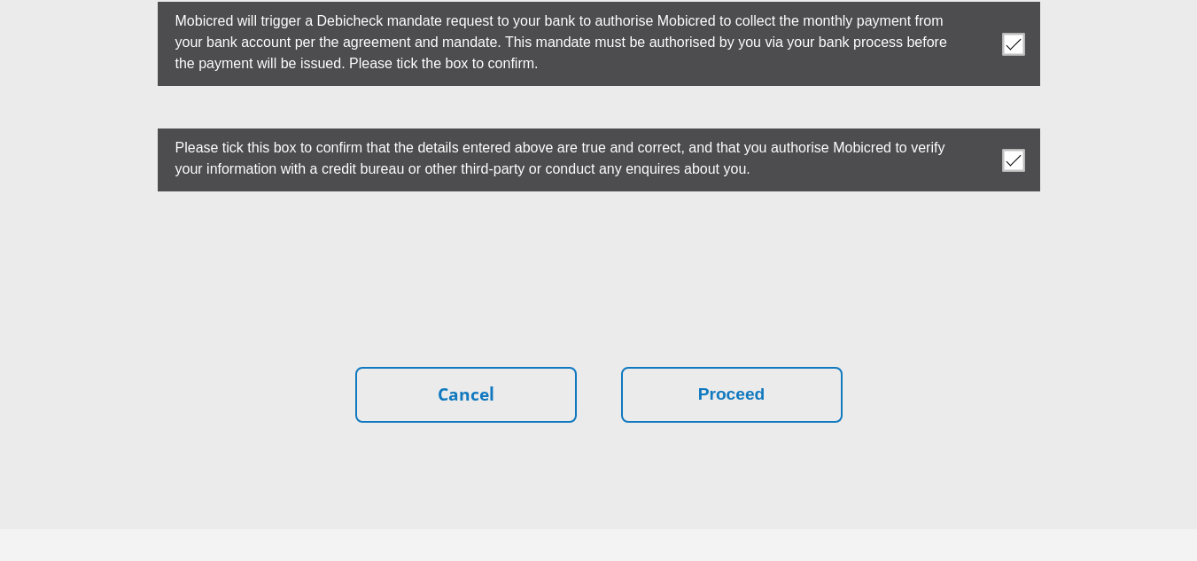
scroll to position [5078, 0]
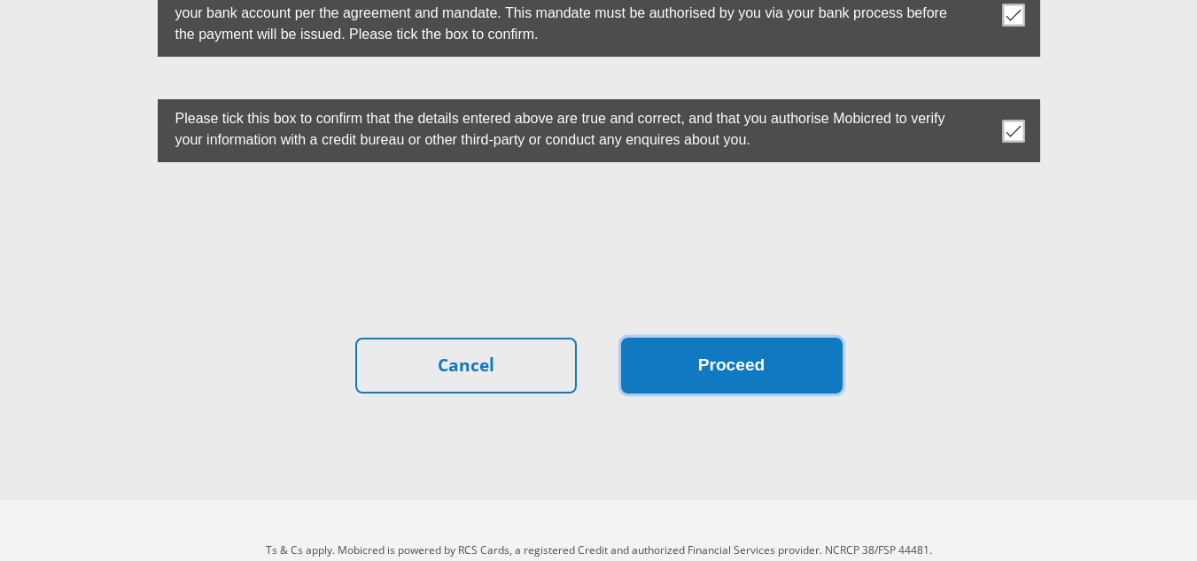
click at [707, 337] on button "Proceed" at bounding box center [731, 365] width 221 height 56
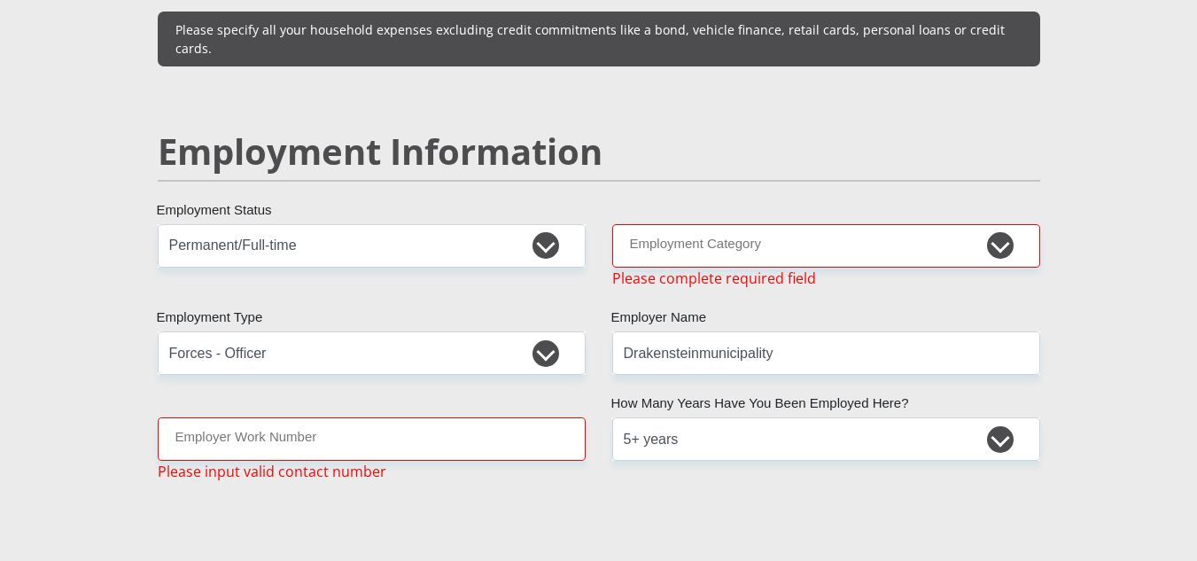
scroll to position [2582, 0]
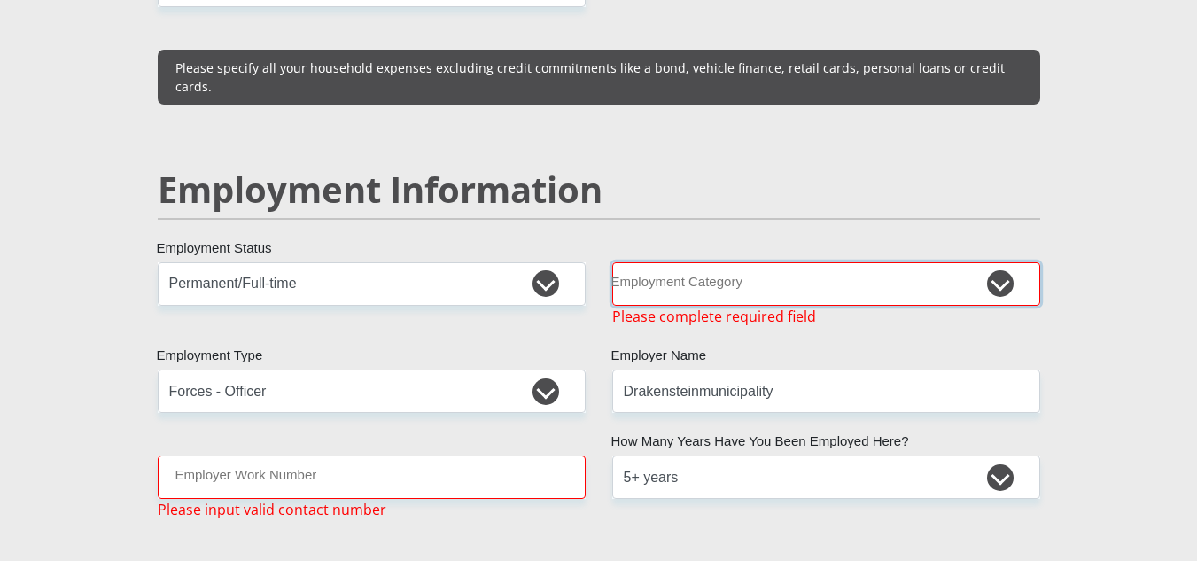
click at [1002, 262] on select "AGRICULTURE ALCOHOL & TOBACCO CONSTRUCTION MATERIALS METALLURGY EQUIPMENT FOR R…" at bounding box center [826, 283] width 428 height 43
select select "12"
click at [612, 262] on select "AGRICULTURE ALCOHOL & TOBACCO CONSTRUCTION MATERIALS METALLURGY EQUIPMENT FOR R…" at bounding box center [826, 283] width 428 height 43
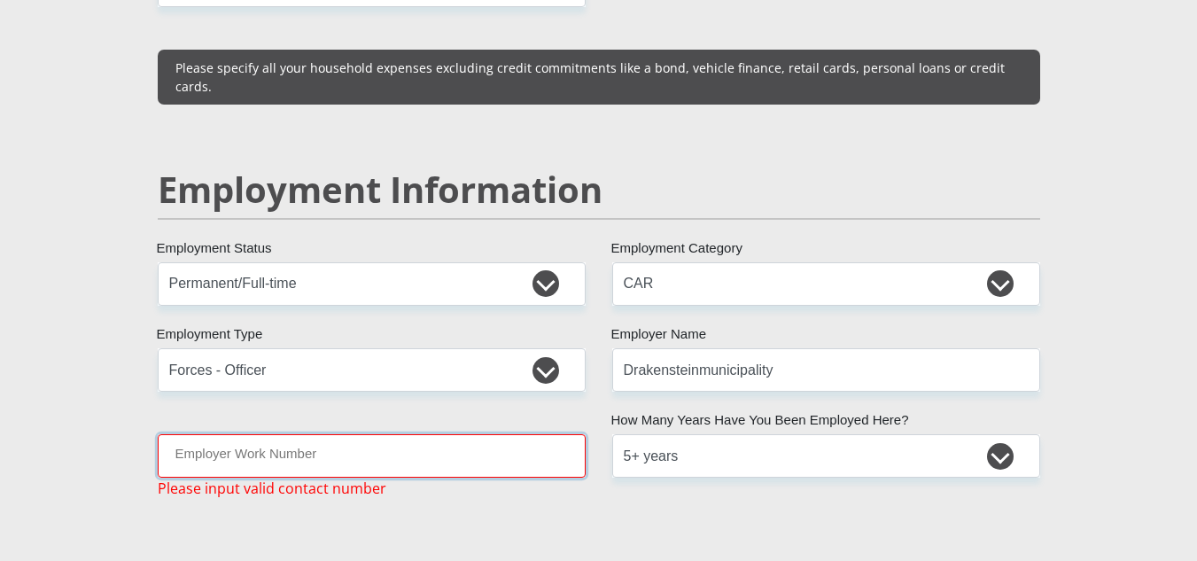
click at [468, 434] on input "Employer Work Number" at bounding box center [372, 455] width 428 height 43
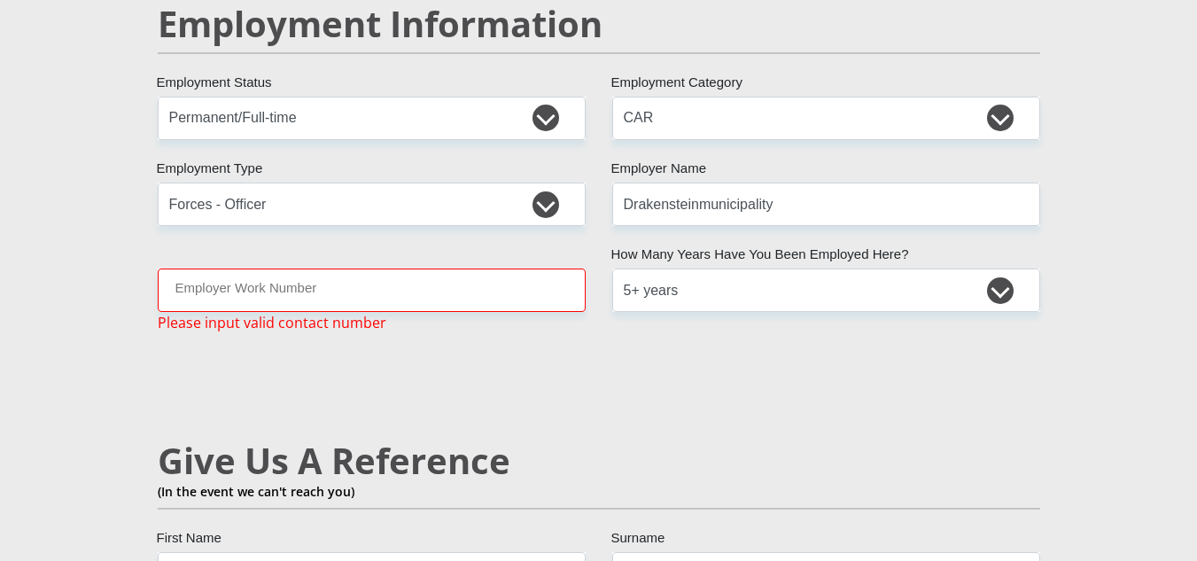
scroll to position [2664, 0]
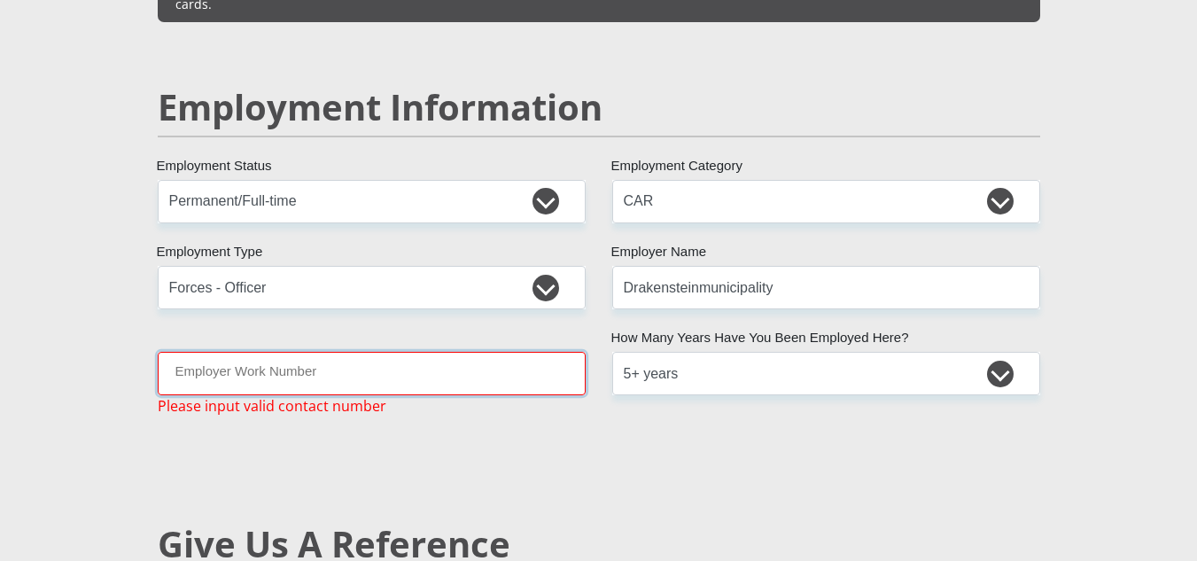
click at [255, 352] on input "Employer Work Number" at bounding box center [372, 373] width 428 height 43
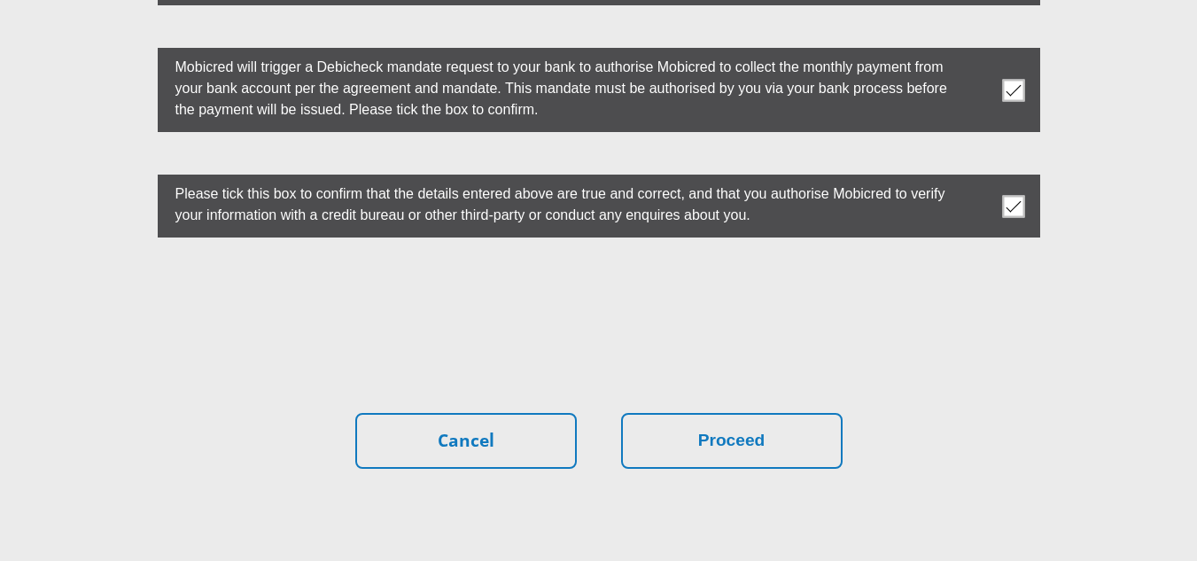
scroll to position [5099, 0]
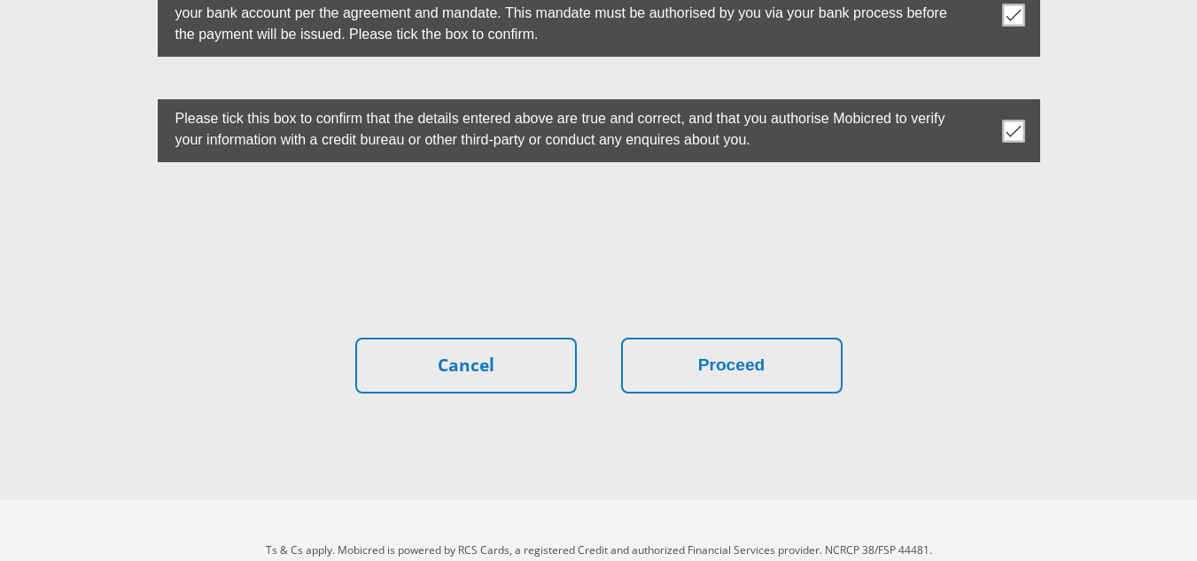
type input "021 807 4500"
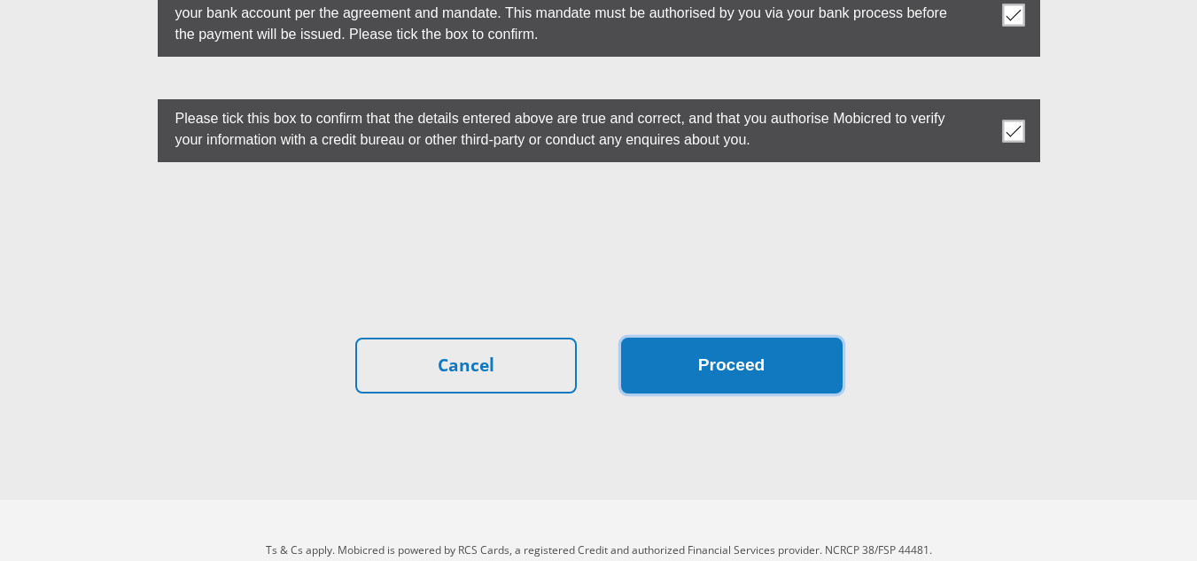
click at [712, 337] on button "Proceed" at bounding box center [731, 365] width 221 height 56
click at [697, 340] on button "Proceed" at bounding box center [731, 365] width 221 height 56
click at [802, 345] on button "Proceed" at bounding box center [731, 365] width 221 height 56
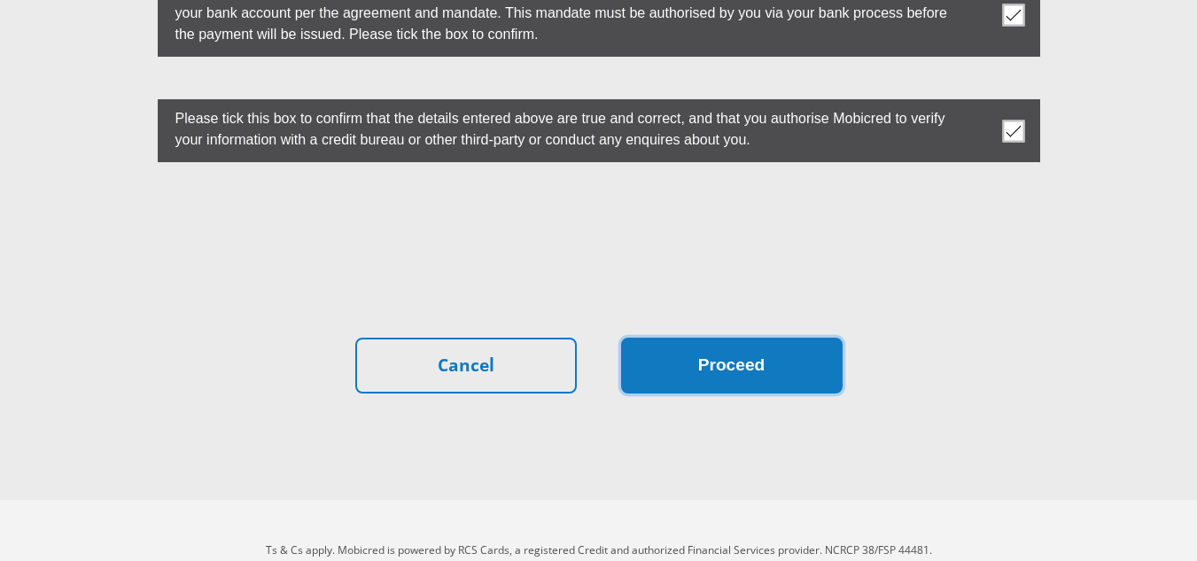
click at [799, 343] on button "Proceed" at bounding box center [731, 365] width 221 height 56
click at [799, 337] on button "Proceed" at bounding box center [731, 365] width 221 height 56
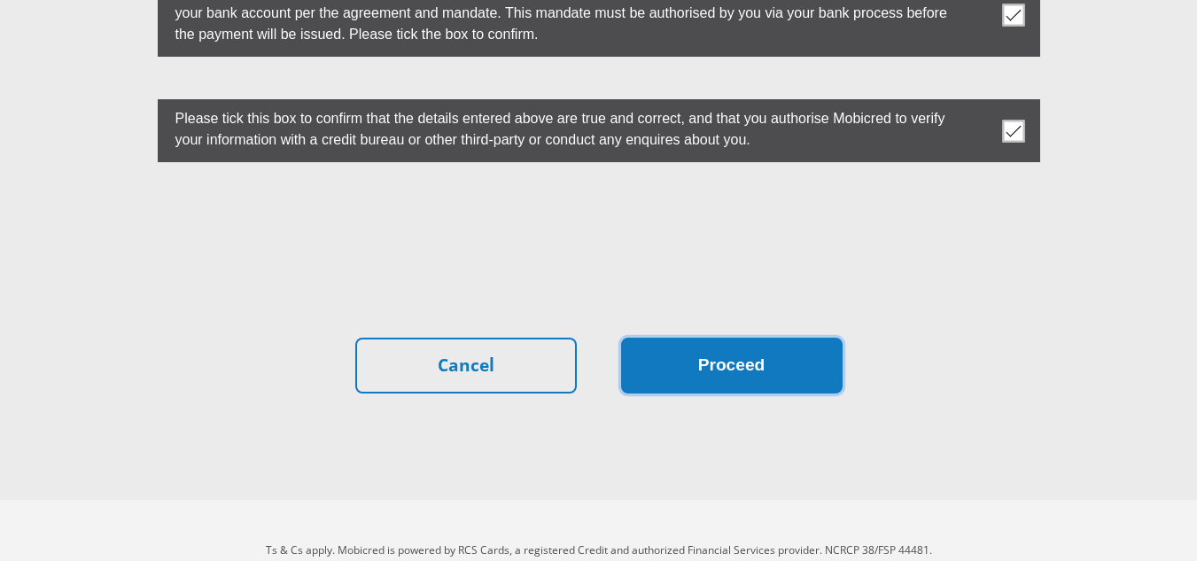
click at [799, 337] on button "Proceed" at bounding box center [731, 365] width 221 height 56
click at [796, 352] on button "Proceed" at bounding box center [731, 365] width 221 height 56
drag, startPoint x: 798, startPoint y: 330, endPoint x: 743, endPoint y: 320, distance: 55.9
click at [748, 337] on button "Proceed" at bounding box center [731, 365] width 221 height 56
drag, startPoint x: 748, startPoint y: 315, endPoint x: 703, endPoint y: 330, distance: 46.8
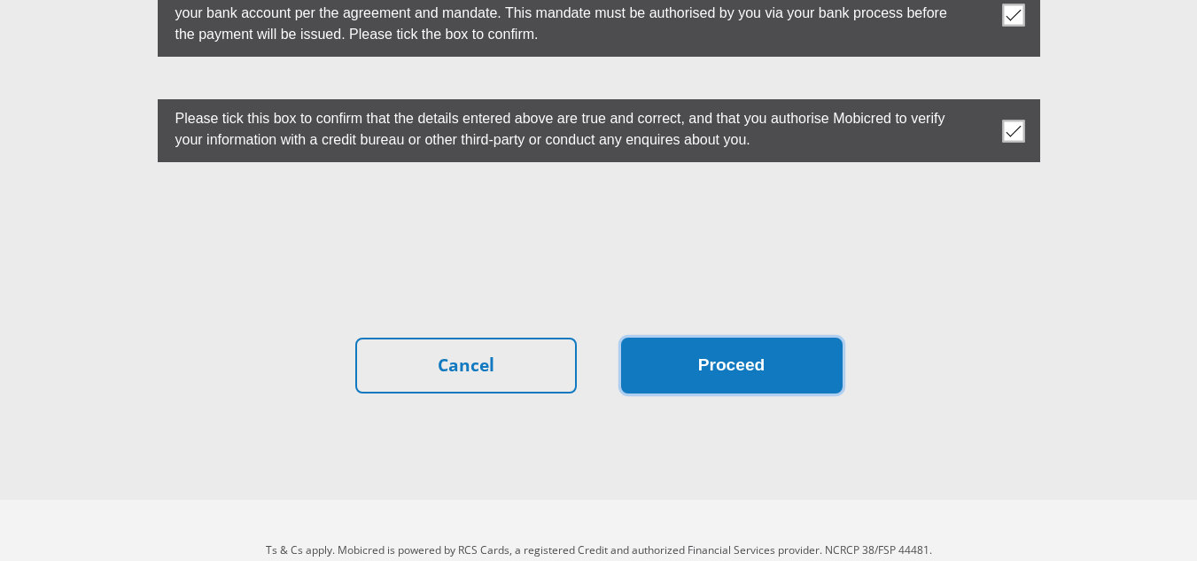
click at [703, 337] on button "Proceed" at bounding box center [731, 365] width 221 height 56
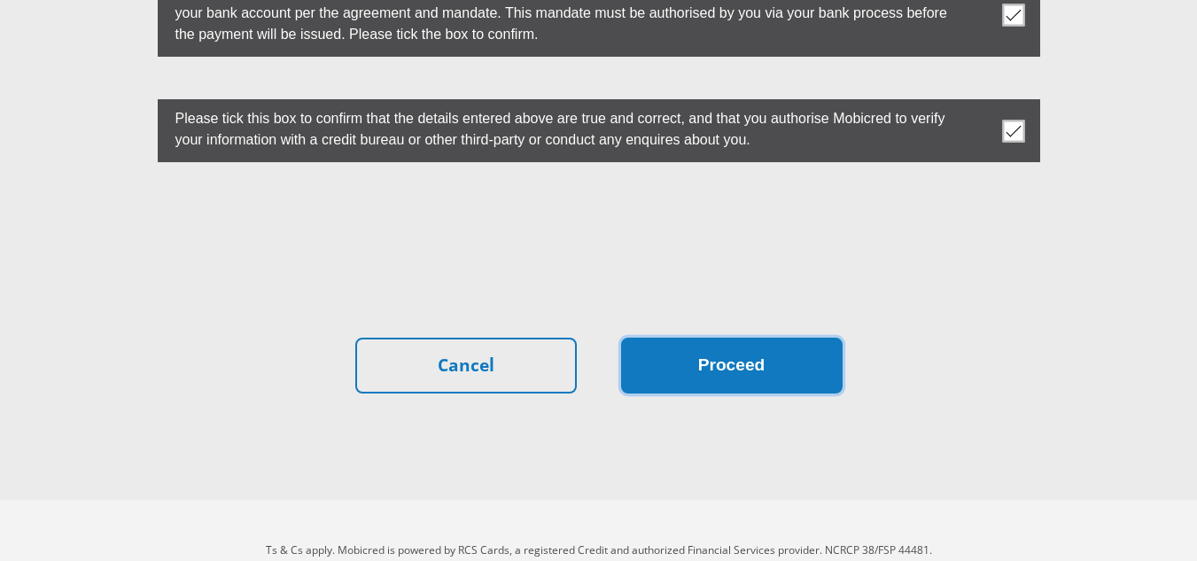
click at [703, 337] on button "Proceed" at bounding box center [731, 365] width 221 height 56
click at [643, 339] on button "Proceed" at bounding box center [731, 365] width 221 height 56
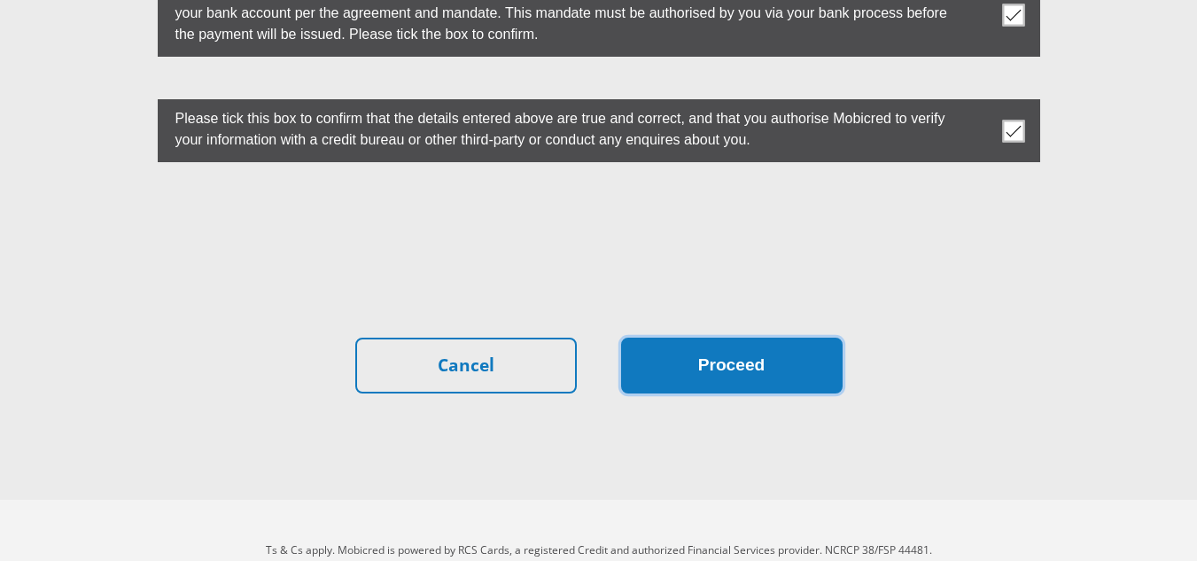
click at [643, 339] on button "Proceed" at bounding box center [731, 365] width 221 height 56
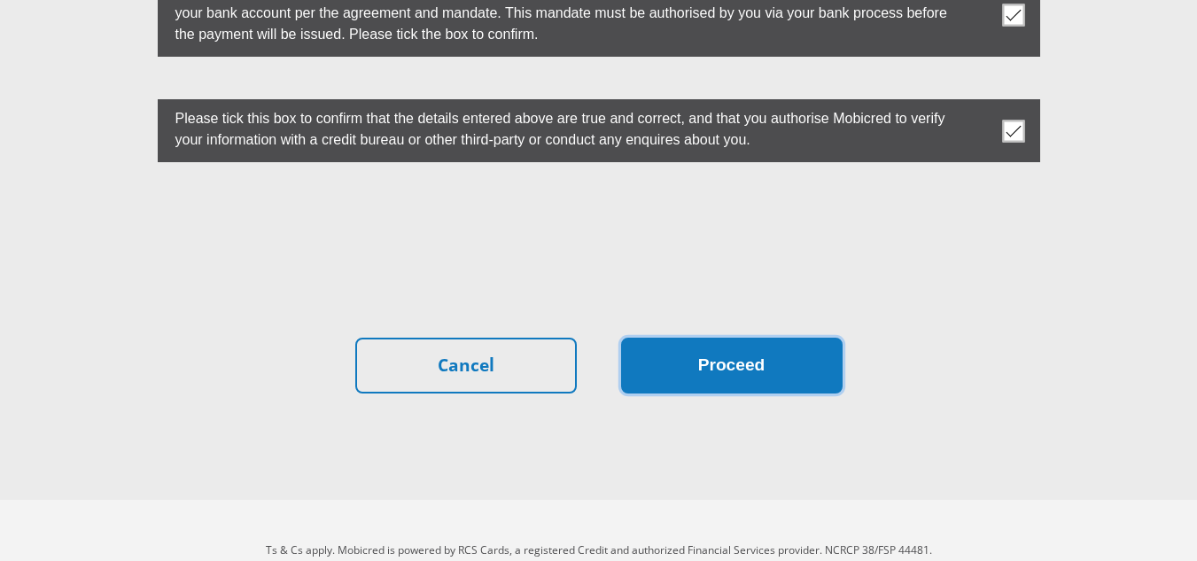
click at [643, 339] on button "Proceed" at bounding box center [731, 365] width 221 height 56
click at [649, 337] on button "Proceed" at bounding box center [731, 365] width 221 height 56
click at [621, 337] on button "Proceed" at bounding box center [731, 365] width 221 height 56
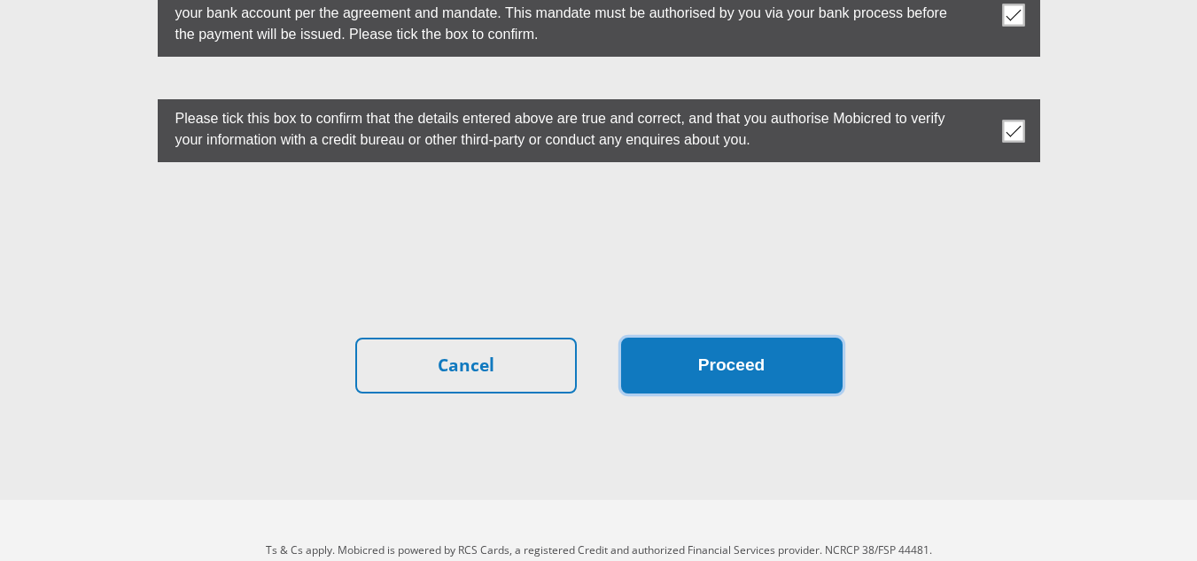
click at [621, 337] on button "Proceed" at bounding box center [731, 365] width 221 height 56
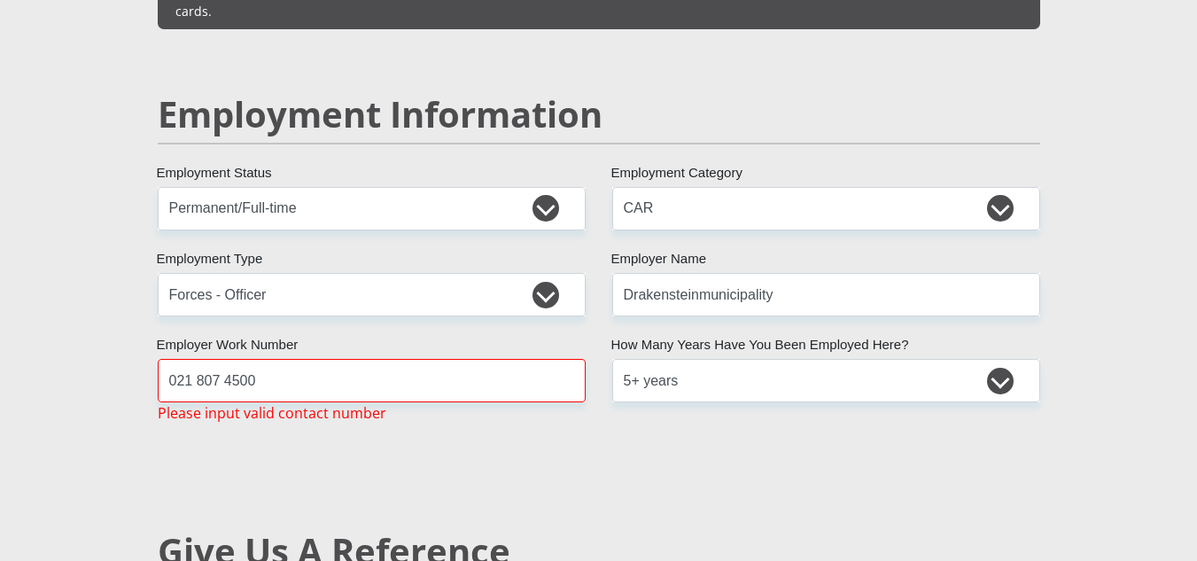
scroll to position [2598, 0]
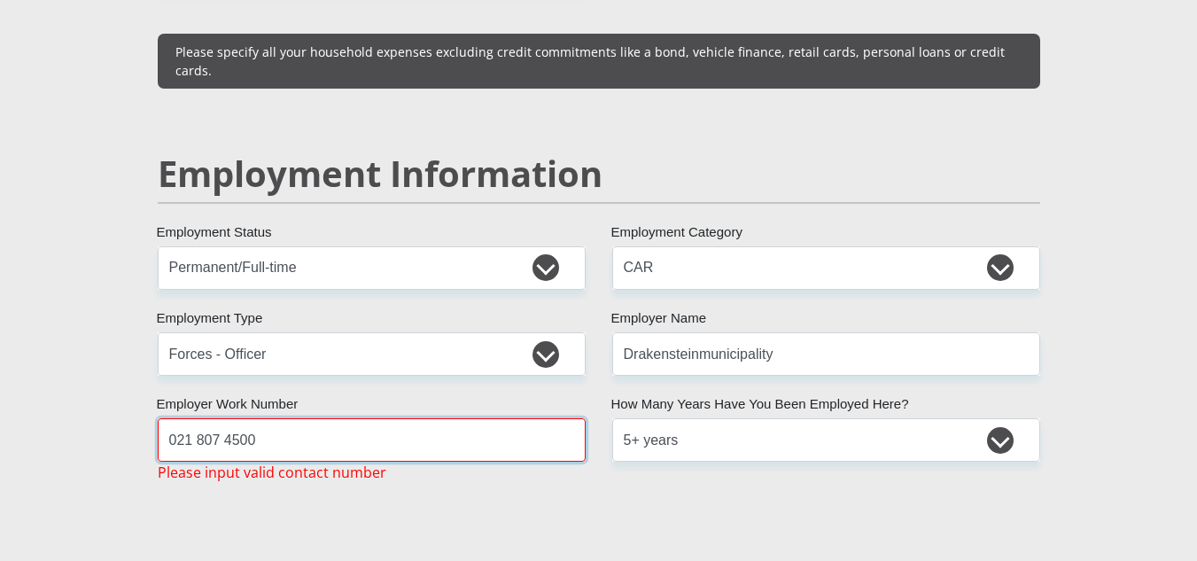
click at [513, 418] on input "021 807 4500" at bounding box center [372, 439] width 428 height 43
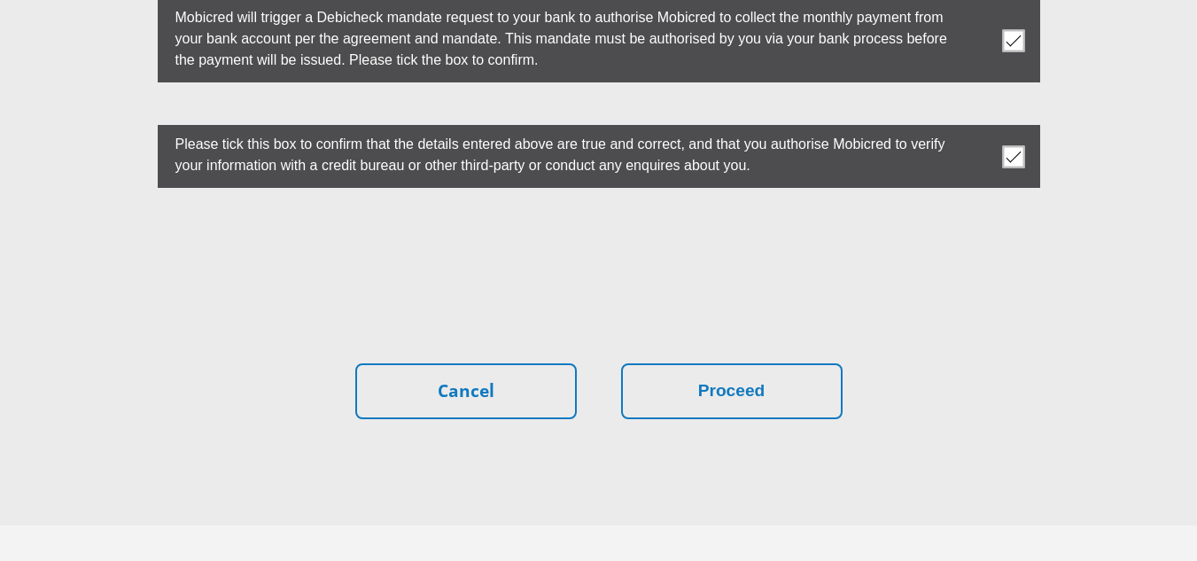
scroll to position [5078, 0]
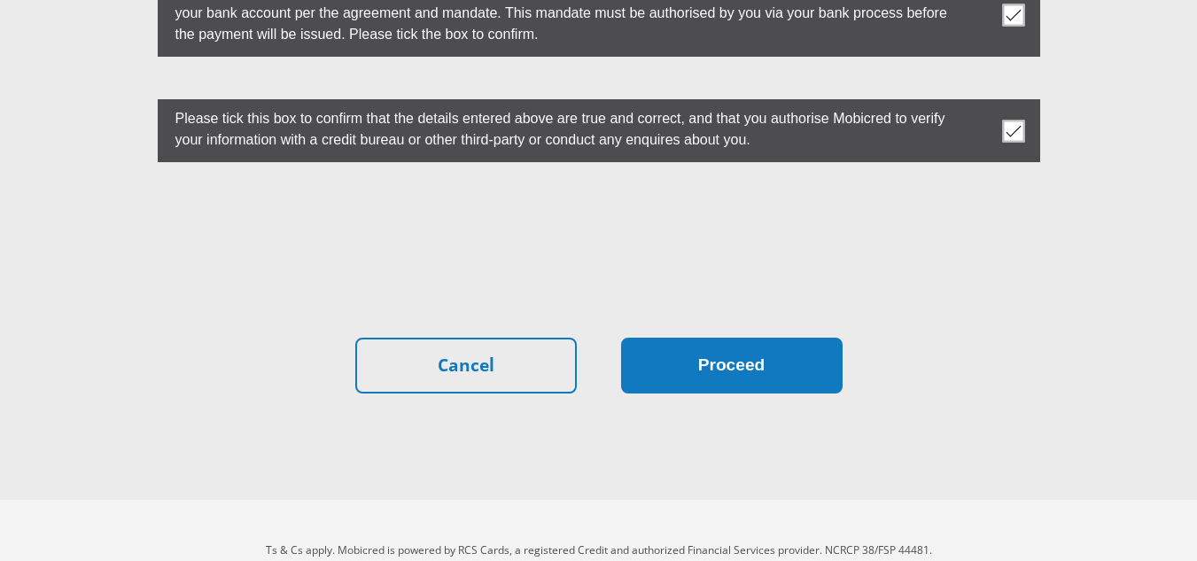
type input "0218074500"
click at [791, 337] on button "Proceed" at bounding box center [731, 365] width 221 height 56
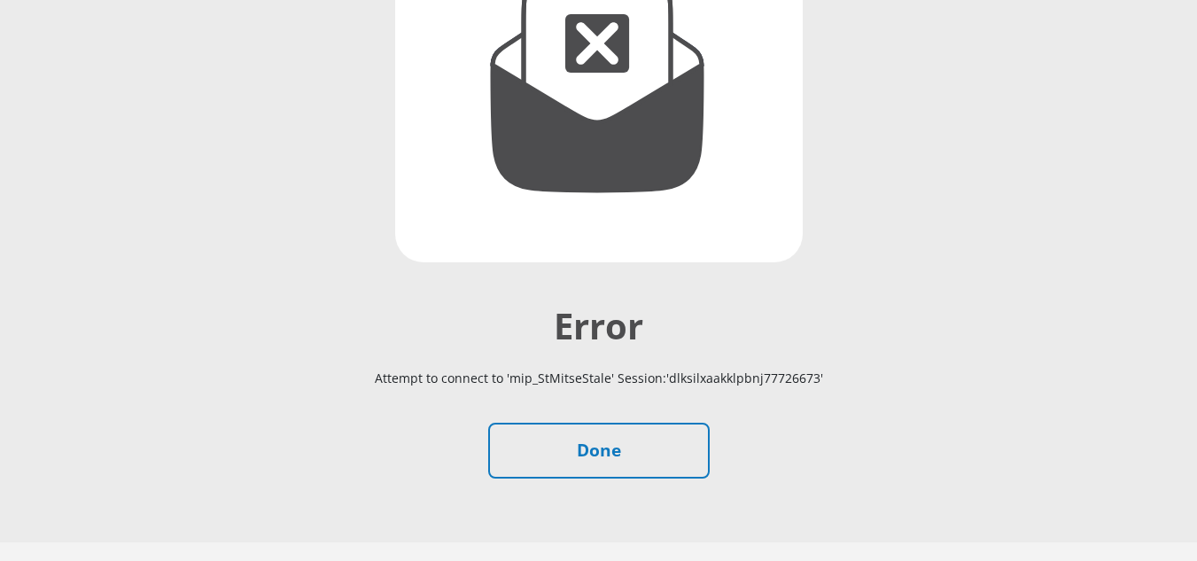
scroll to position [390, 0]
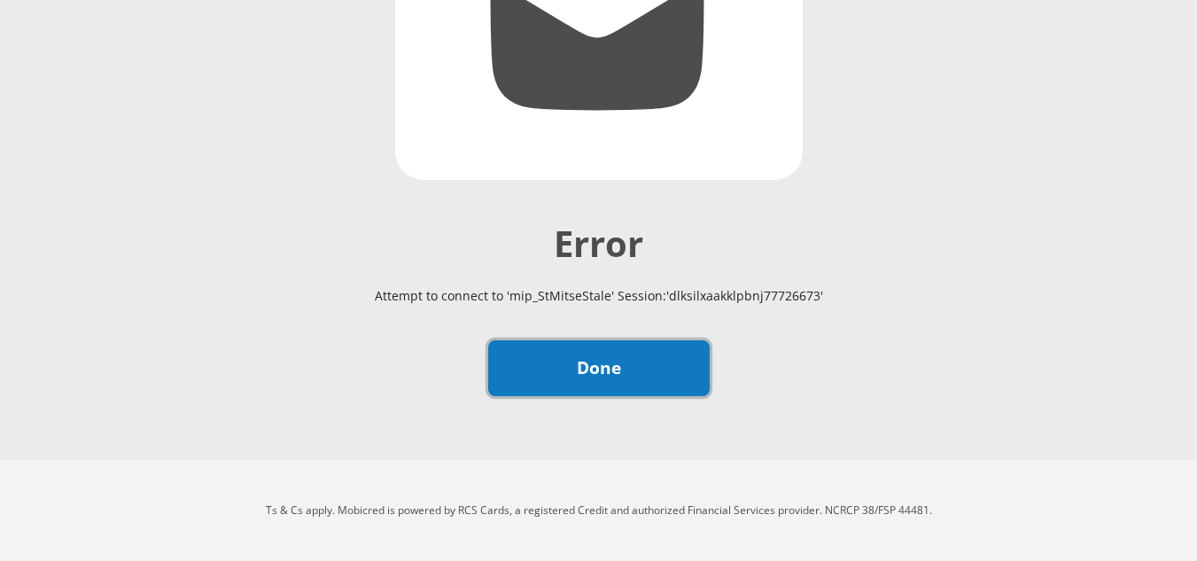
click at [551, 382] on link "Done" at bounding box center [598, 368] width 221 height 56
